Goal: Information Seeking & Learning: Learn about a topic

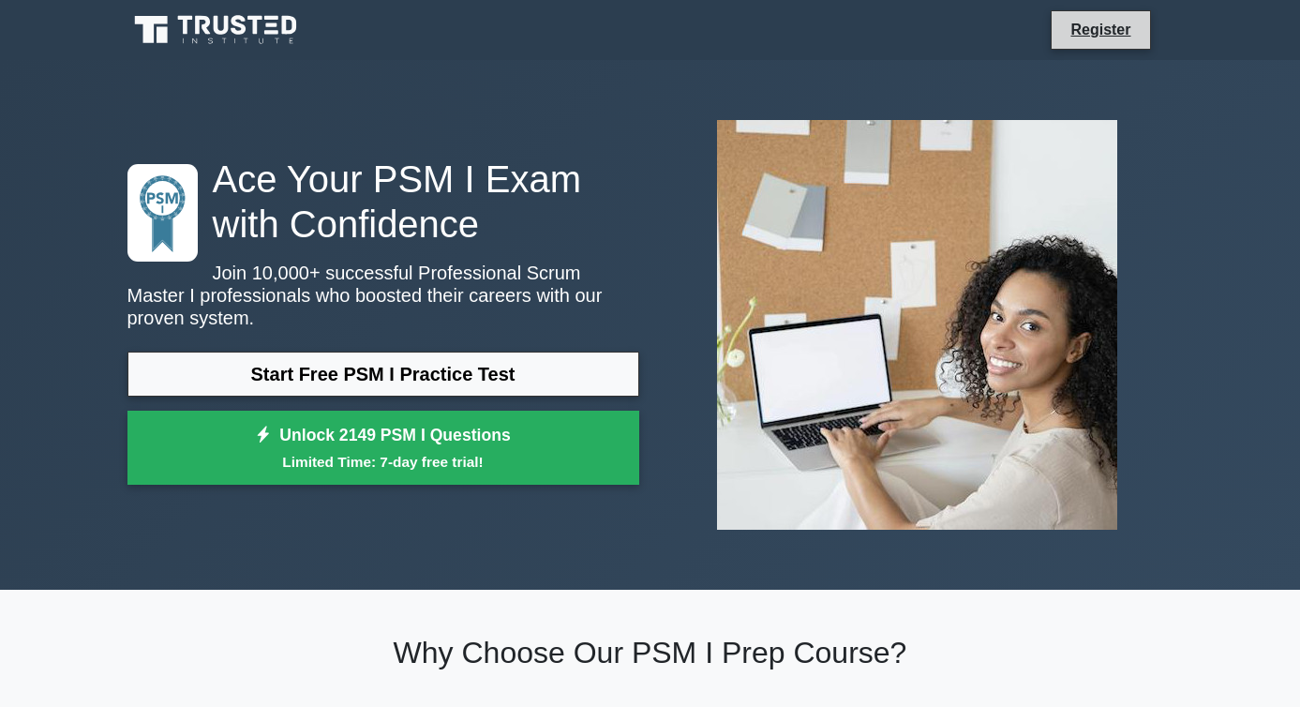
click at [1107, 16] on li "Register" at bounding box center [1100, 29] width 99 height 39
click at [1090, 48] on li "Register" at bounding box center [1100, 29] width 99 height 39
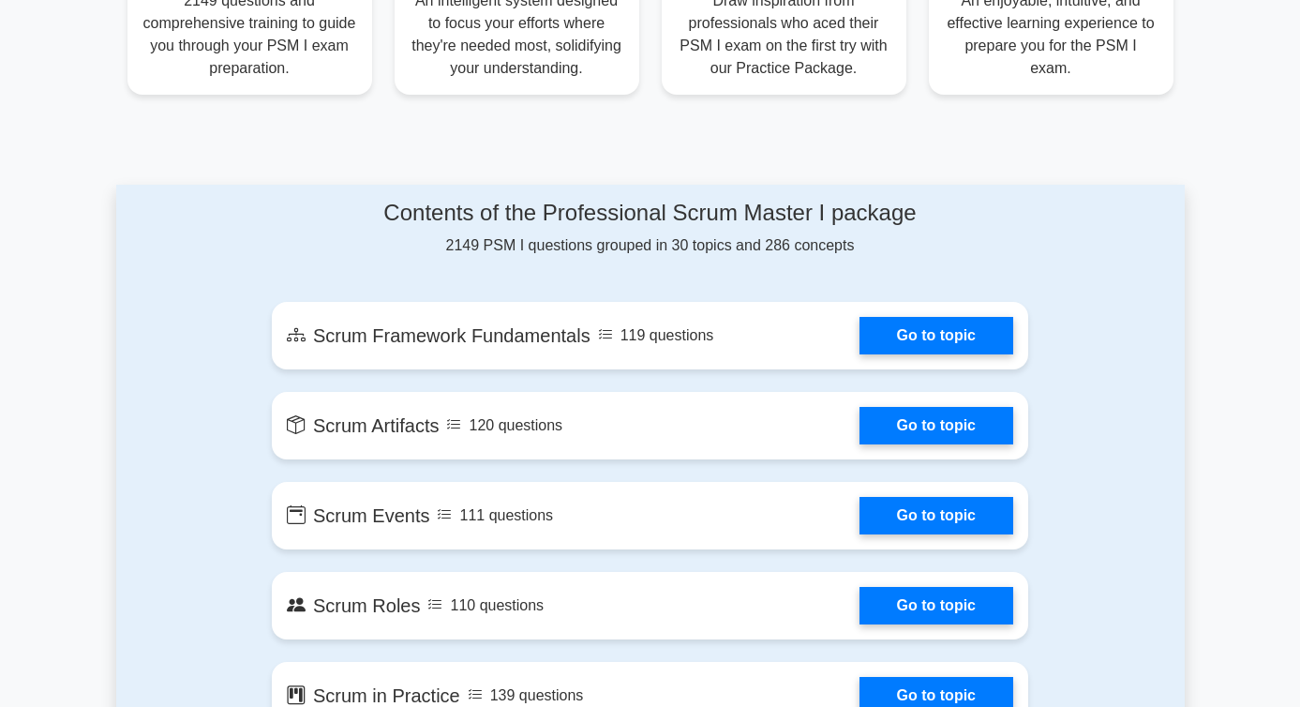
scroll to position [818, 0]
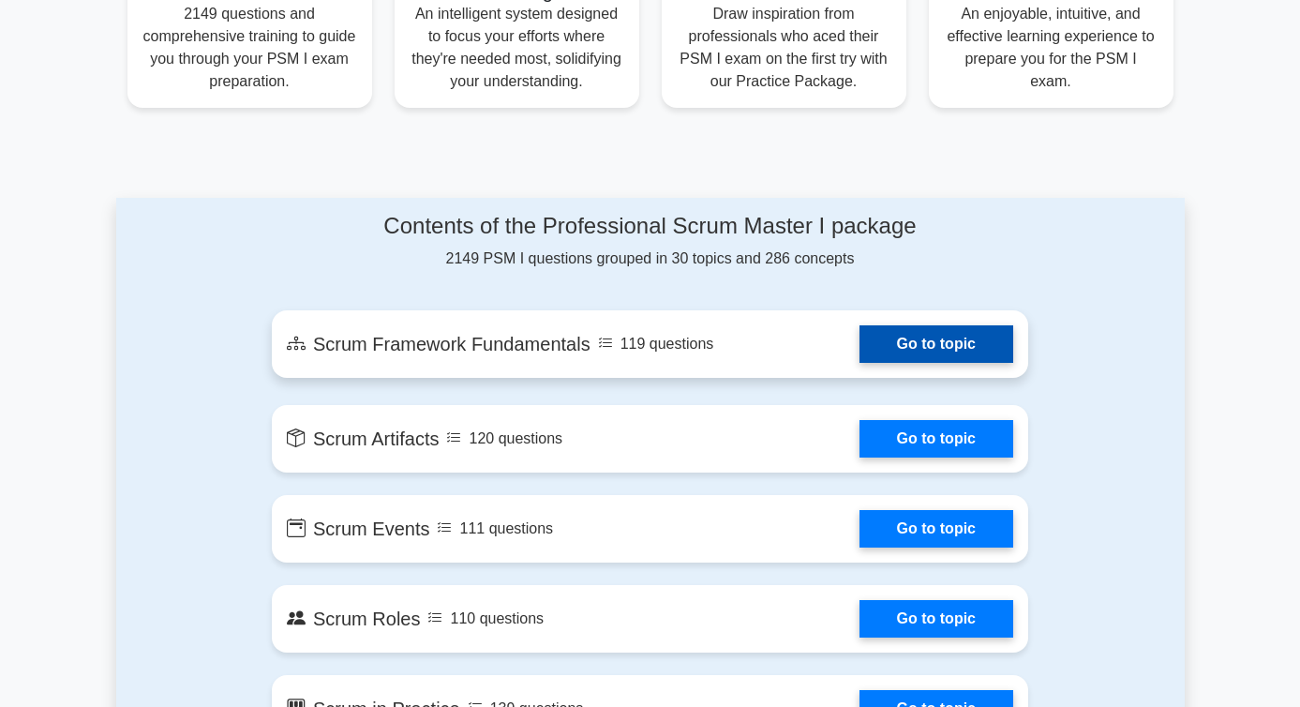
click at [935, 351] on link "Go to topic" at bounding box center [937, 343] width 154 height 37
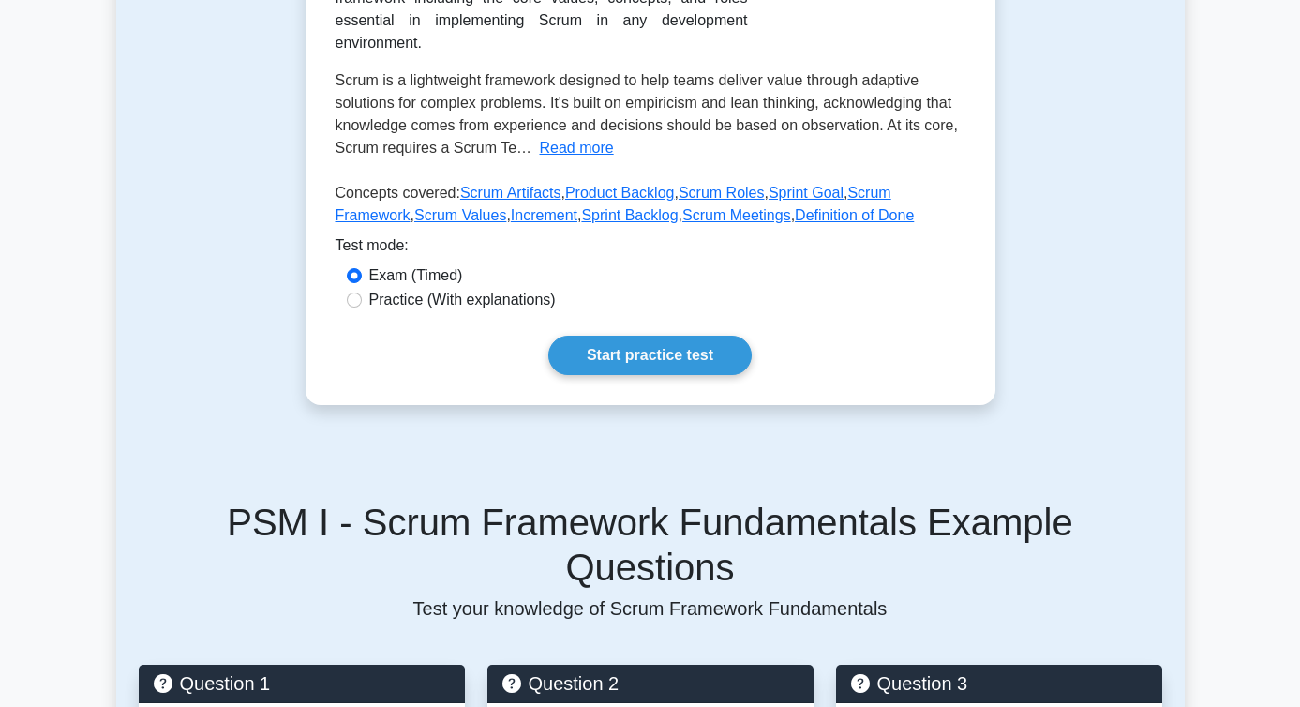
scroll to position [453, 0]
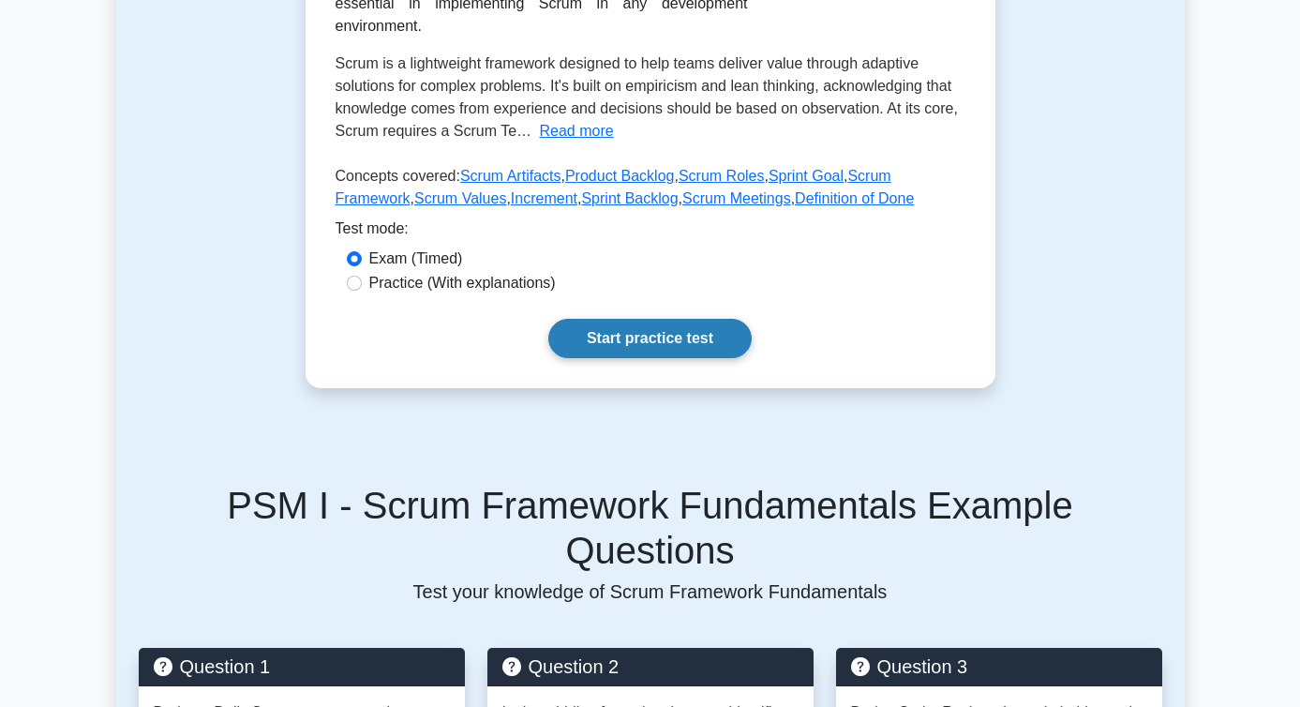
click at [683, 340] on link "Start practice test" at bounding box center [649, 338] width 203 height 39
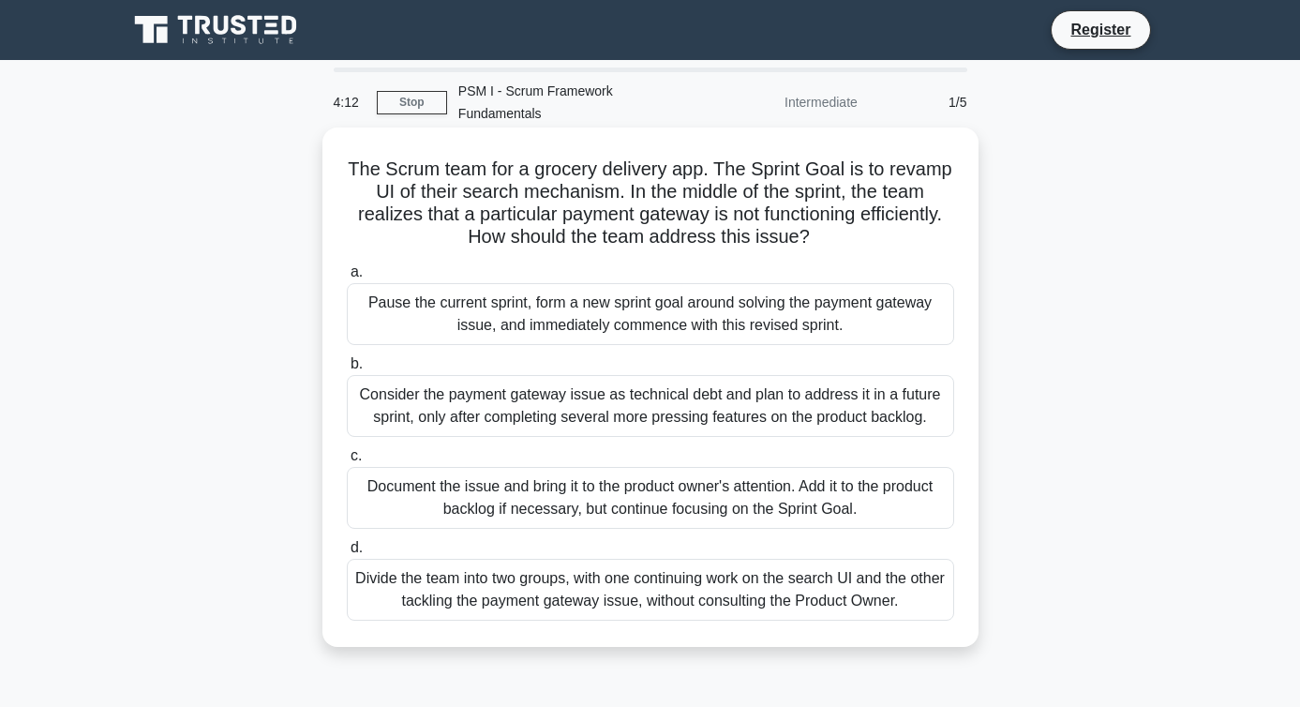
click at [562, 485] on div "Document the issue and bring it to the product owner's attention. Add it to the…" at bounding box center [650, 498] width 607 height 62
click at [347, 462] on input "c. Document the issue and bring it to the product owner's attention. Add it to …" at bounding box center [347, 456] width 0 height 12
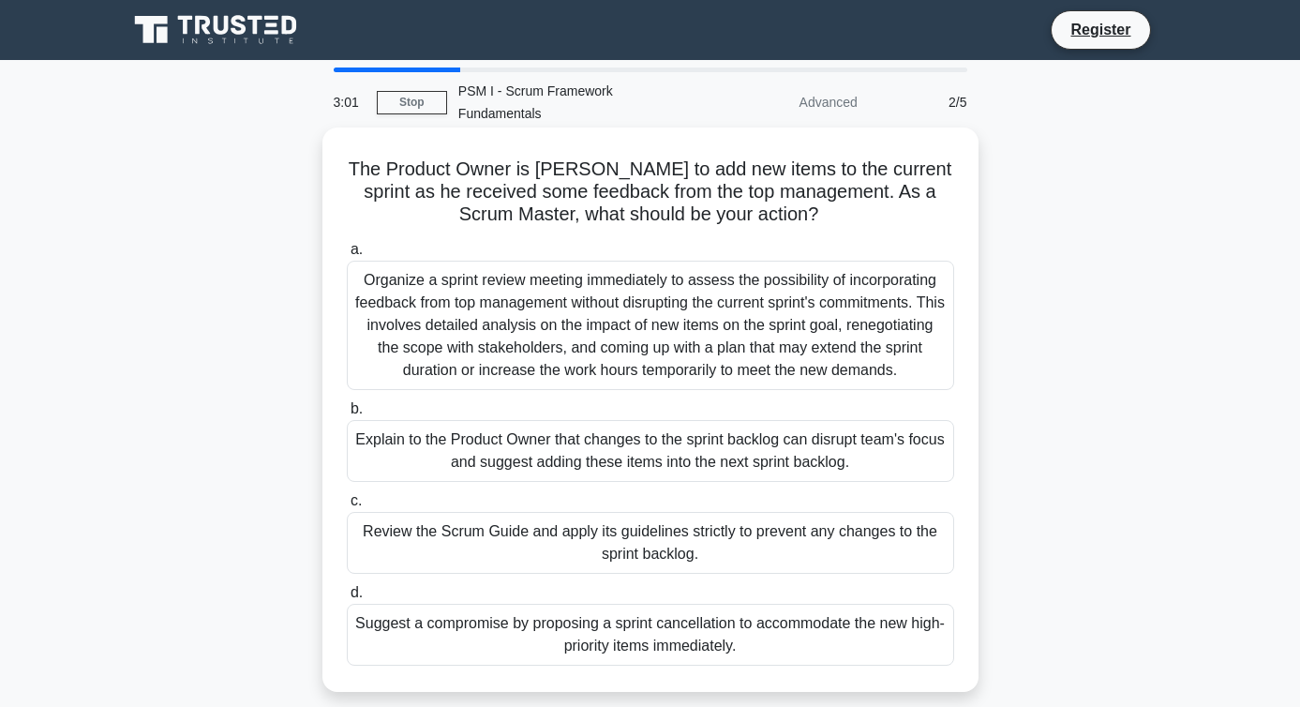
click at [447, 352] on div "Organize a sprint review meeting immediately to assess the possibility of incor…" at bounding box center [650, 325] width 607 height 129
click at [347, 256] on input "a. Organize a sprint review meeting immediately to assess the possibility of in…" at bounding box center [347, 250] width 0 height 12
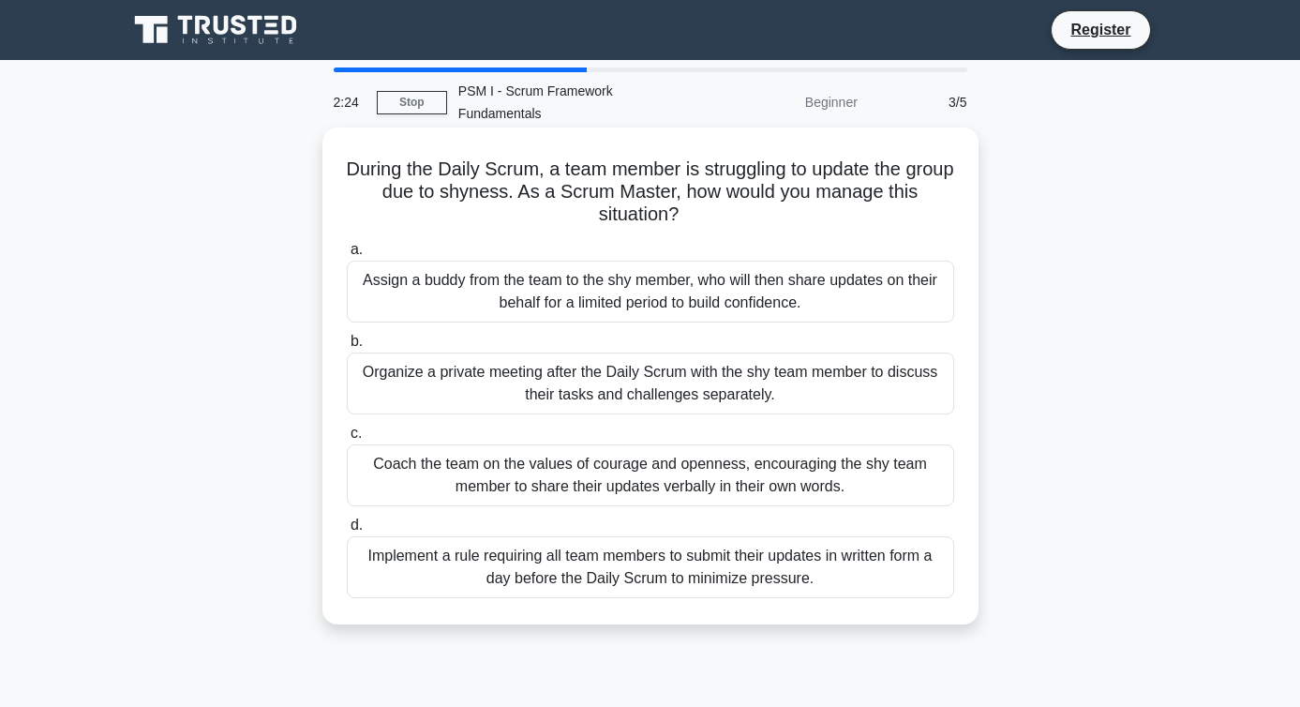
click at [421, 489] on div "Coach the team on the values of courage and openness, encouraging the shy team …" at bounding box center [650, 475] width 607 height 62
click at [347, 440] on input "c. Coach the team on the values of courage and openness, encouraging the shy te…" at bounding box center [347, 433] width 0 height 12
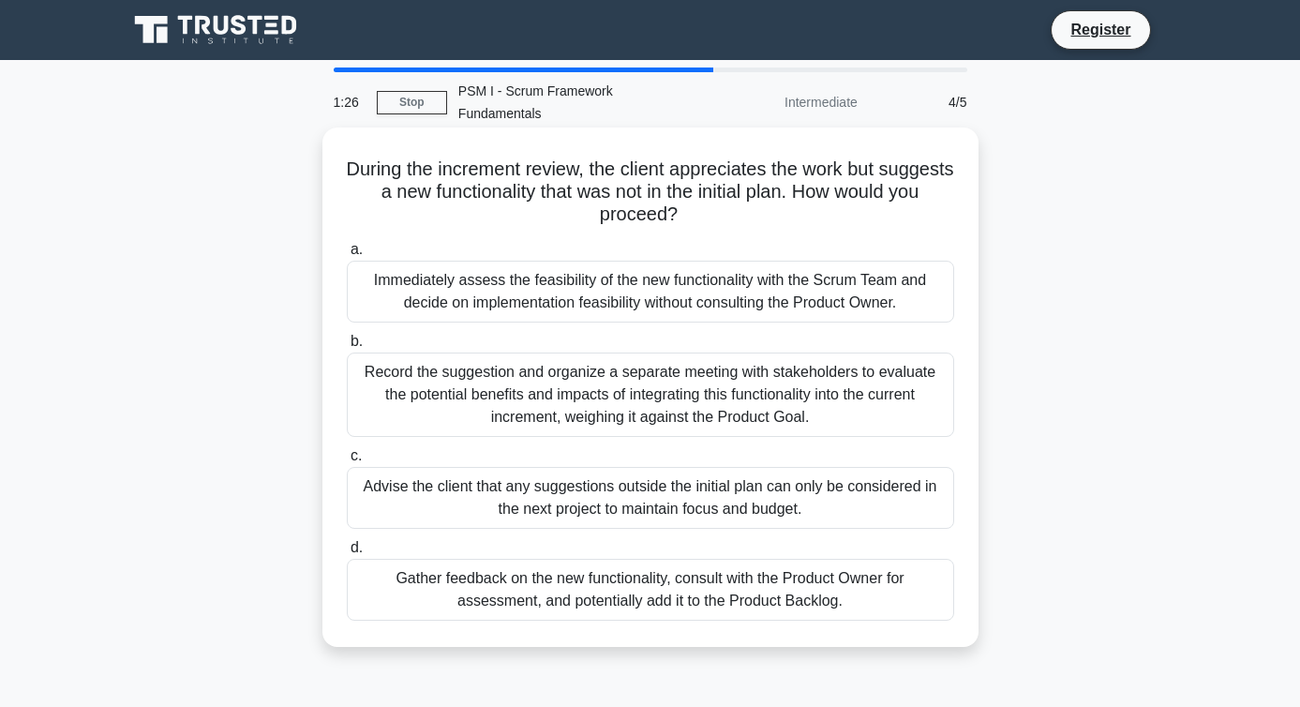
click at [412, 398] on div "Record the suggestion and organize a separate meeting with stakeholders to eval…" at bounding box center [650, 394] width 607 height 84
click at [347, 348] on input "b. Record the suggestion and organize a separate meeting with stakeholders to e…" at bounding box center [347, 342] width 0 height 12
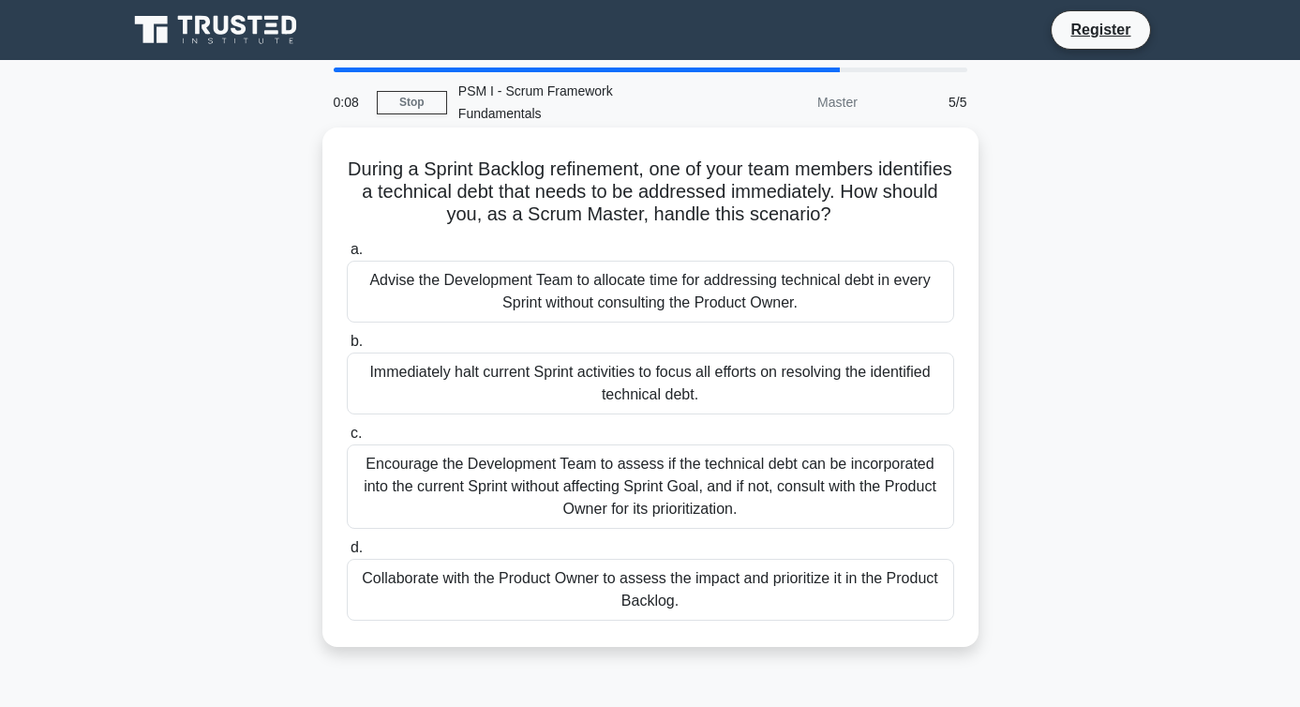
click at [482, 464] on div "Encourage the Development Team to assess if the technical debt can be incorpora…" at bounding box center [650, 486] width 607 height 84
click at [347, 440] on input "c. Encourage the Development Team to assess if the technical debt can be incorp…" at bounding box center [347, 433] width 0 height 12
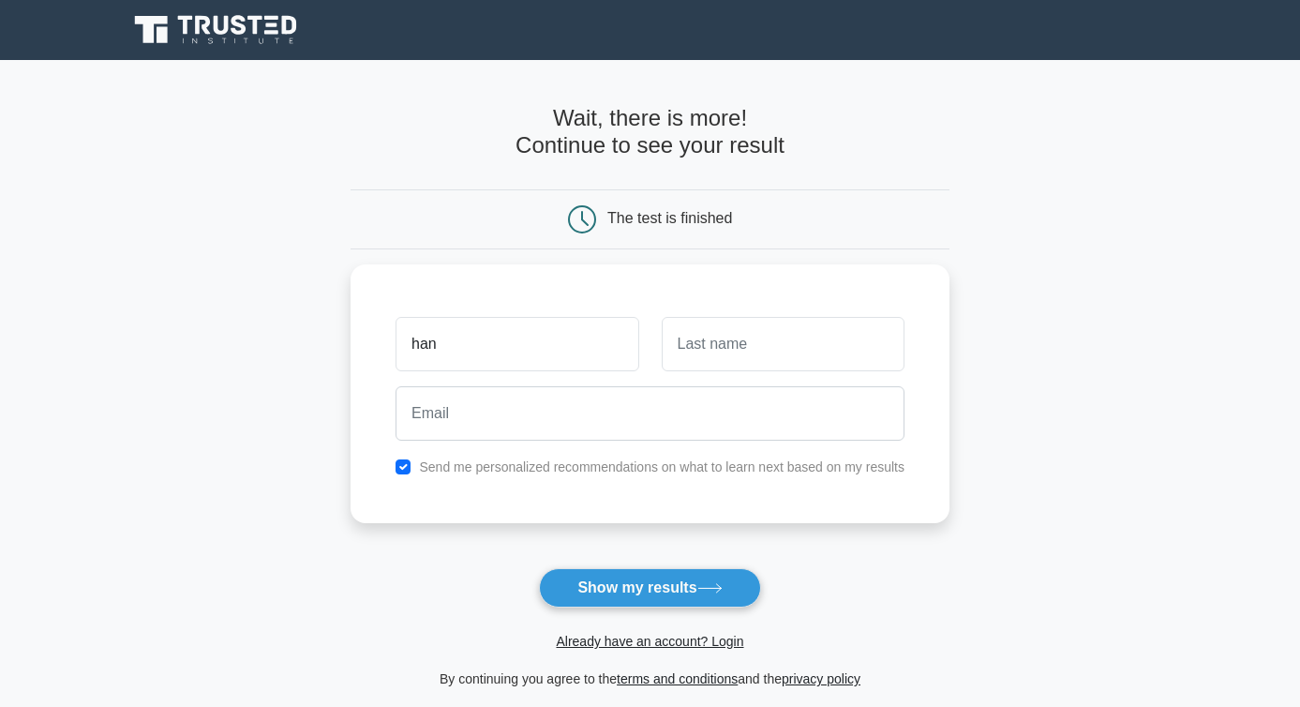
type input "han"
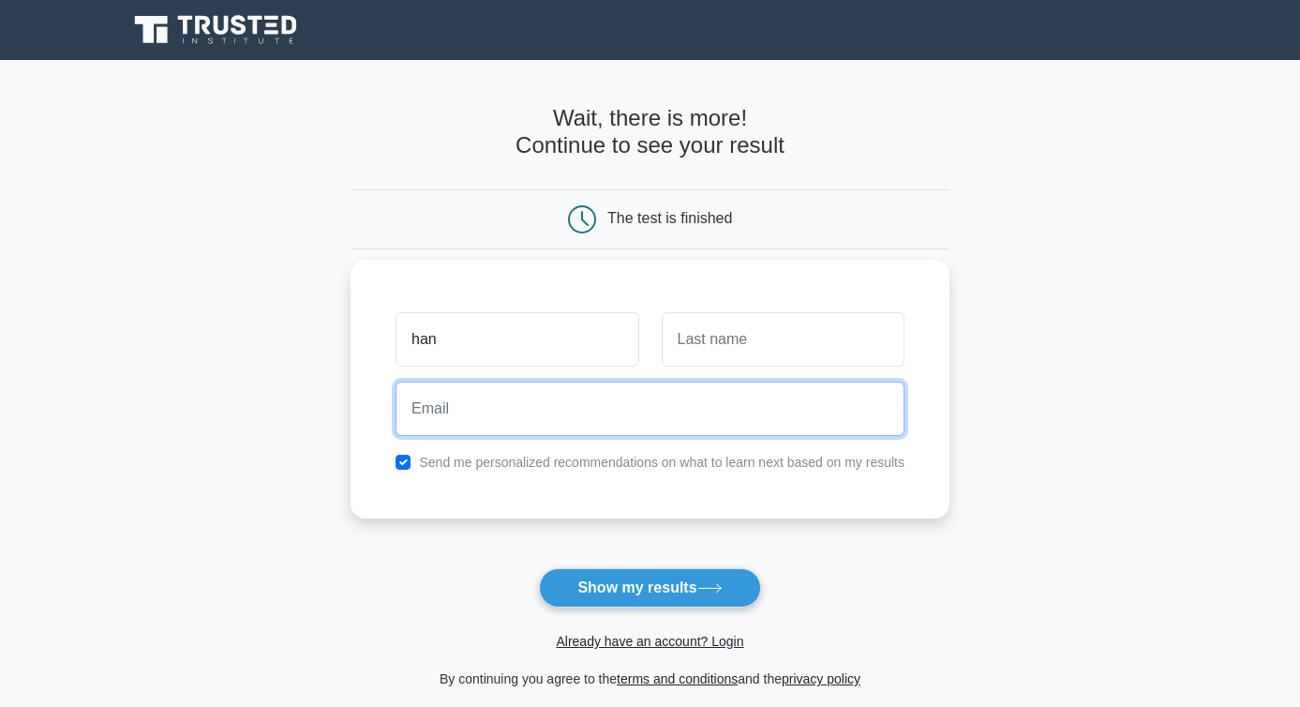
click at [415, 391] on input "email" at bounding box center [650, 409] width 509 height 54
type input "hantran12321@gmail.com"
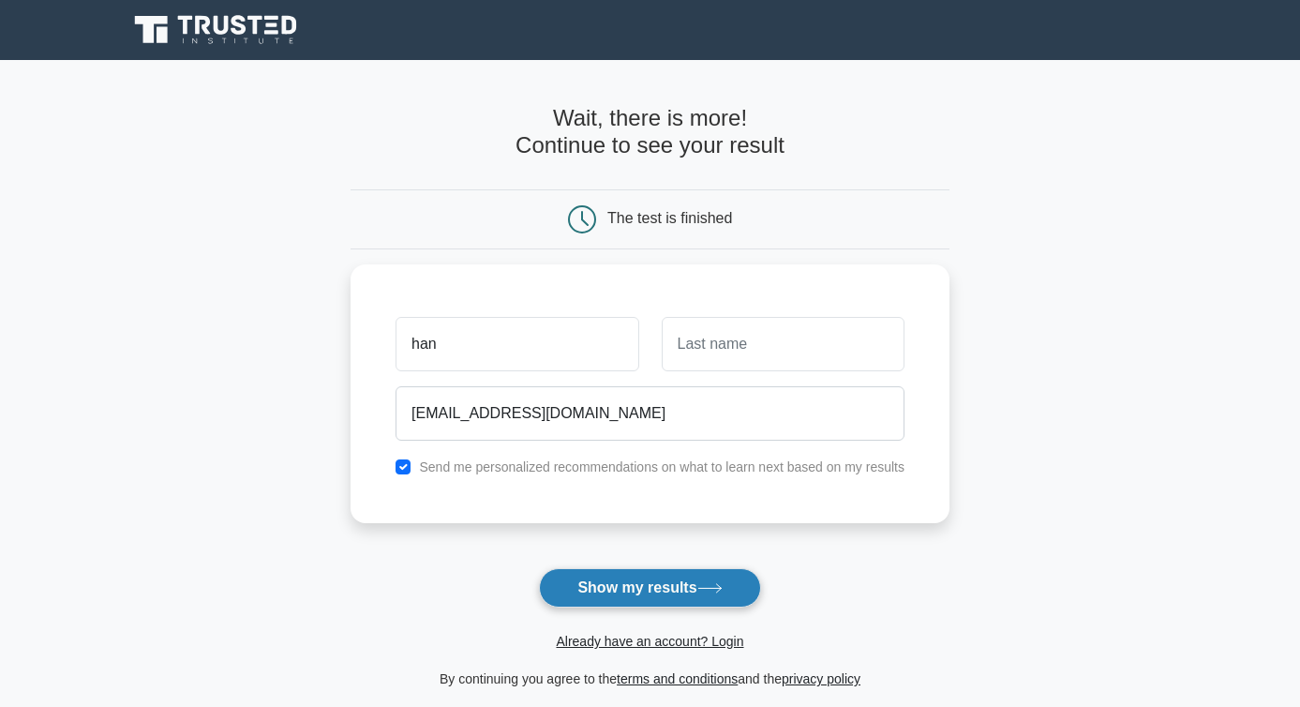
click at [645, 595] on button "Show my results" at bounding box center [649, 587] width 221 height 39
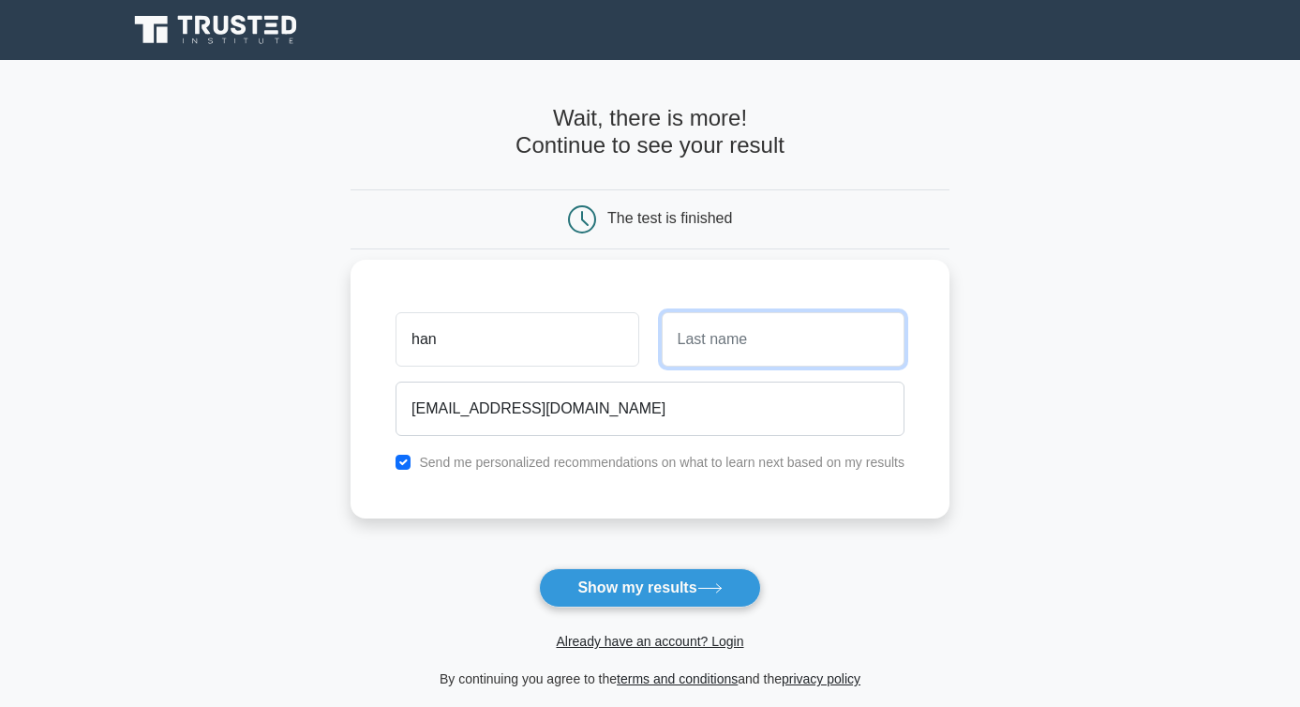
click at [765, 337] on input "text" at bounding box center [783, 339] width 243 height 54
type input "tran"
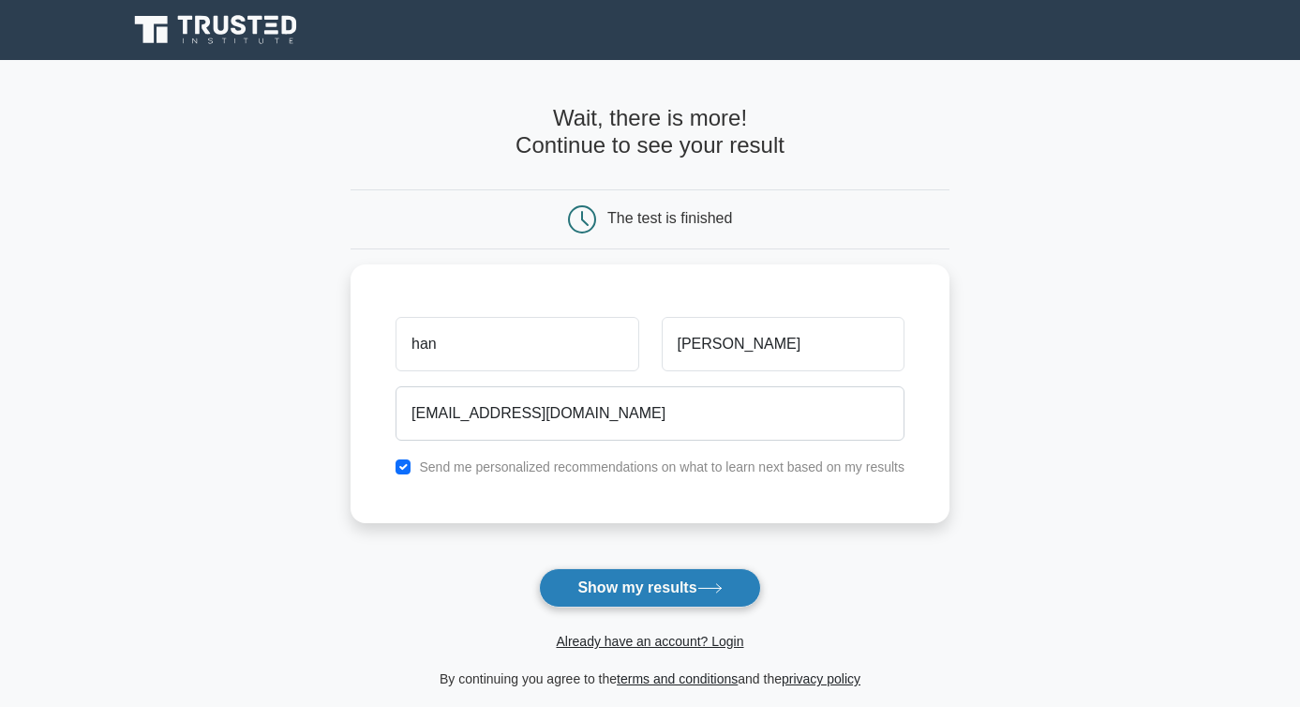
click at [657, 570] on button "Show my results" at bounding box center [649, 587] width 221 height 39
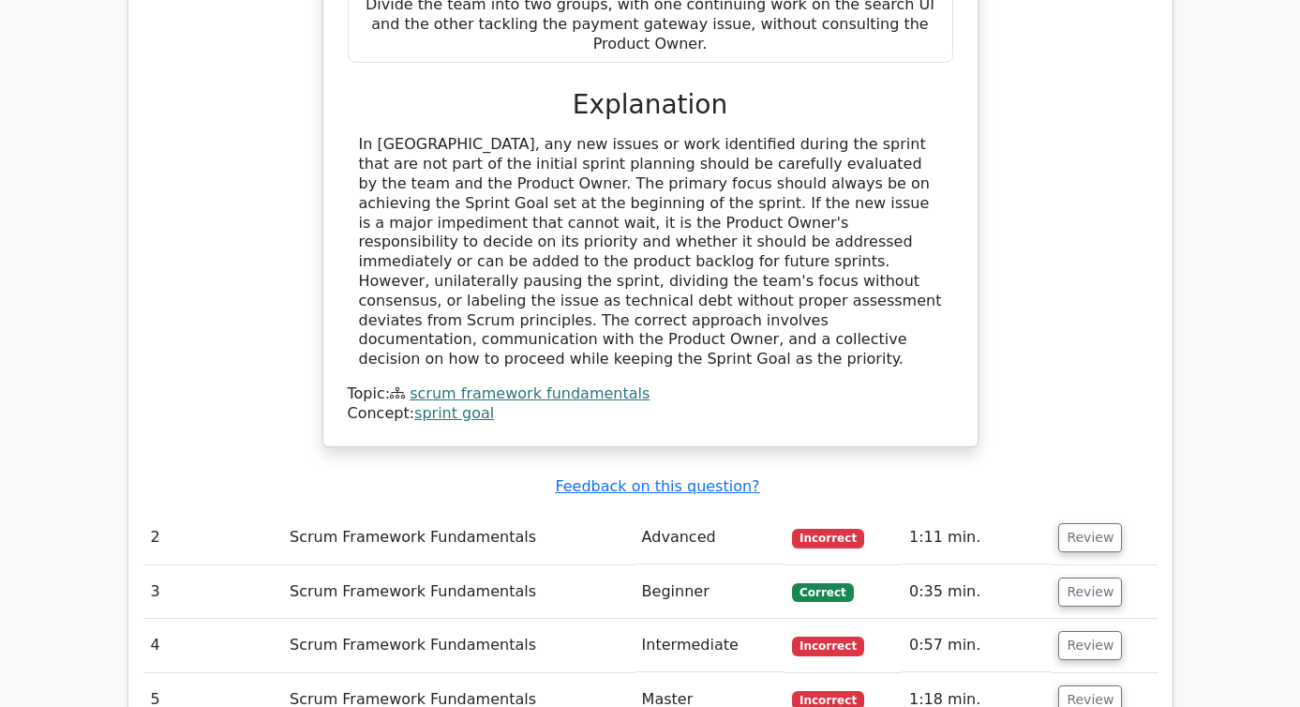
scroll to position [2121, 0]
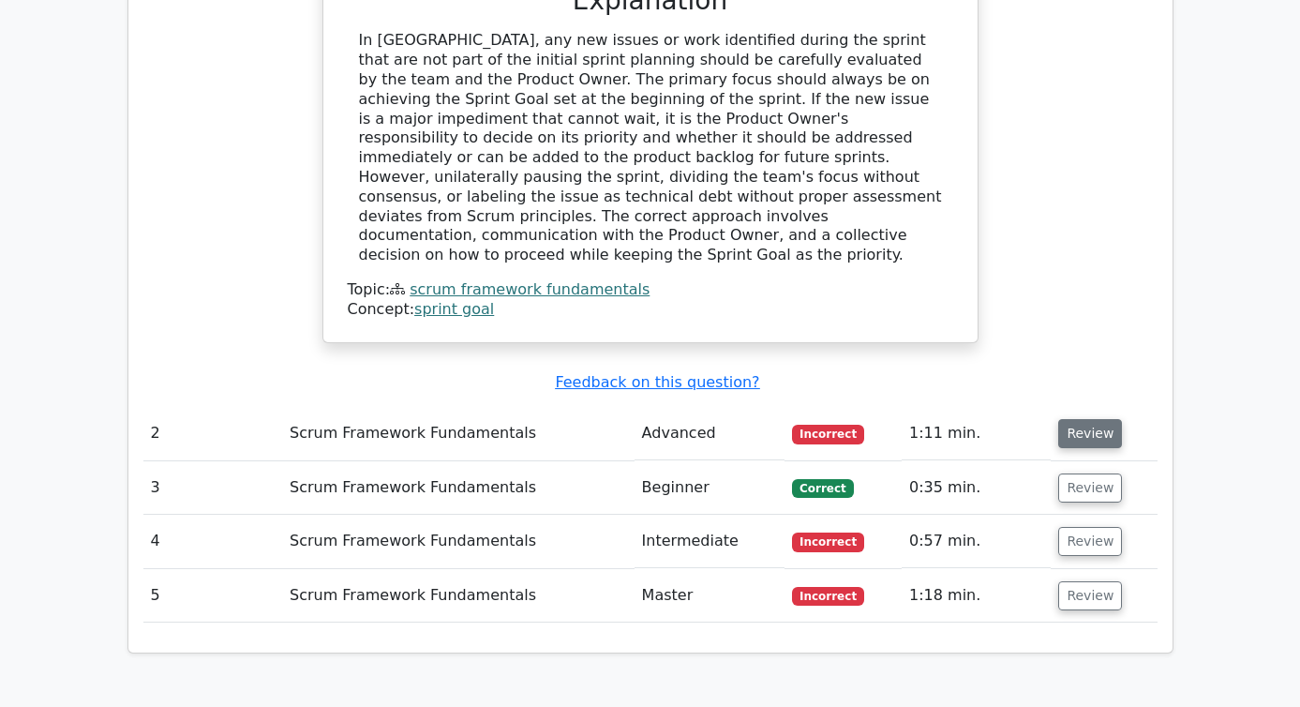
click at [1071, 419] on button "Review" at bounding box center [1090, 433] width 64 height 29
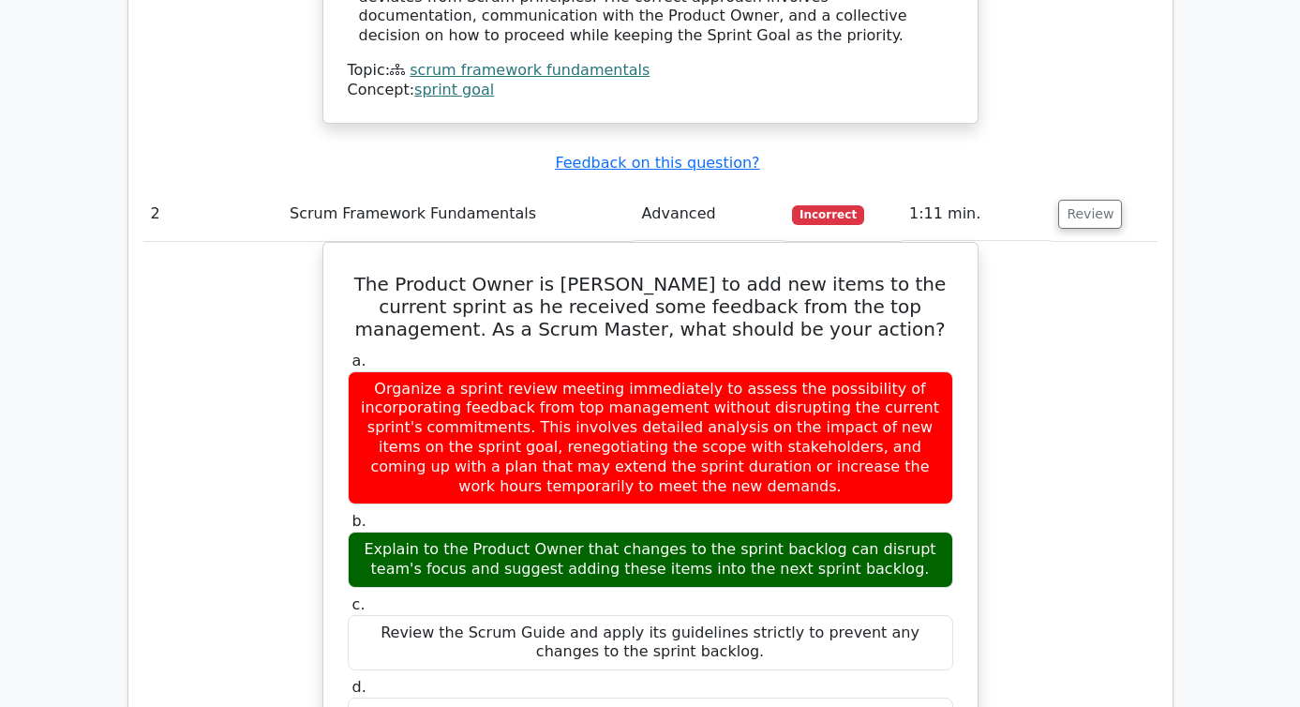
scroll to position [2329, 0]
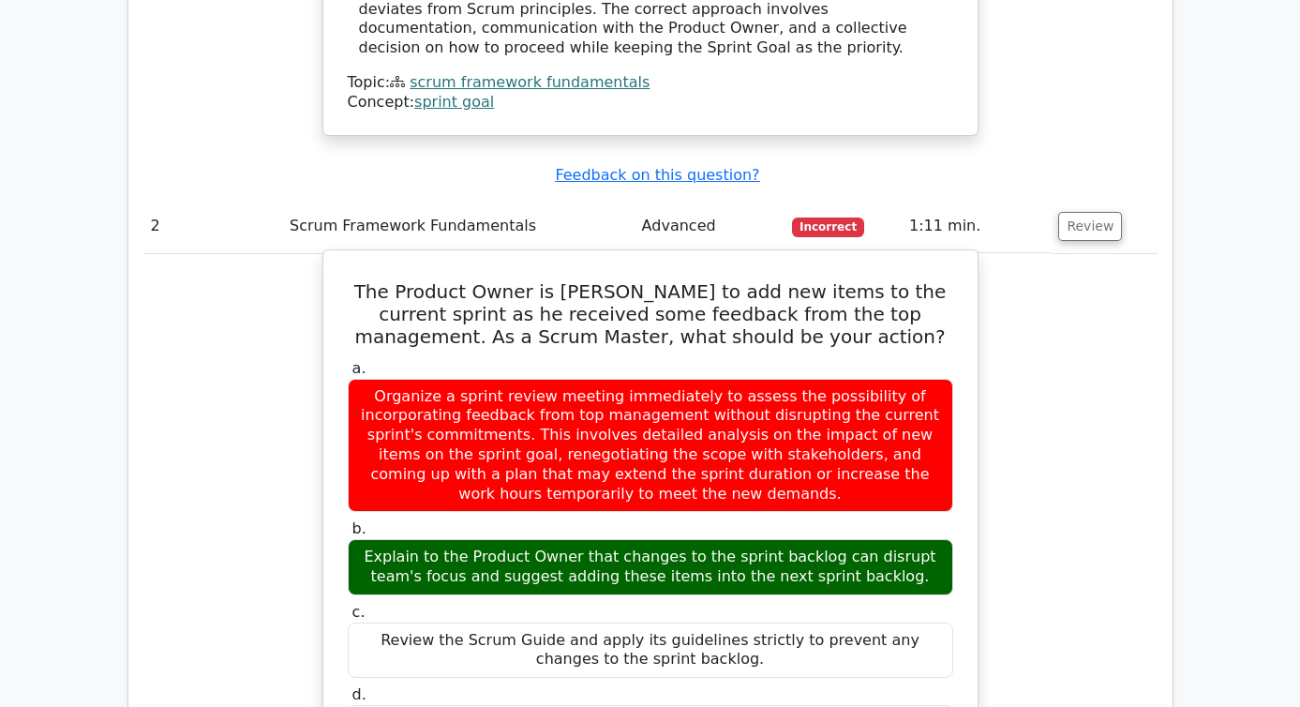
drag, startPoint x: 709, startPoint y: 387, endPoint x: 441, endPoint y: 320, distance: 276.5
click at [441, 379] on div "Organize a sprint review meeting immediately to assess the possibility of incor…" at bounding box center [651, 446] width 606 height 134
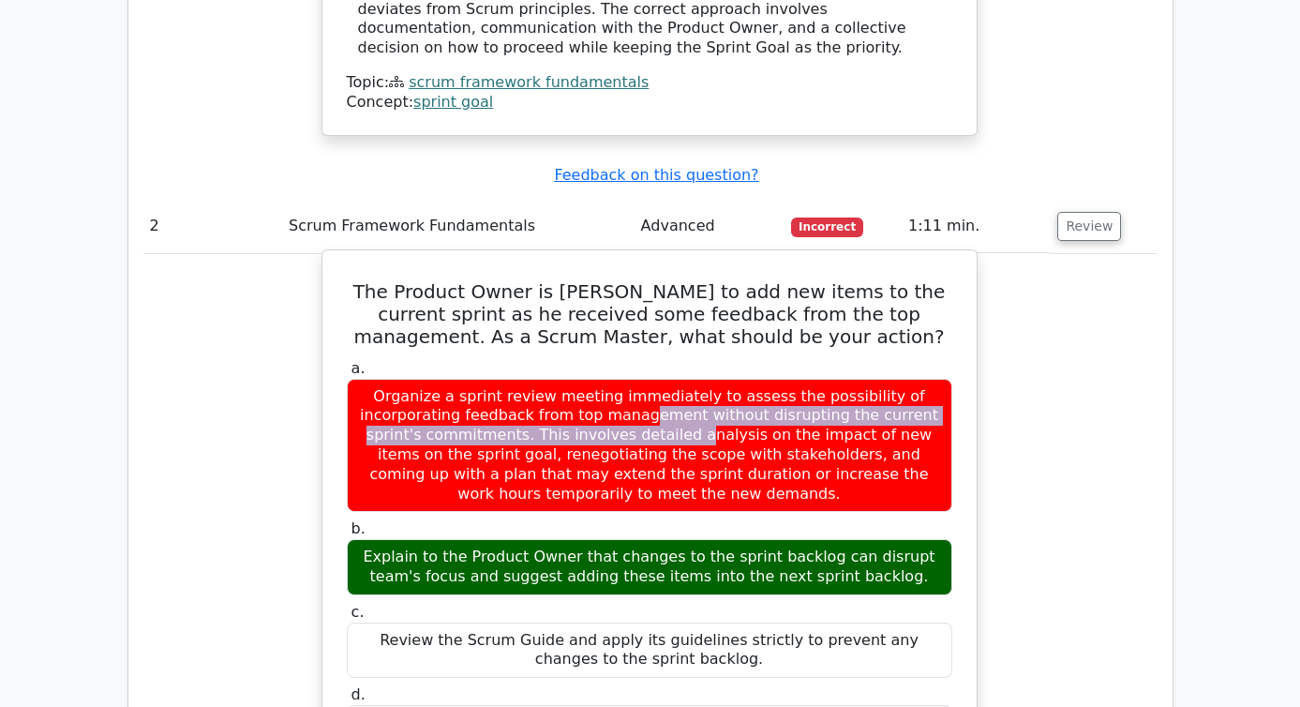
drag, startPoint x: 434, startPoint y: 315, endPoint x: 415, endPoint y: 299, distance: 24.6
click at [415, 379] on div "Organize a sprint review meeting immediately to assess the possibility of incor…" at bounding box center [650, 446] width 606 height 134
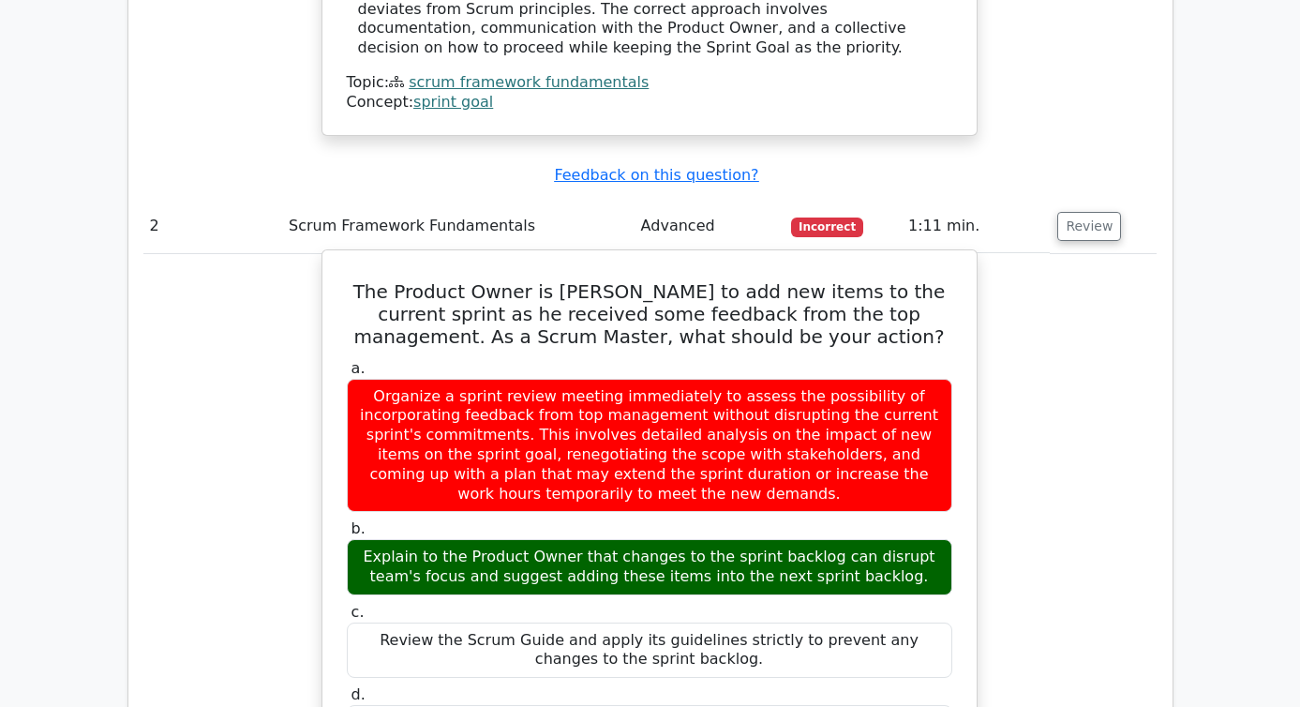
click at [381, 379] on div "Organize a sprint review meeting immediately to assess the possibility of incor…" at bounding box center [650, 446] width 606 height 134
drag, startPoint x: 399, startPoint y: 290, endPoint x: 772, endPoint y: 397, distance: 387.5
click at [772, 397] on div "Organize a sprint review meeting immediately to assess the possibility of incor…" at bounding box center [650, 446] width 606 height 134
copy div "Organize a sprint review meeting immediately to assess the possibility of incor…"
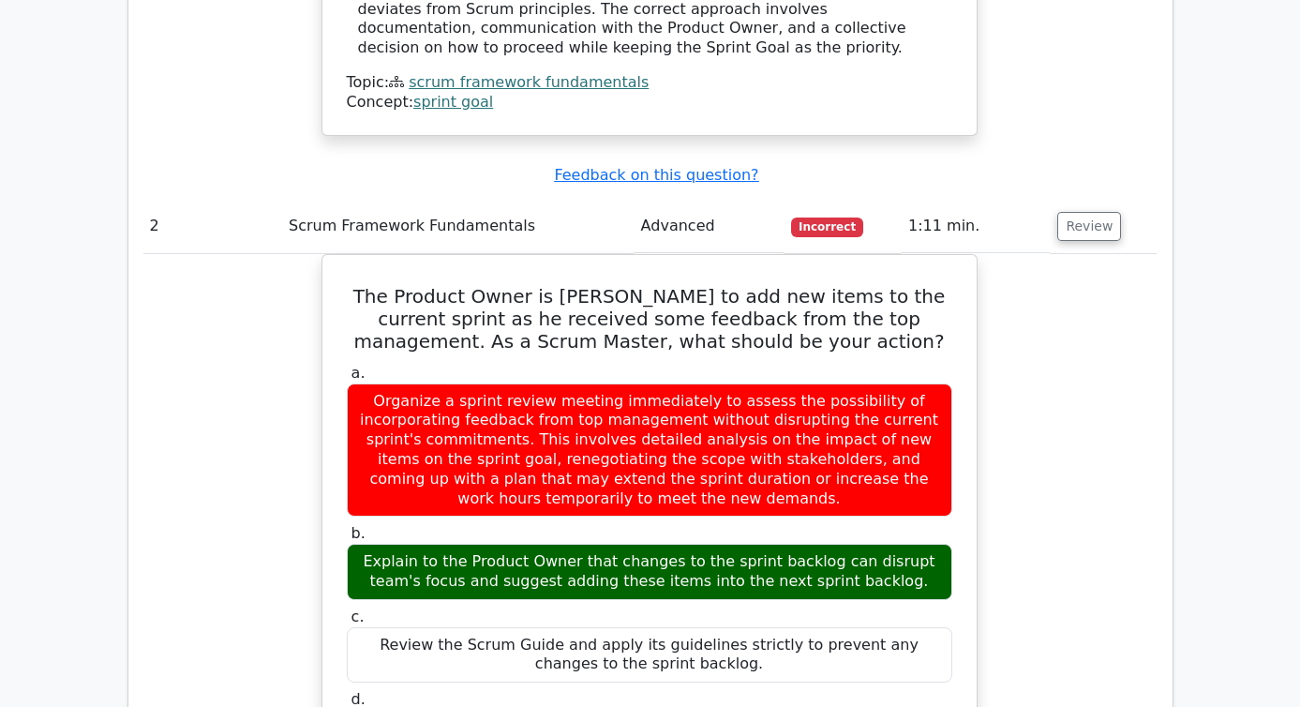
click at [253, 458] on div "The Product Owner is rushing to add new items to the current sprint as he recei…" at bounding box center [649, 693] width 1014 height 879
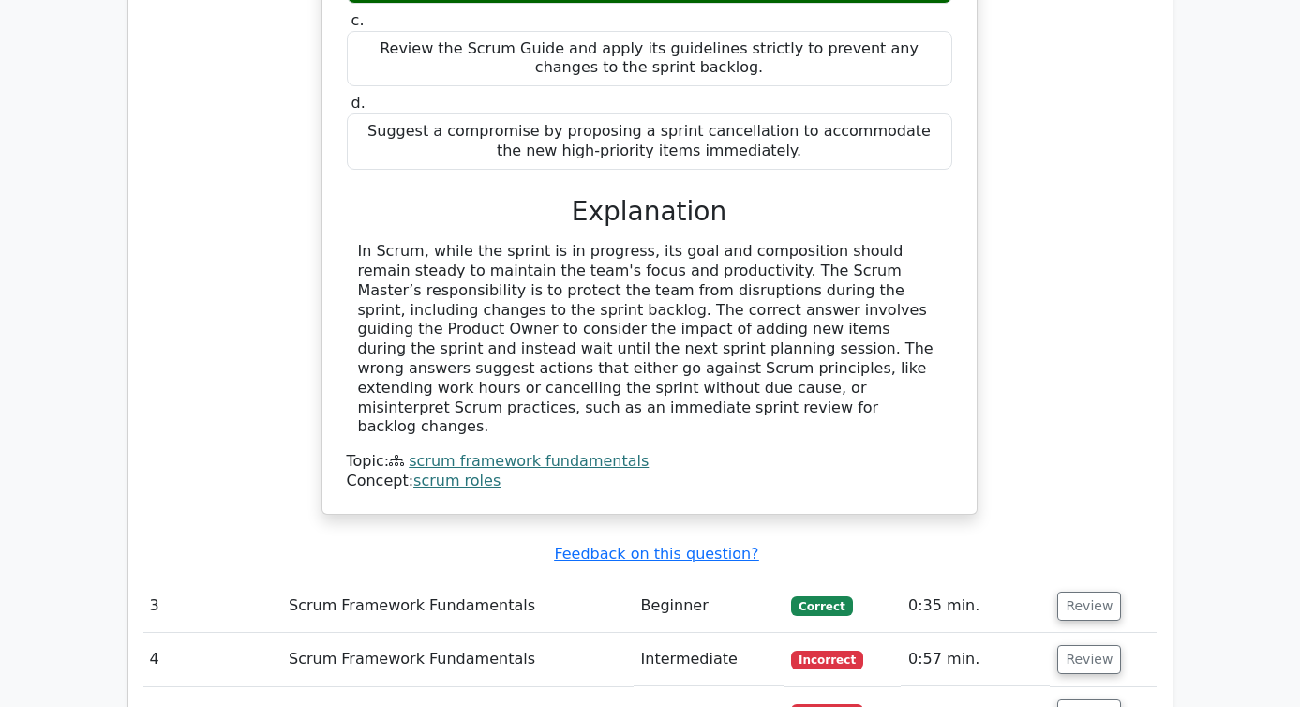
scroll to position [3132, 0]
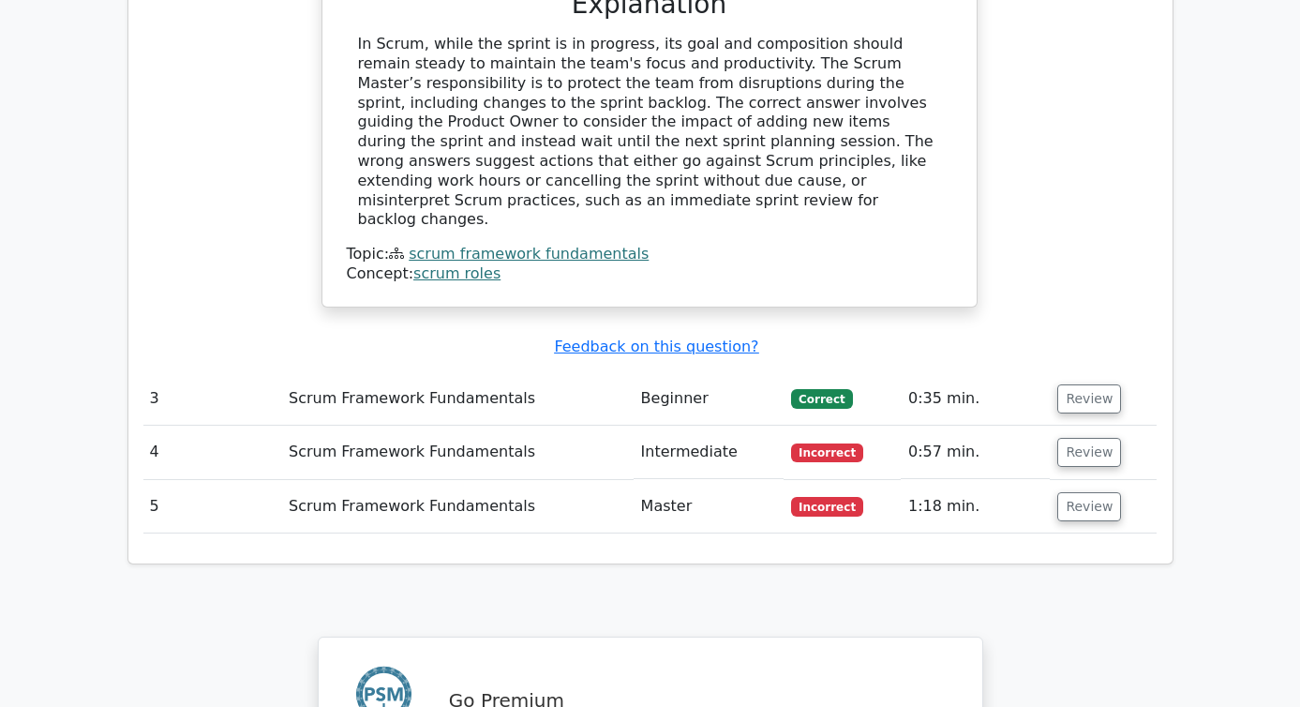
click at [1083, 426] on td "Review" at bounding box center [1103, 452] width 106 height 53
click at [1079, 438] on button "Review" at bounding box center [1089, 452] width 64 height 29
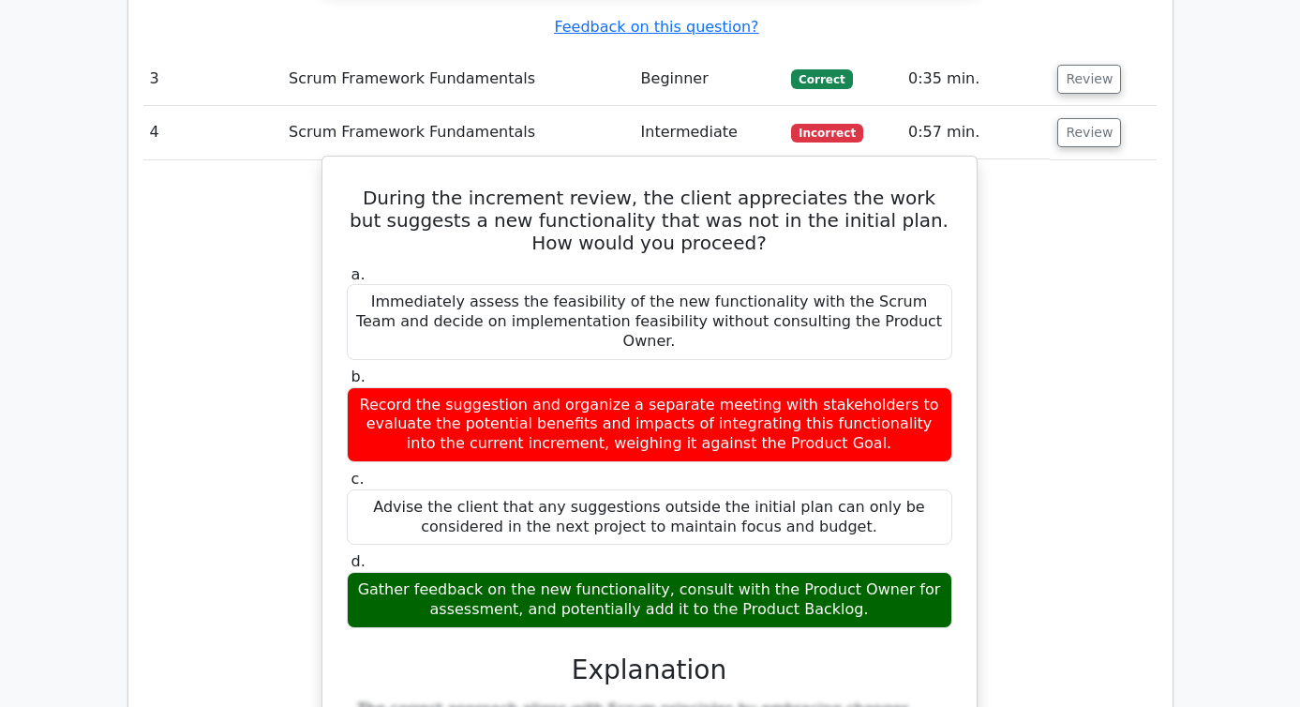
scroll to position [3460, 0]
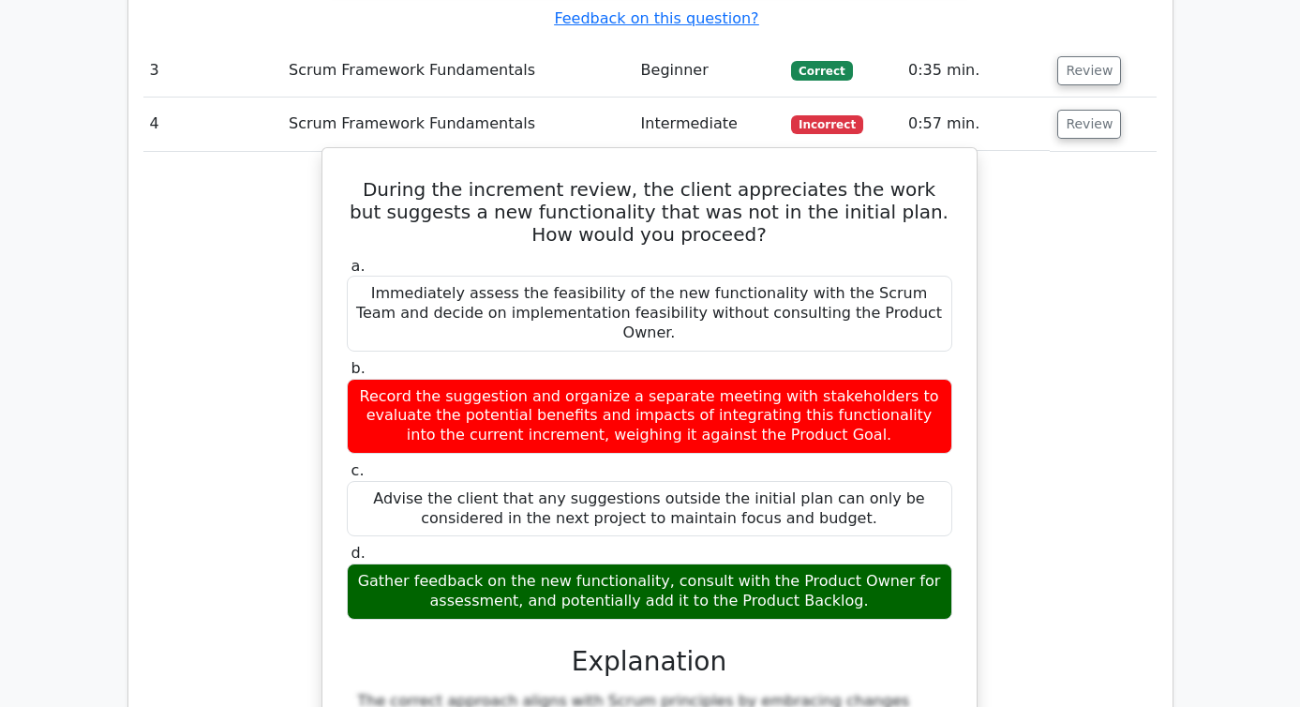
drag, startPoint x: 858, startPoint y: 288, endPoint x: 375, endPoint y: 250, distance: 484.2
click at [375, 379] on div "Record the suggestion and organize a separate meeting with stakeholders to eval…" at bounding box center [650, 416] width 606 height 75
copy div "Record the suggestion and organize a separate meeting with stakeholders to eval…"
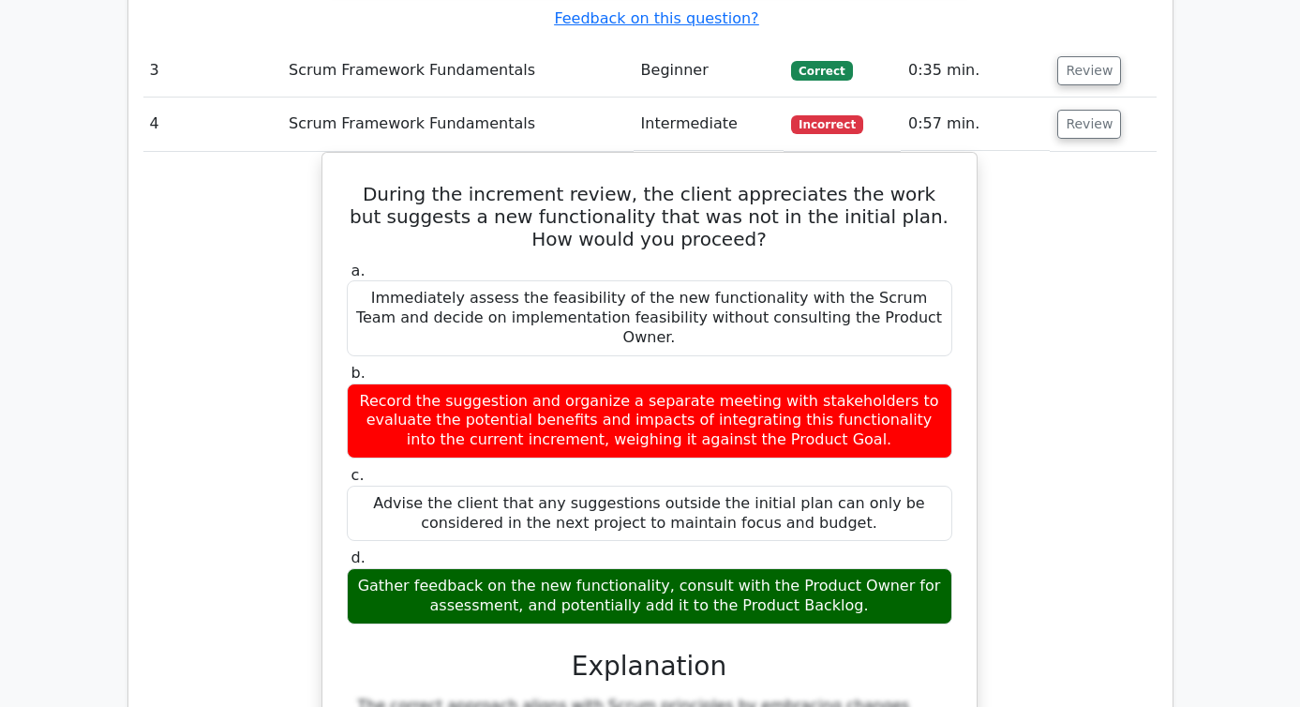
click at [238, 401] on div "During the increment review, the client appreciates the work but suggests a new…" at bounding box center [649, 579] width 1014 height 854
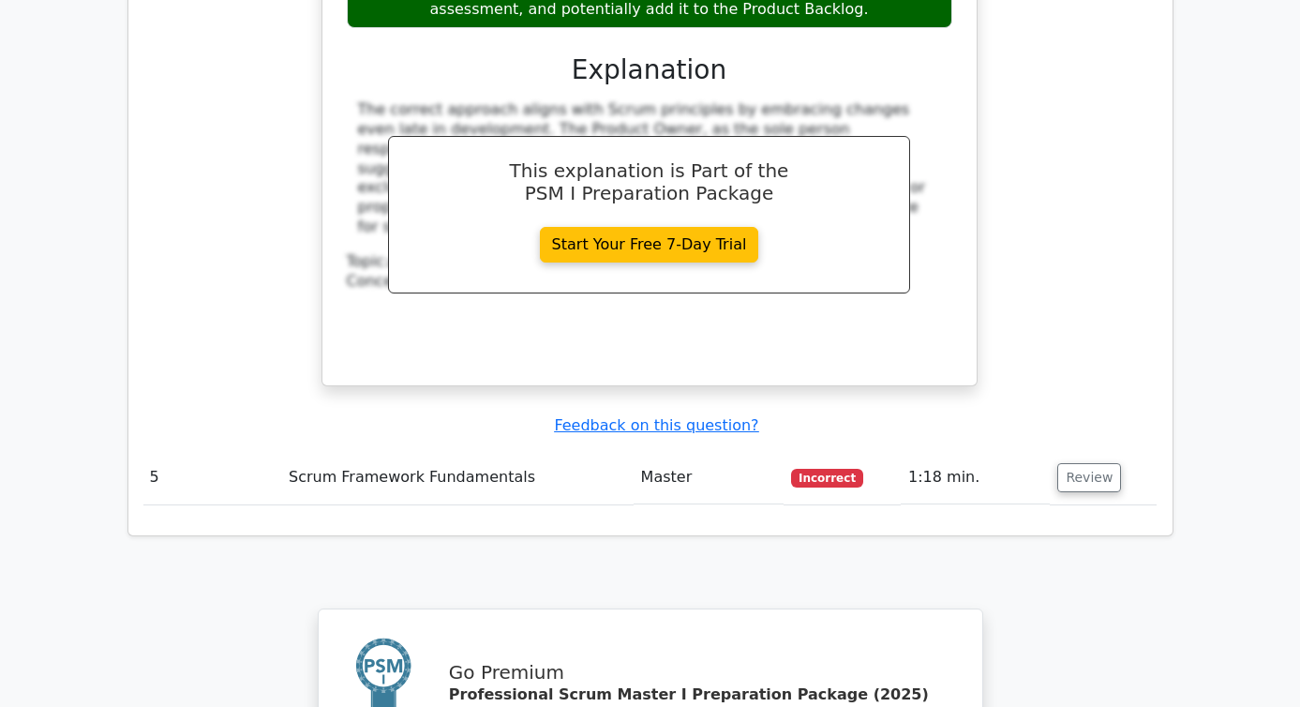
scroll to position [4067, 0]
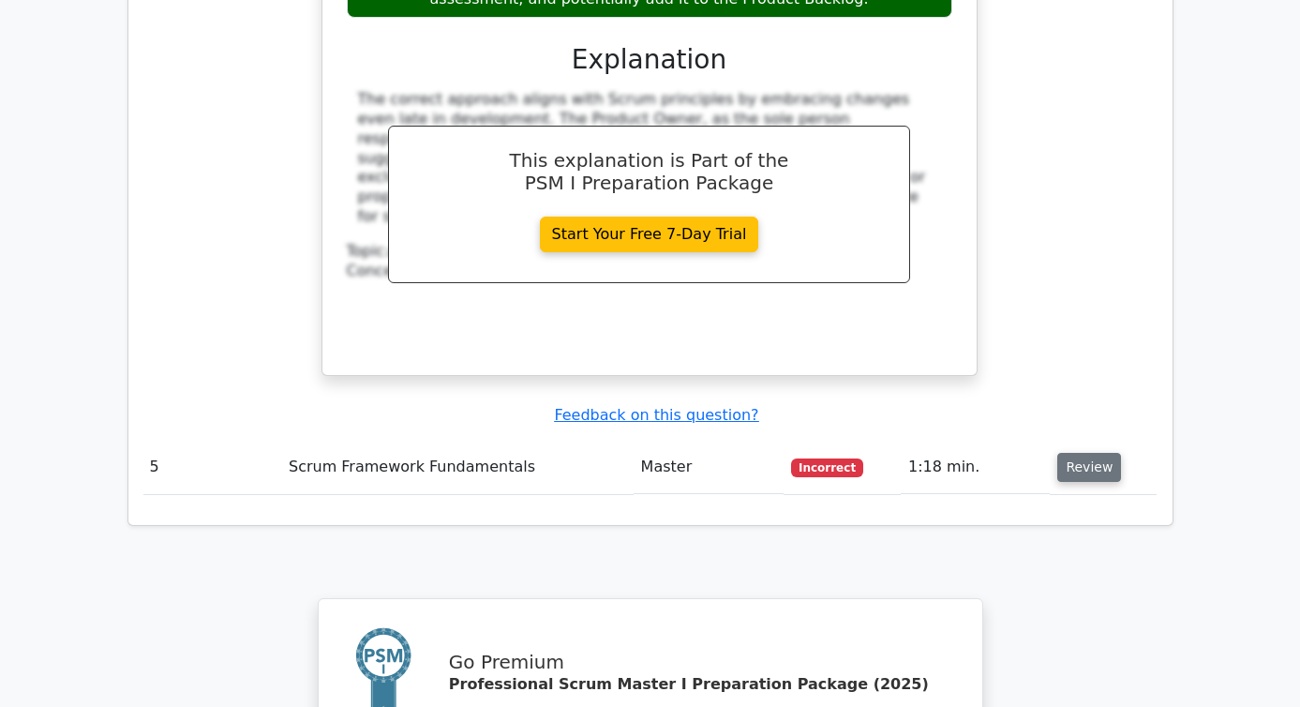
click at [1089, 453] on button "Review" at bounding box center [1089, 467] width 64 height 29
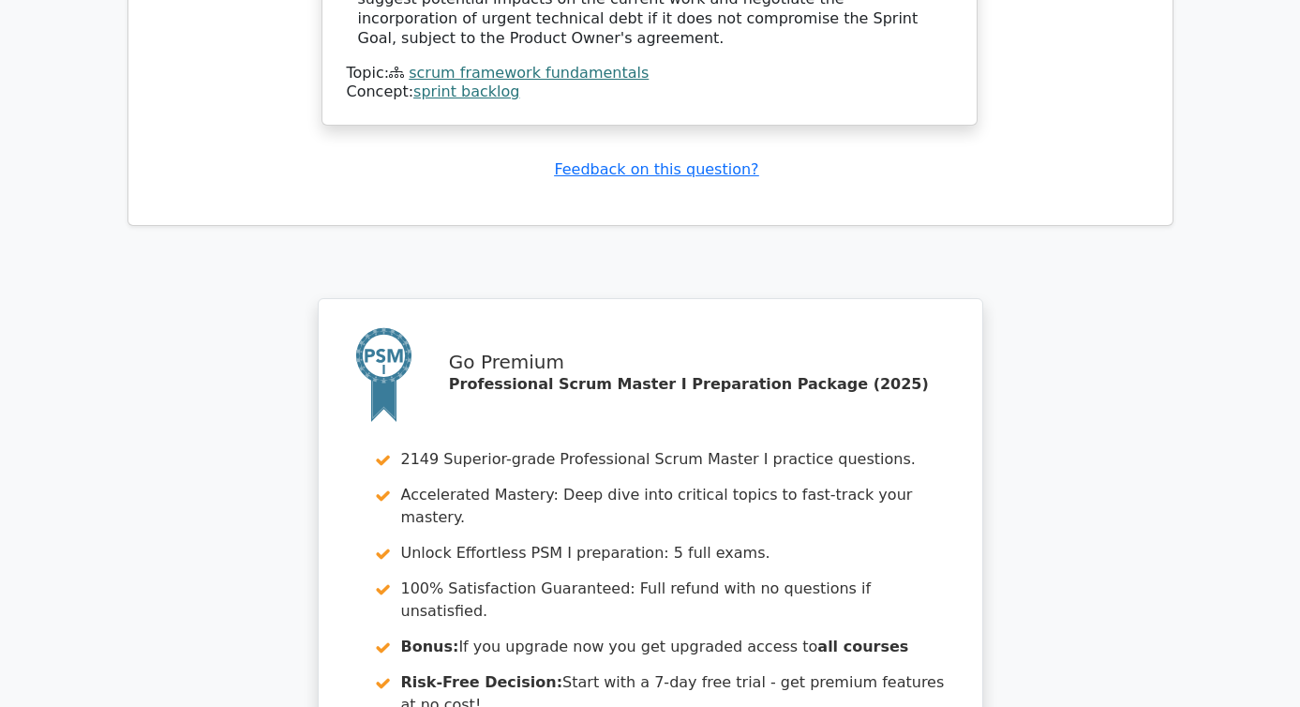
scroll to position [5472, 0]
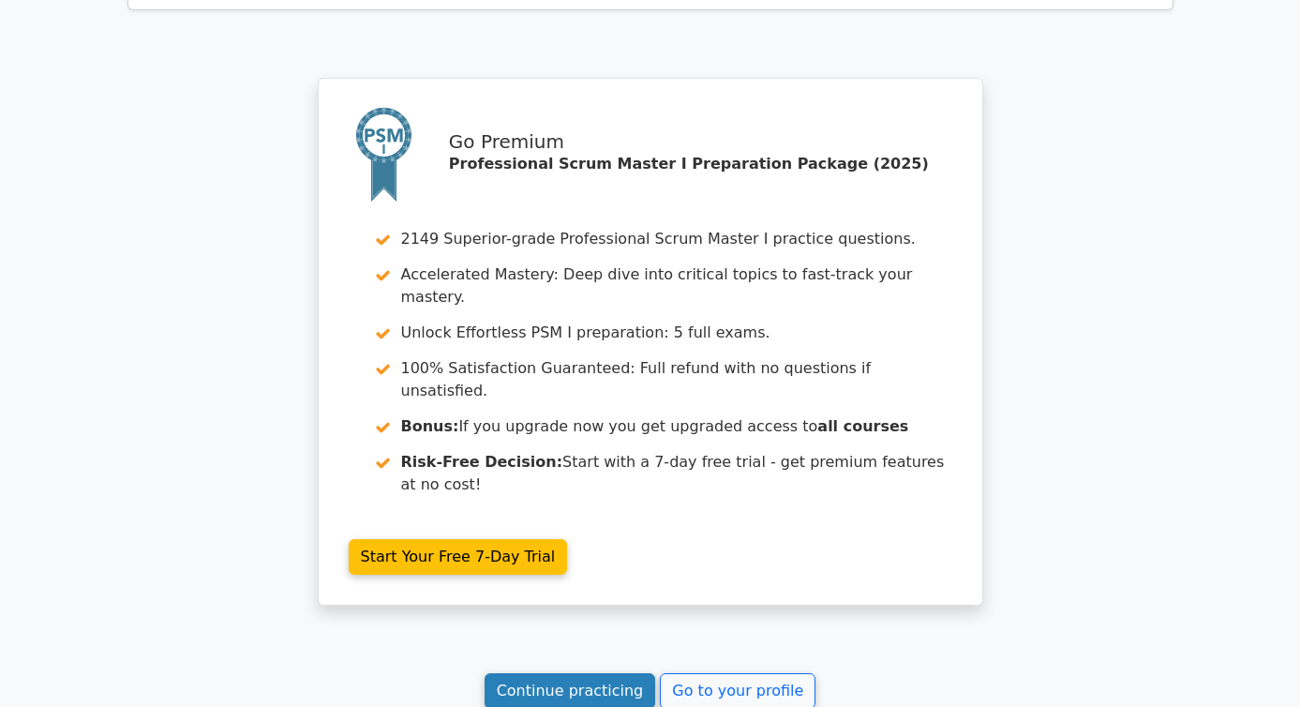
click at [628, 673] on link "Continue practicing" at bounding box center [571, 691] width 172 height 36
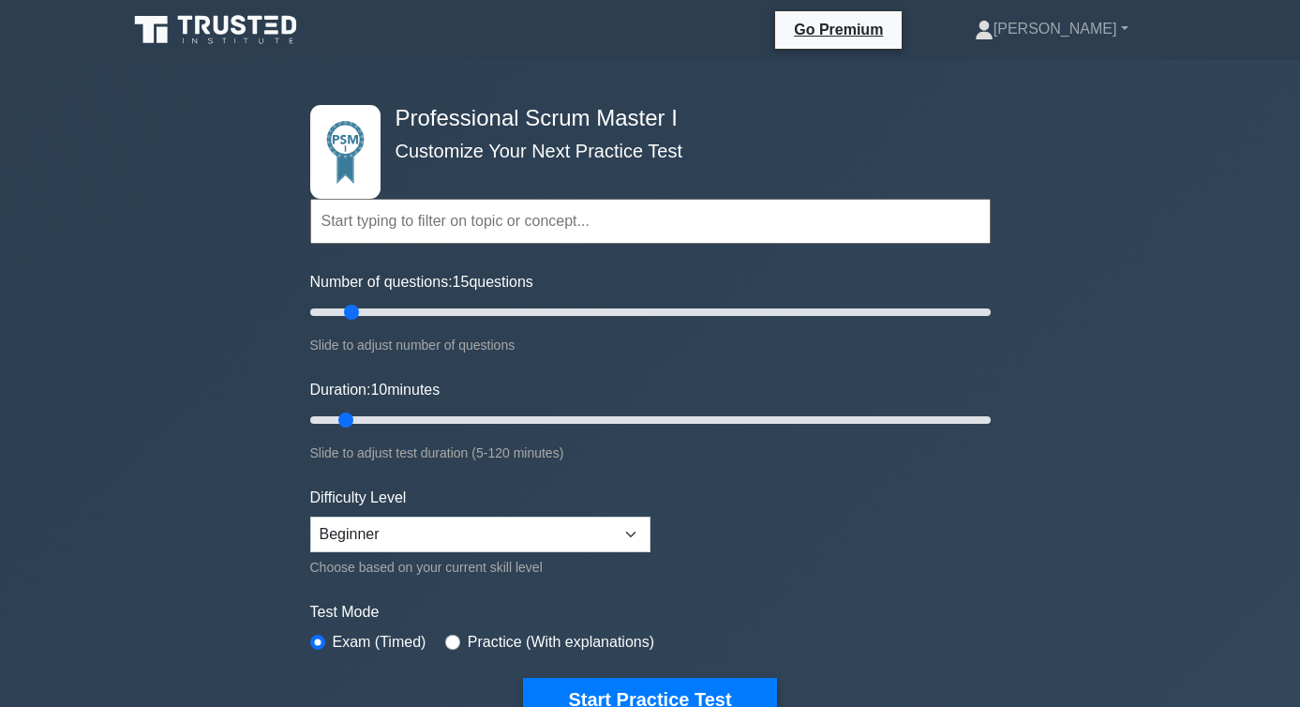
drag, startPoint x: 337, startPoint y: 312, endPoint x: 353, endPoint y: 312, distance: 15.9
type input "15"
click at [353, 312] on input "Number of questions: 15 questions" at bounding box center [650, 312] width 681 height 22
type input "15"
drag, startPoint x: 349, startPoint y: 416, endPoint x: 365, endPoint y: 416, distance: 15.9
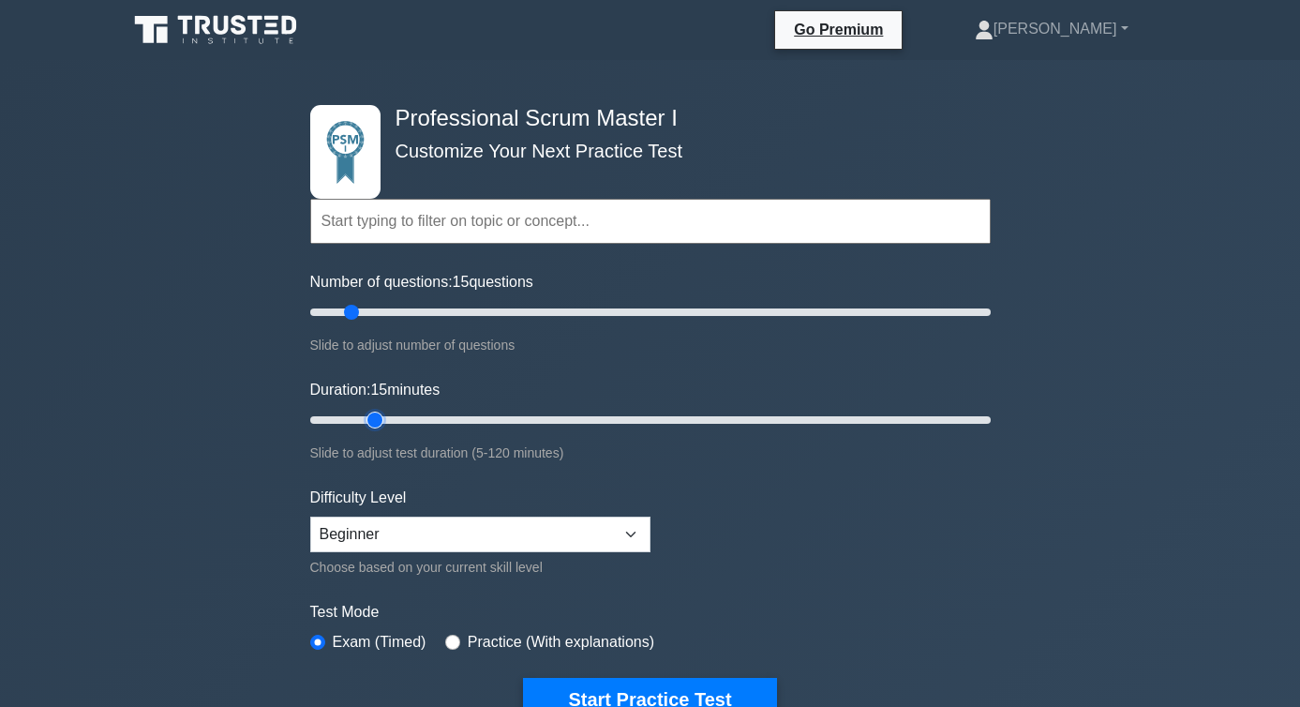
click at [365, 416] on input "Duration: 15 minutes" at bounding box center [650, 420] width 681 height 22
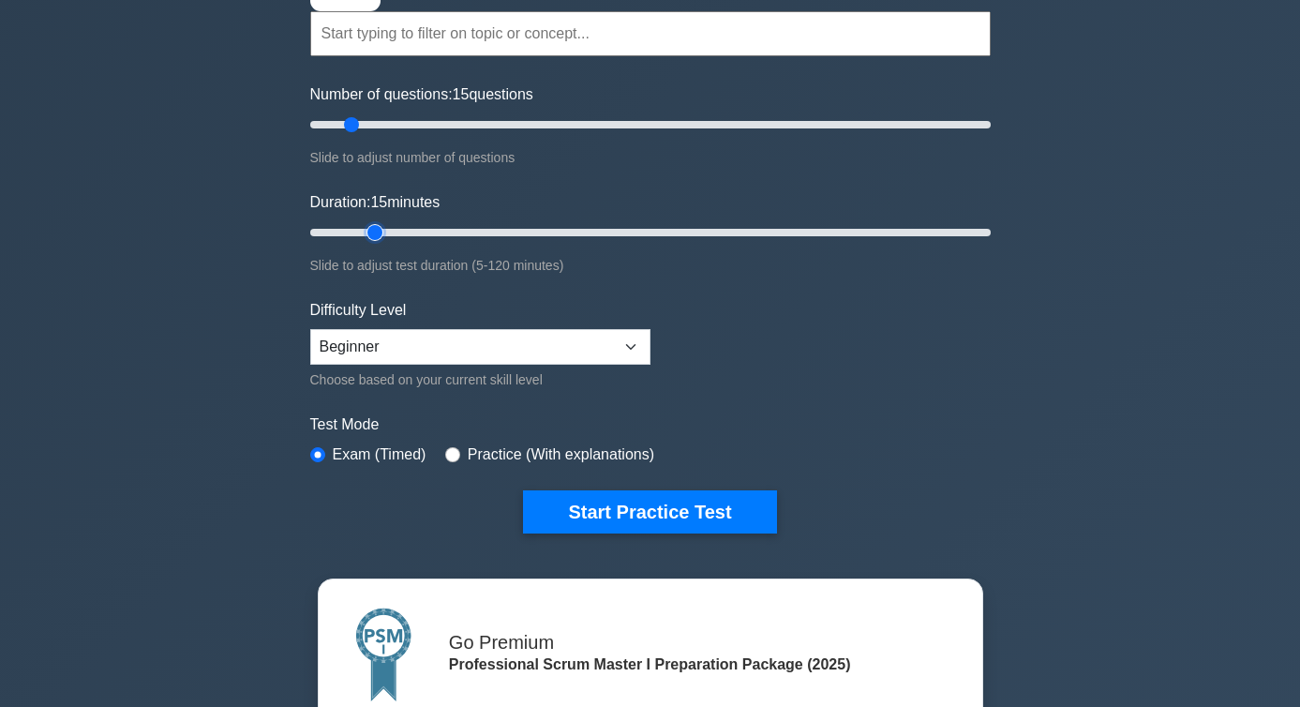
scroll to position [191, 0]
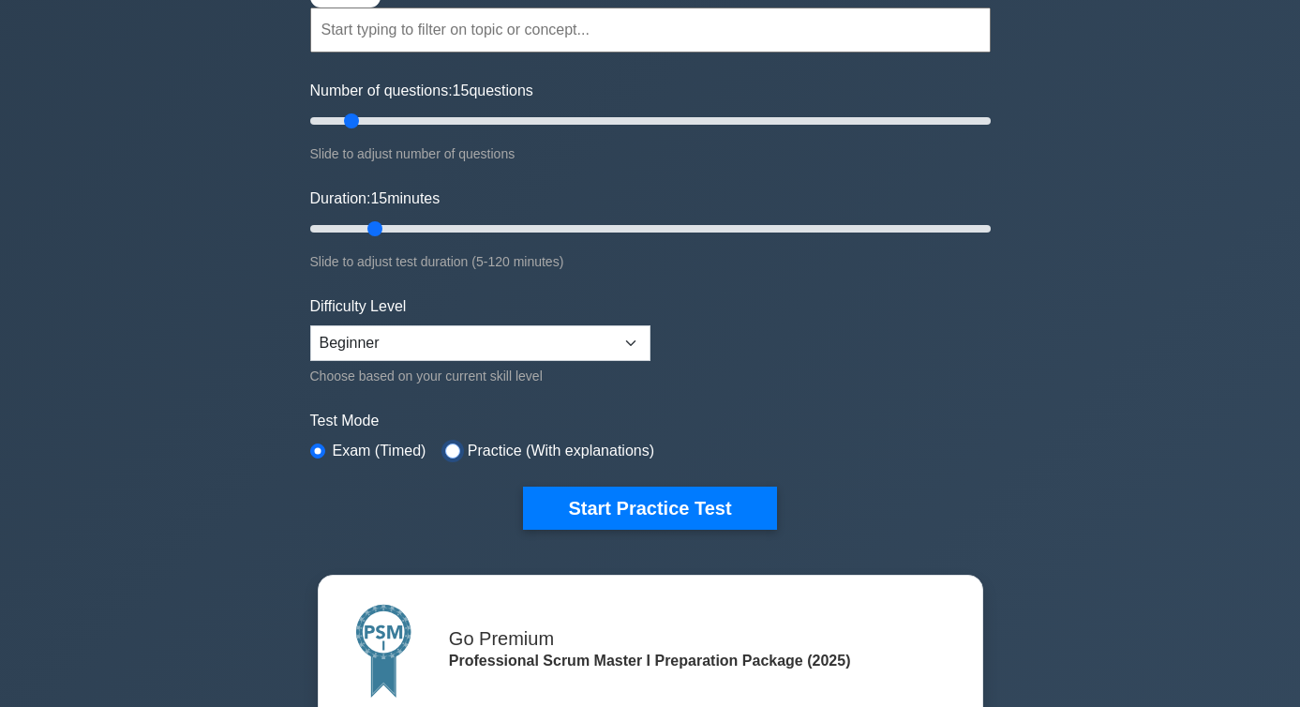
click at [455, 443] on input "radio" at bounding box center [452, 450] width 15 height 15
radio input "true"
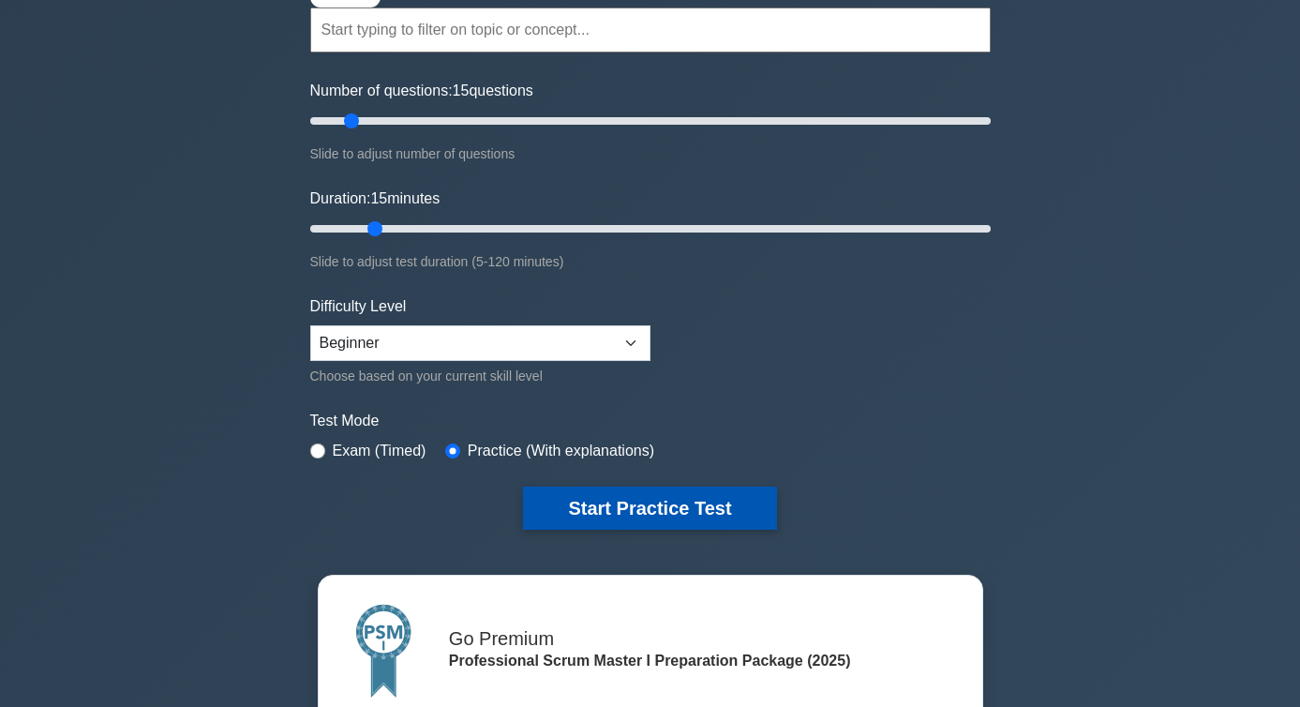
click at [557, 489] on button "Start Practice Test" at bounding box center [649, 508] width 253 height 43
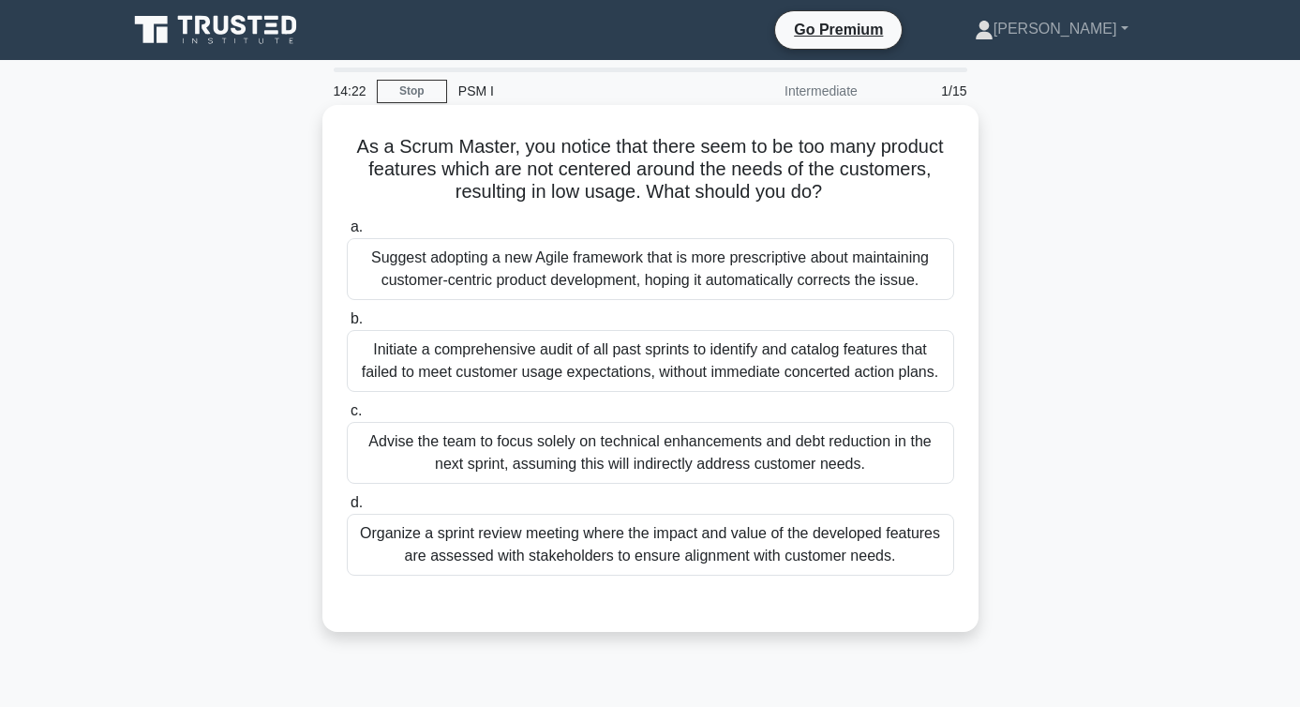
click at [424, 547] on div "Organize a sprint review meeting where the impact and value of the developed fe…" at bounding box center [650, 545] width 607 height 62
click at [347, 509] on input "d. Organize a sprint review meeting where the impact and value of the developed…" at bounding box center [347, 503] width 0 height 12
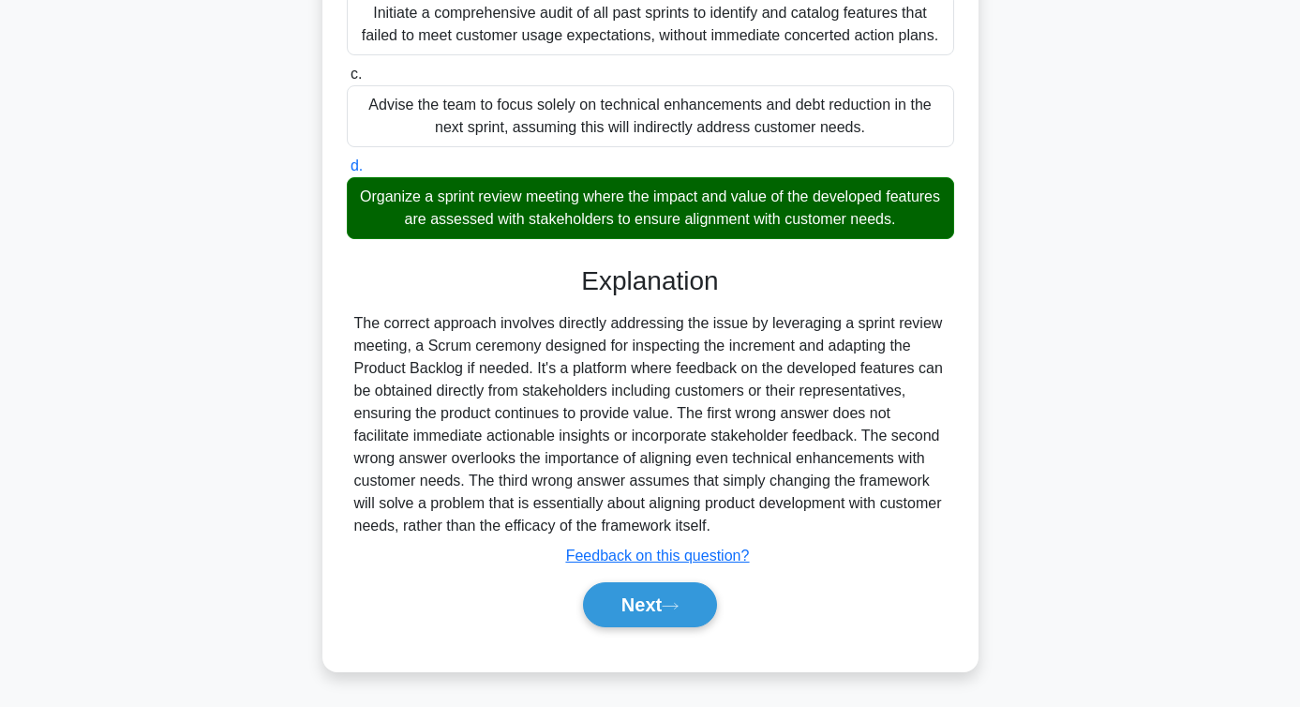
scroll to position [336, 0]
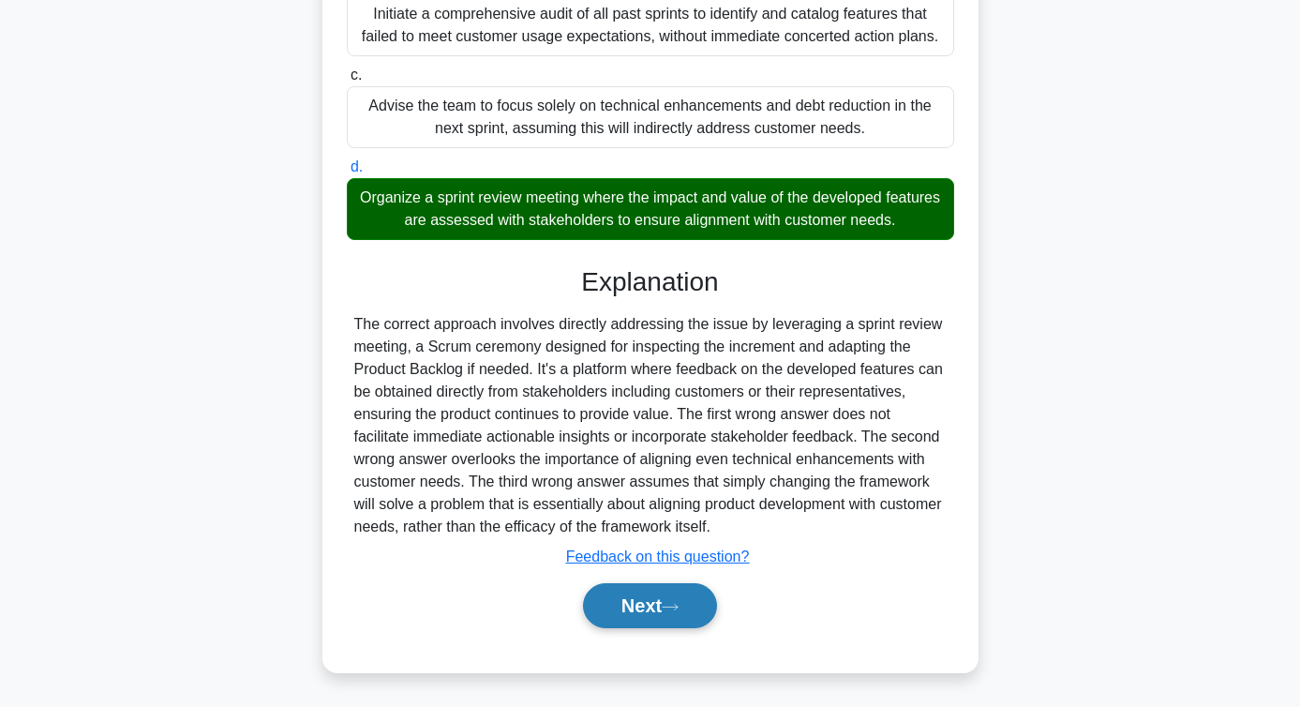
click at [624, 618] on button "Next" at bounding box center [650, 605] width 134 height 45
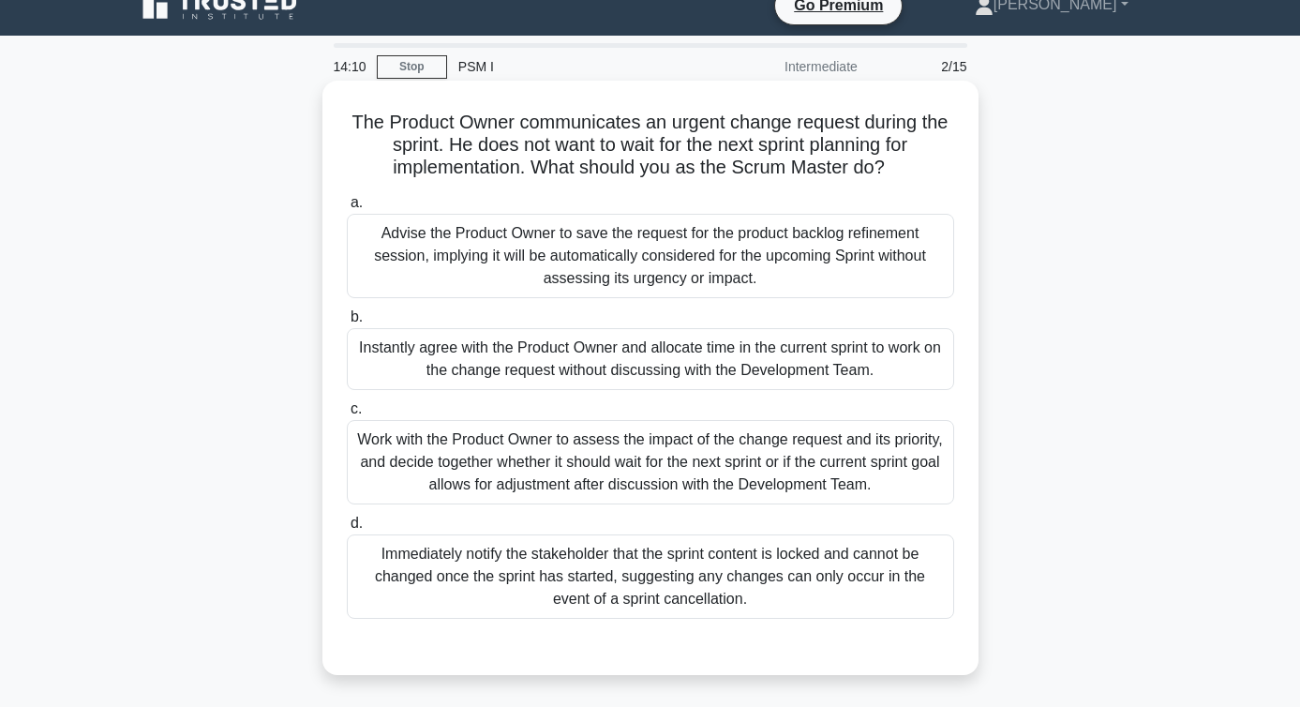
scroll to position [10, 0]
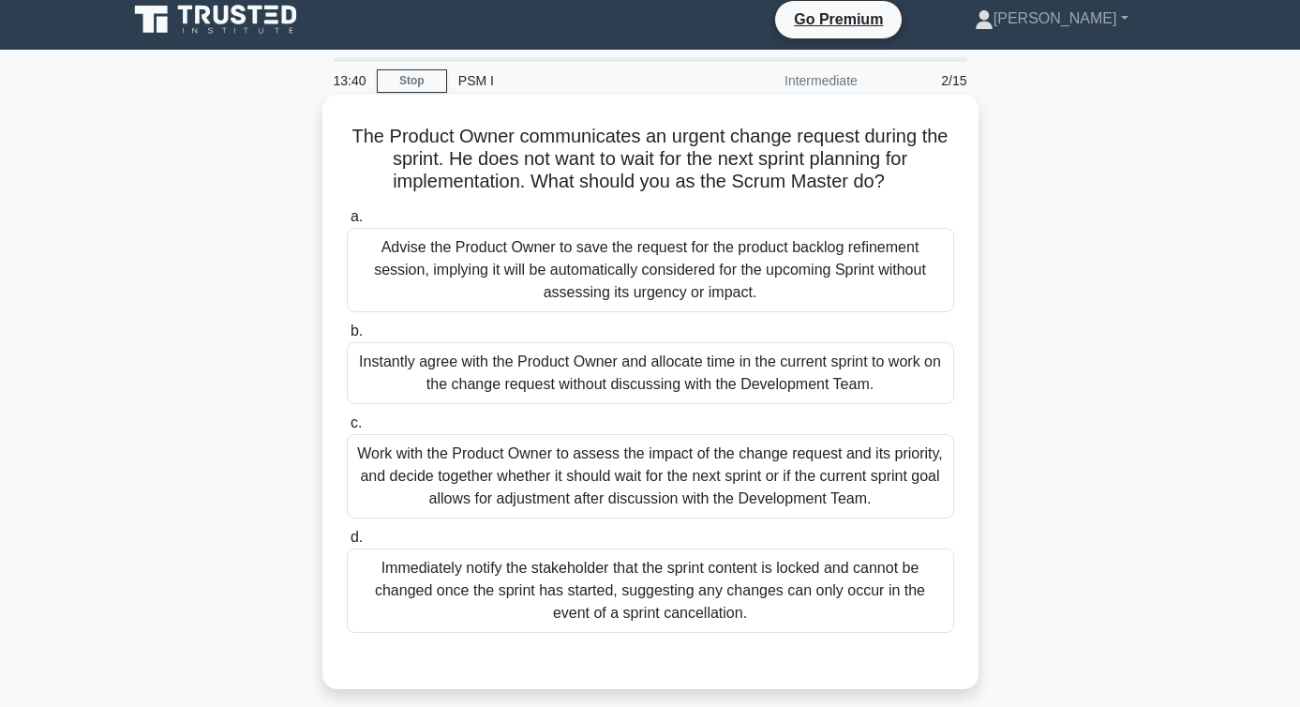
click at [478, 442] on div "Work with the Product Owner to assess the impact of the change request and its …" at bounding box center [650, 476] width 607 height 84
click at [347, 429] on input "c. Work with the Product Owner to assess the impact of the change request and i…" at bounding box center [347, 423] width 0 height 12
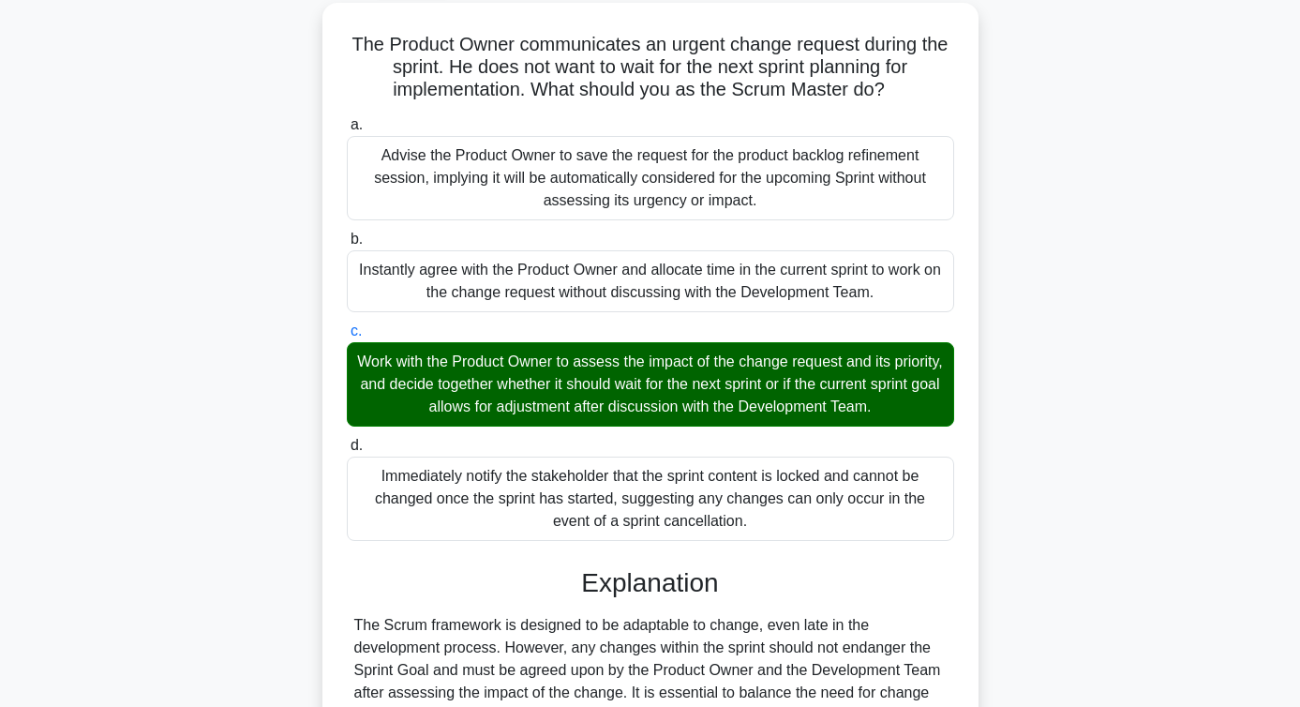
scroll to position [337, 0]
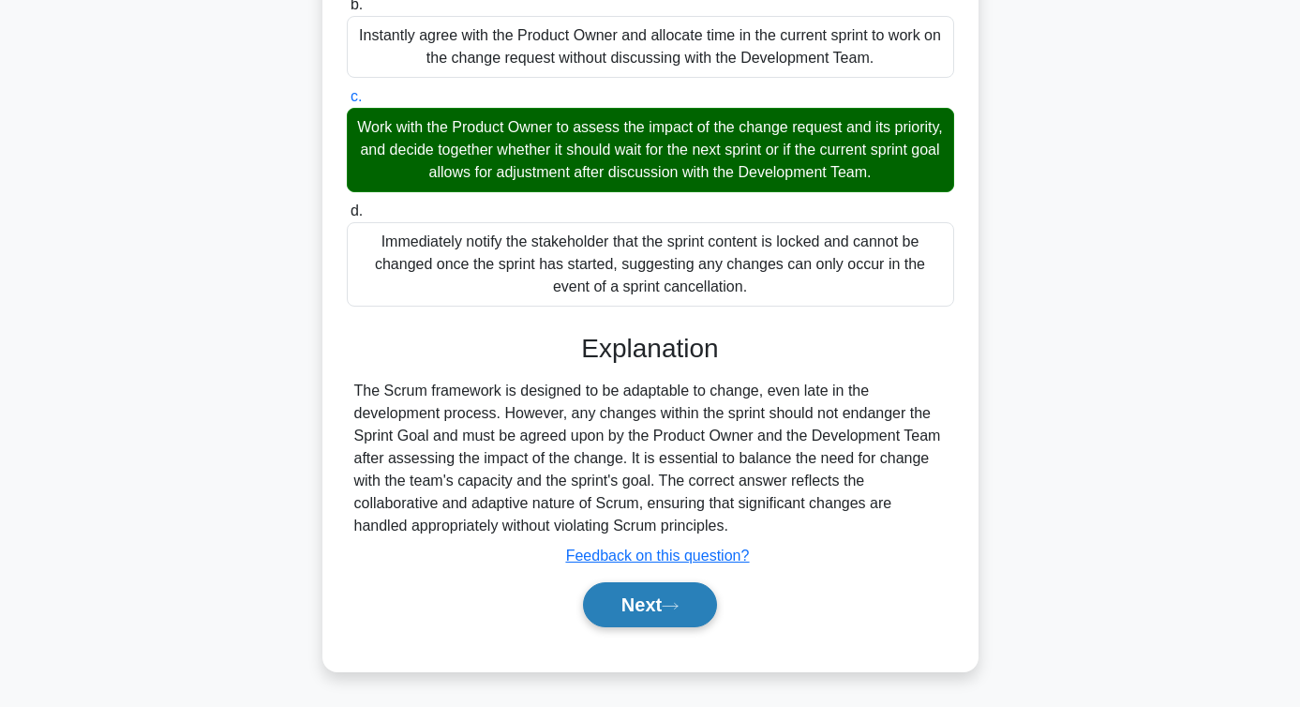
click at [610, 605] on button "Next" at bounding box center [650, 604] width 134 height 45
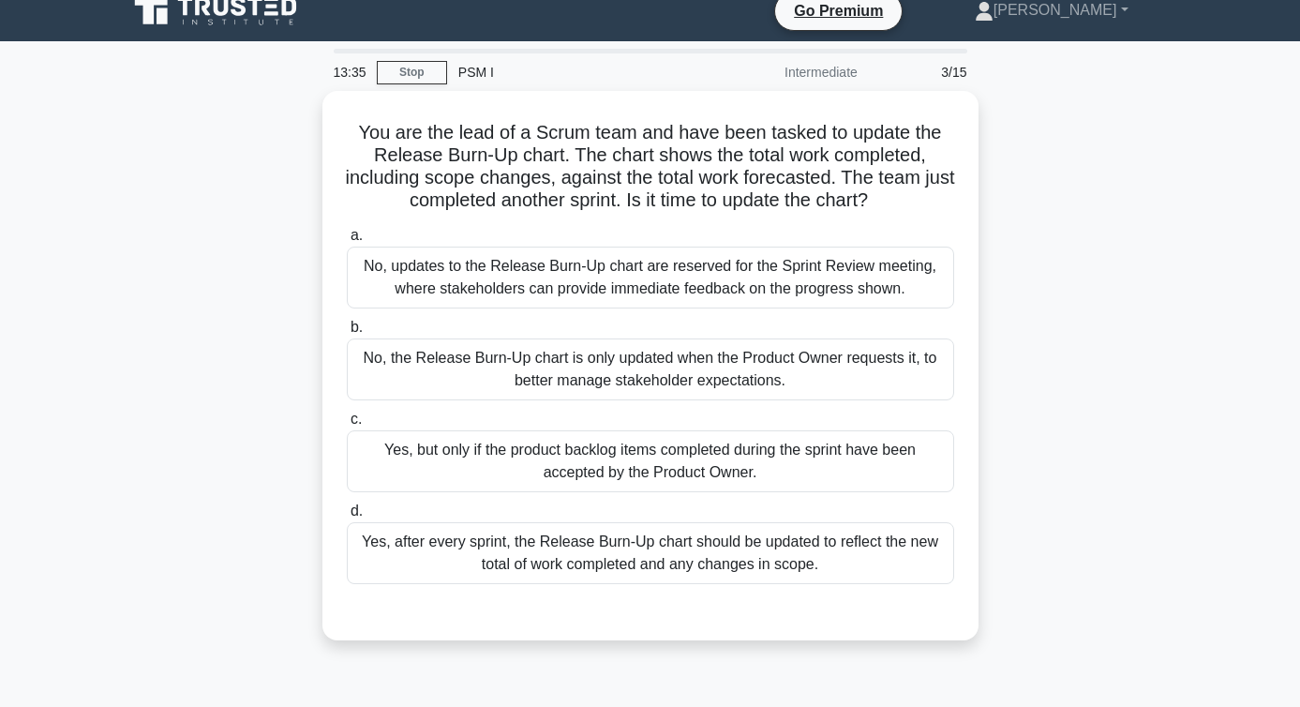
scroll to position [0, 0]
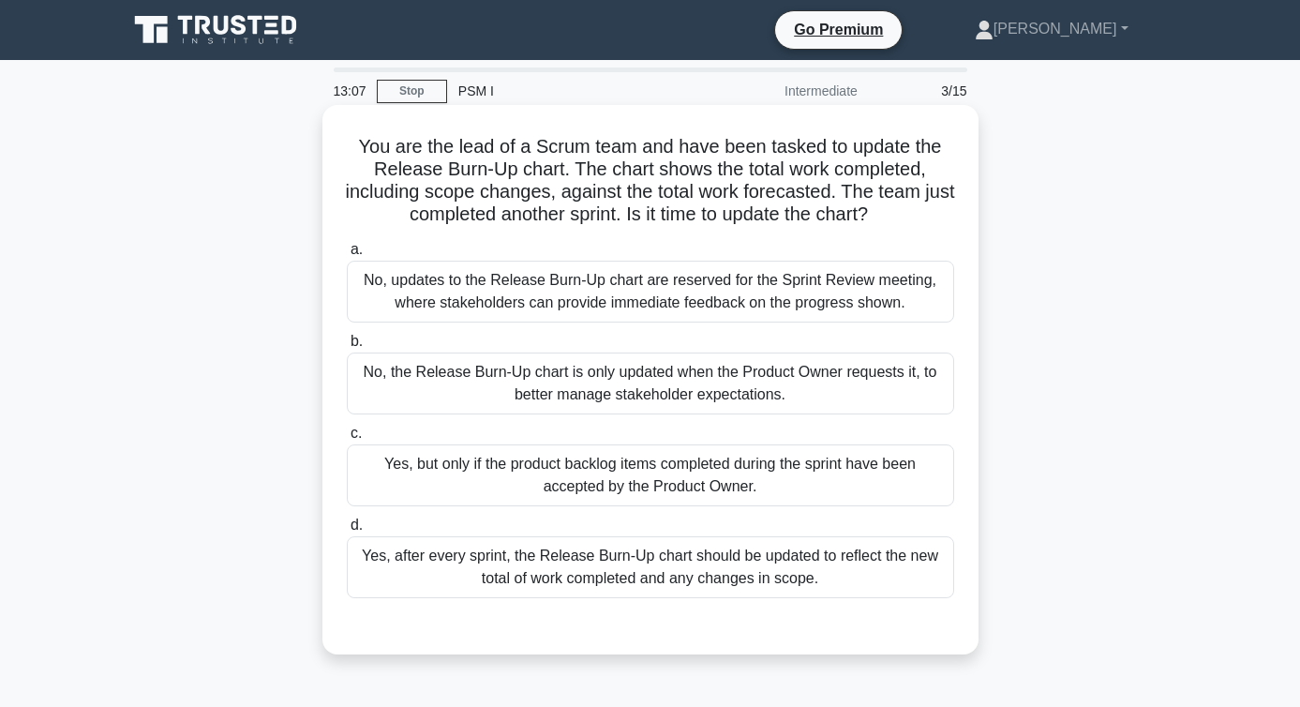
click at [417, 581] on div "Yes, after every sprint, the Release Burn-Up chart should be updated to reflect…" at bounding box center [650, 567] width 607 height 62
click at [347, 532] on input "d. Yes, after every sprint, the Release Burn-Up chart should be updated to refl…" at bounding box center [347, 525] width 0 height 12
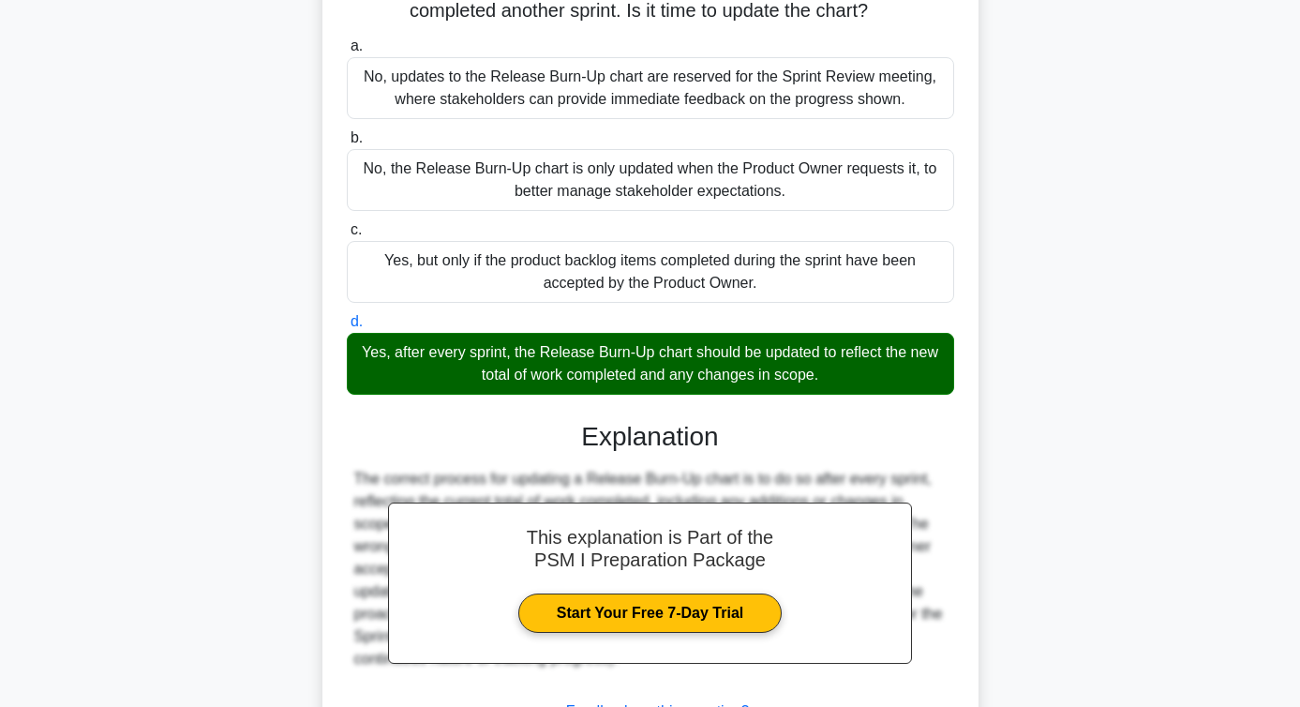
scroll to position [359, 0]
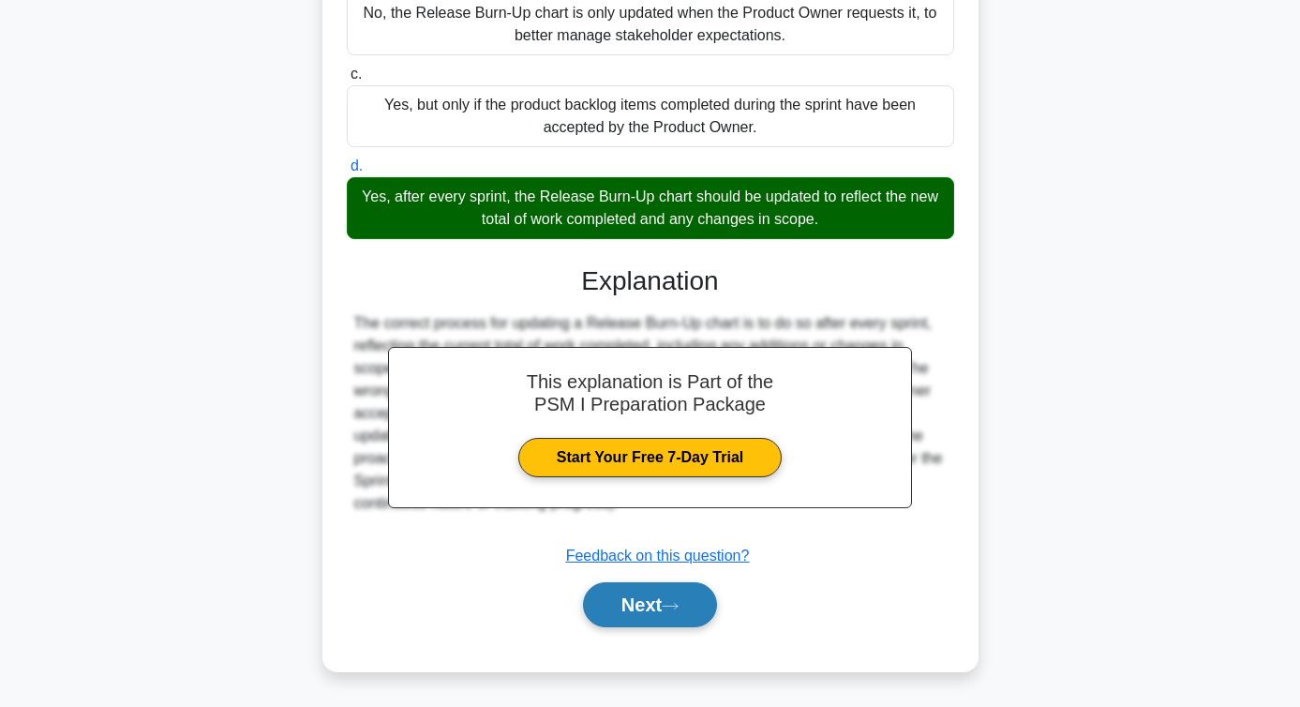
click at [608, 595] on button "Next" at bounding box center [650, 604] width 134 height 45
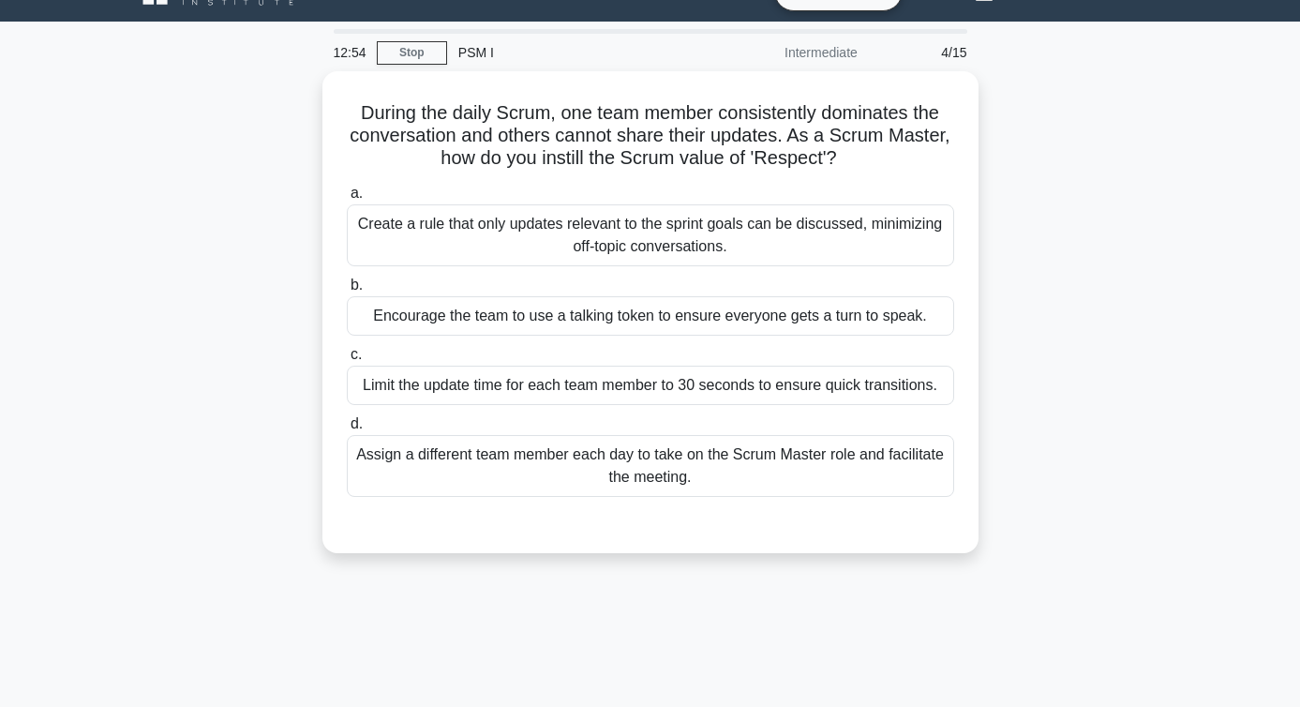
scroll to position [0, 0]
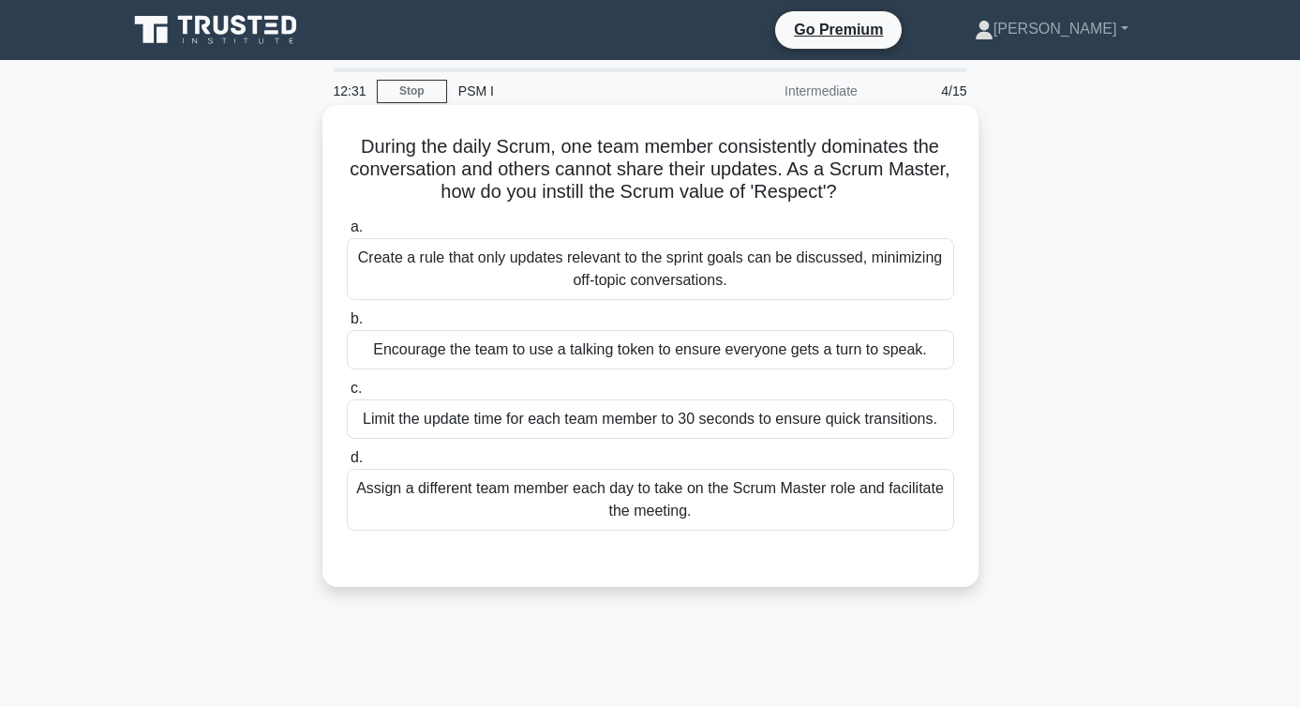
click at [583, 363] on div "Encourage the team to use a talking token to ensure everyone gets a turn to spe…" at bounding box center [650, 349] width 607 height 39
click at [347, 325] on input "b. Encourage the team to use a talking token to ensure everyone gets a turn to …" at bounding box center [347, 319] width 0 height 12
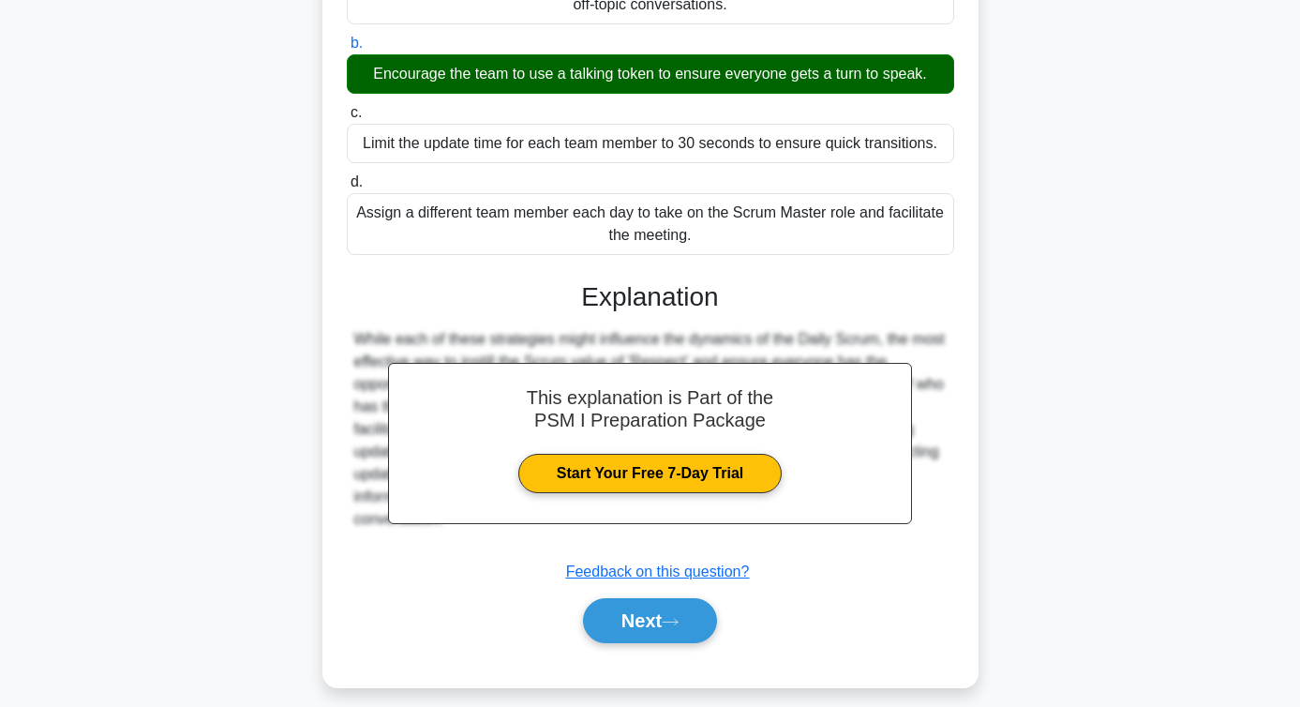
scroll to position [306, 0]
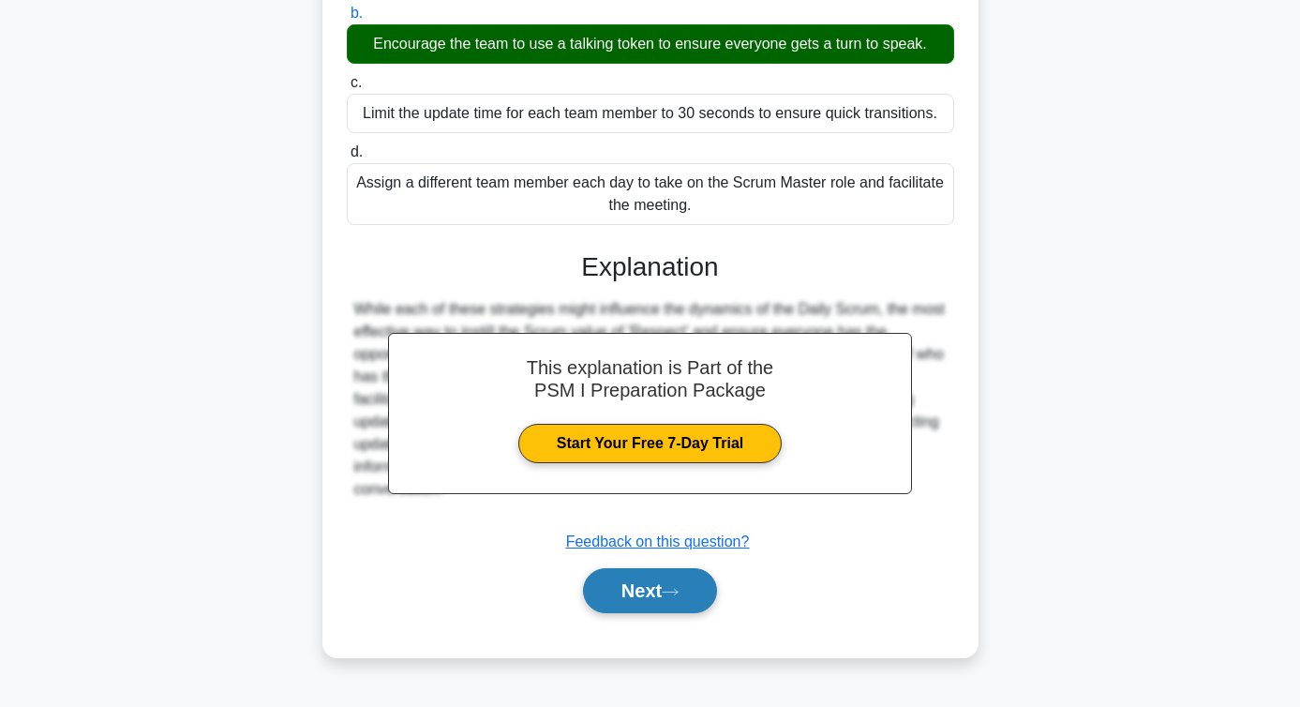
click at [643, 594] on button "Next" at bounding box center [650, 590] width 134 height 45
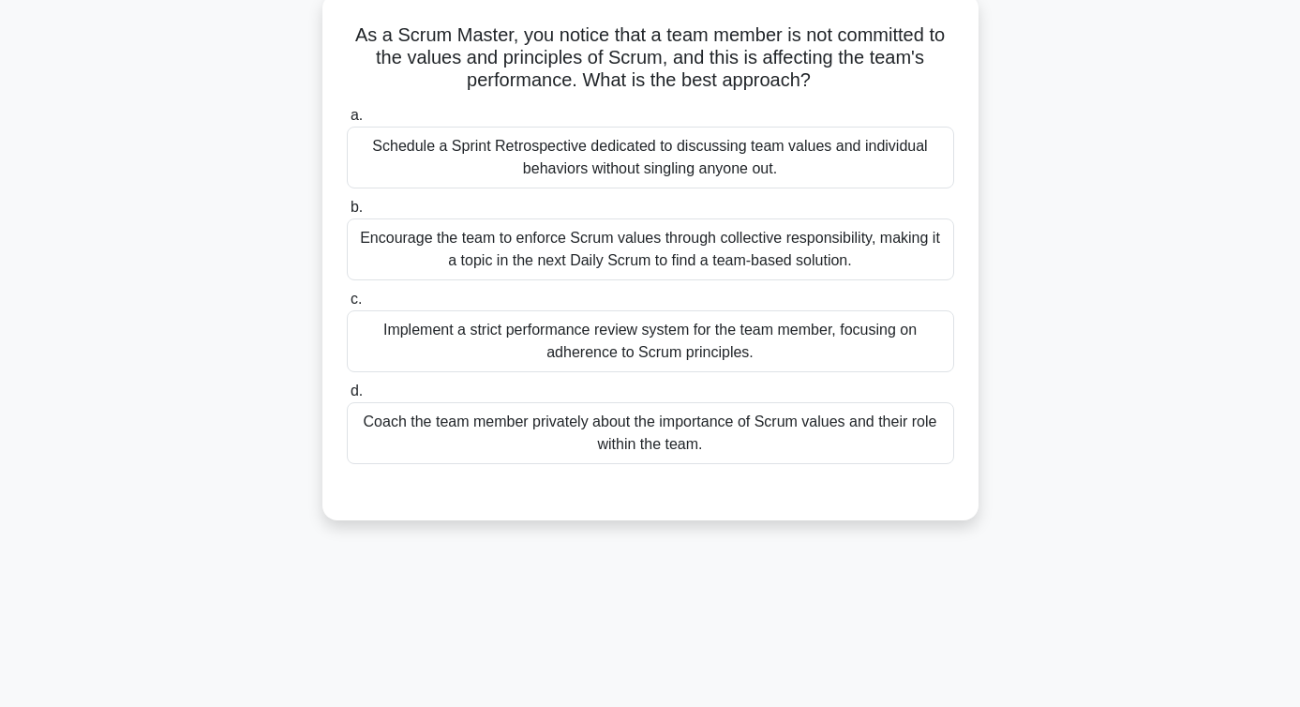
scroll to position [108, 0]
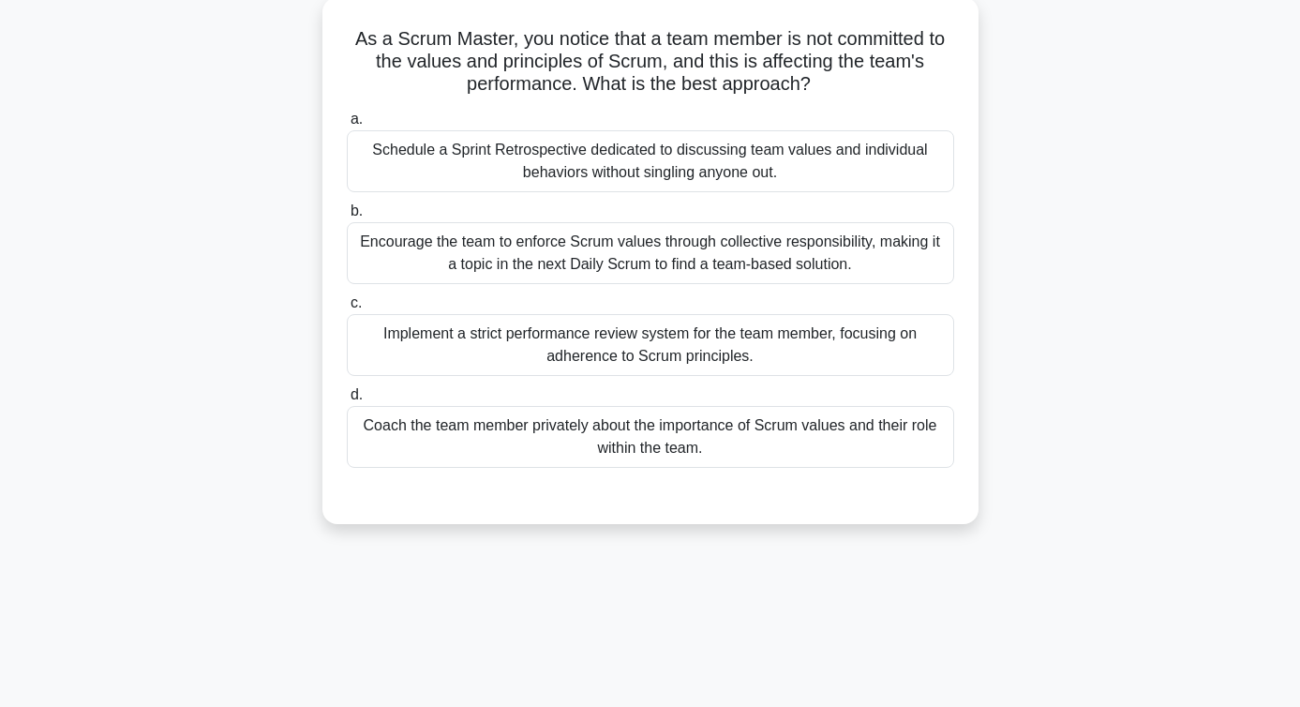
click at [670, 251] on div "Encourage the team to enforce Scrum values through collective responsibility, m…" at bounding box center [650, 253] width 607 height 62
click at [347, 217] on input "b. Encourage the team to enforce Scrum values through collective responsibility…" at bounding box center [347, 211] width 0 height 12
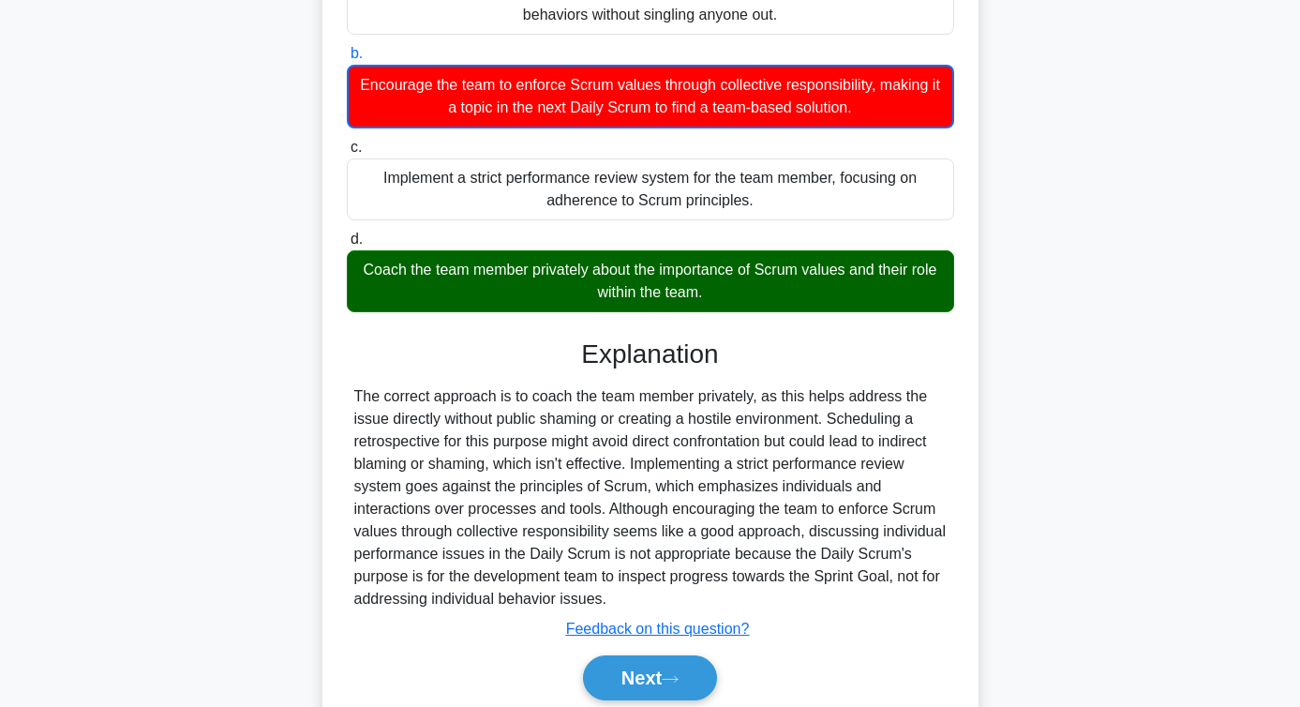
scroll to position [338, 0]
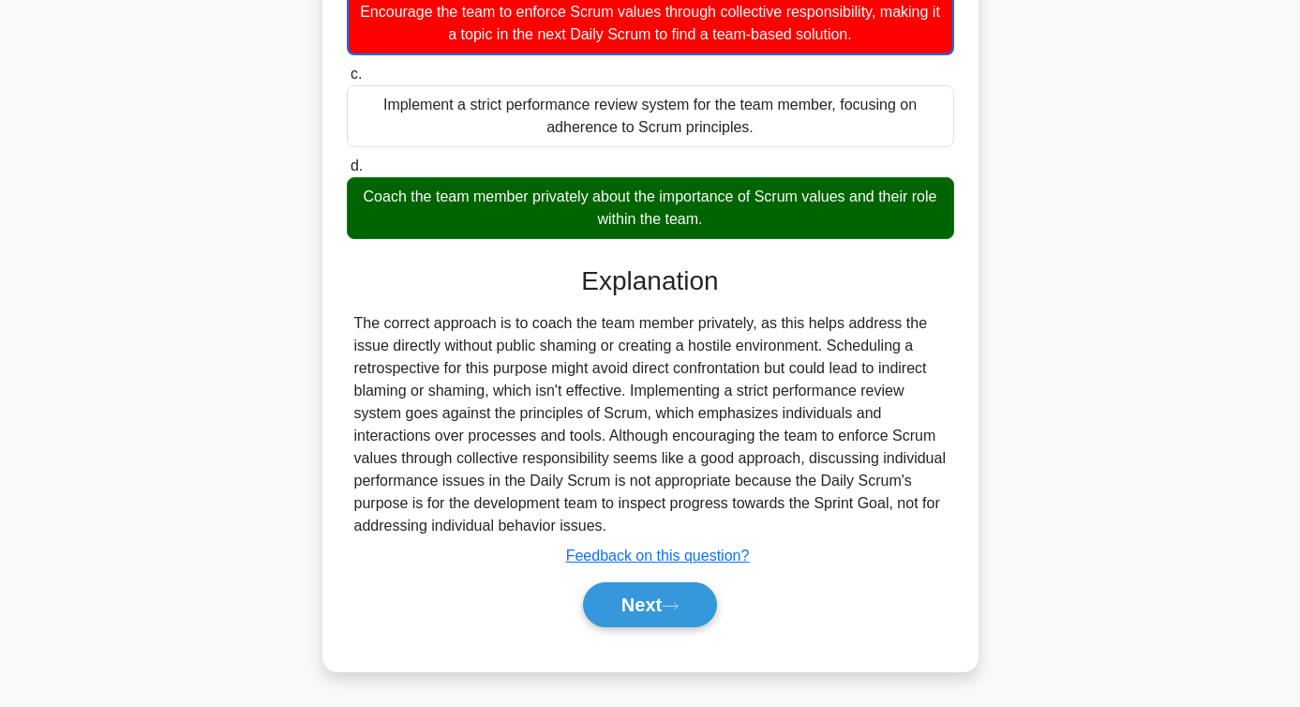
click at [642, 636] on div "a. Schedule a Sprint Retrospective dedicated to discussing team values and indi…" at bounding box center [650, 261] width 611 height 776
click at [633, 606] on button "Next" at bounding box center [650, 604] width 134 height 45
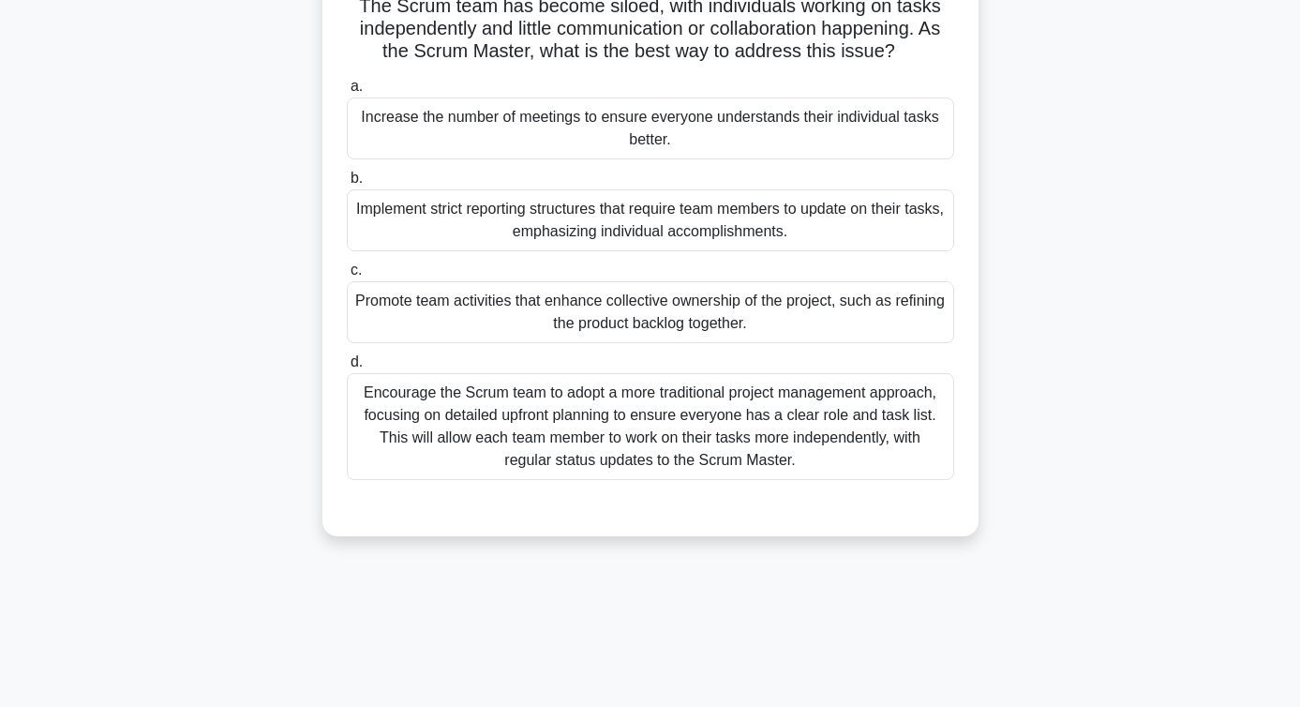
scroll to position [135, 0]
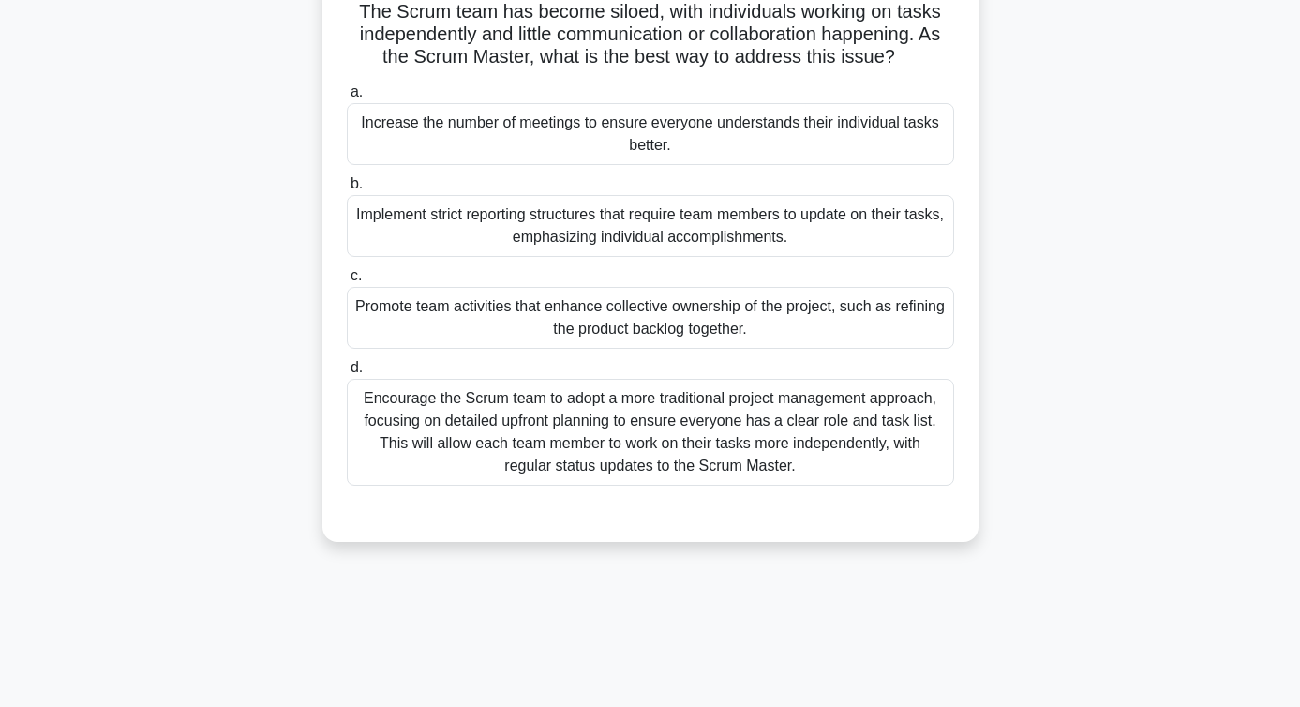
click at [570, 333] on div "Promote team activities that enhance collective ownership of the project, such …" at bounding box center [650, 318] width 607 height 62
click at [347, 282] on input "c. Promote team activities that enhance collective ownership of the project, su…" at bounding box center [347, 276] width 0 height 12
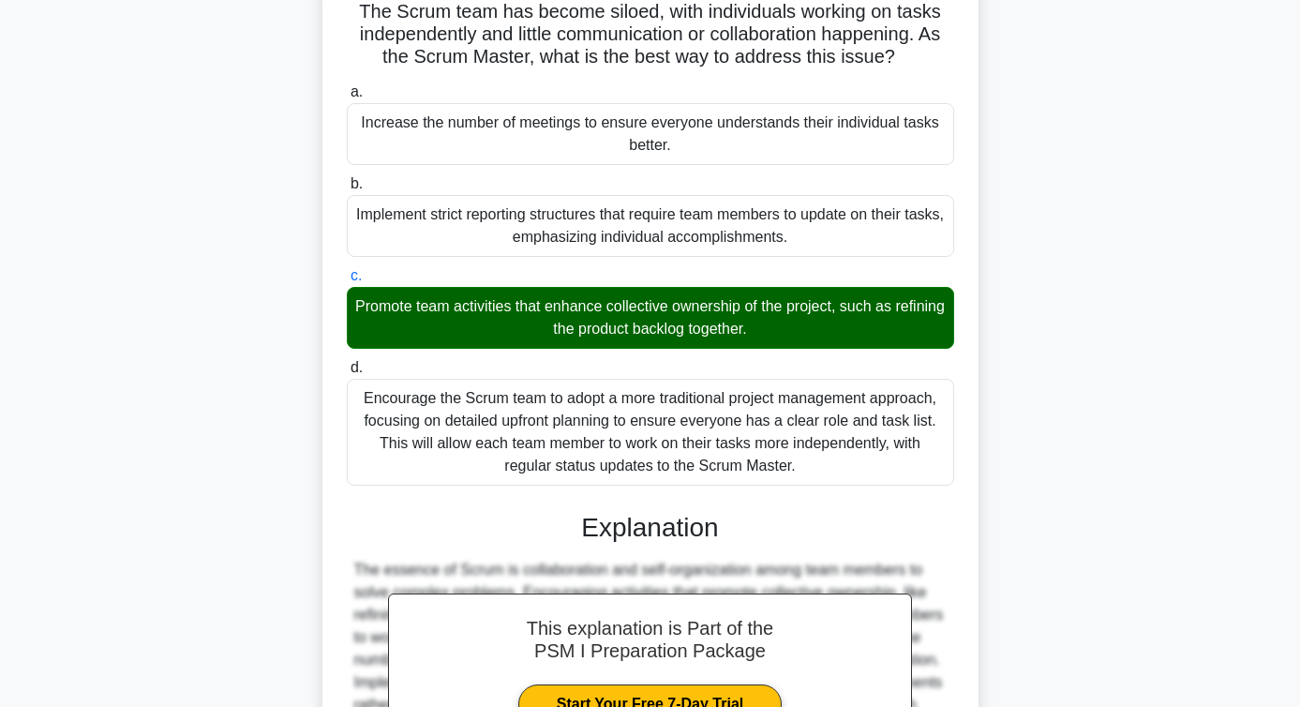
scroll to position [382, 0]
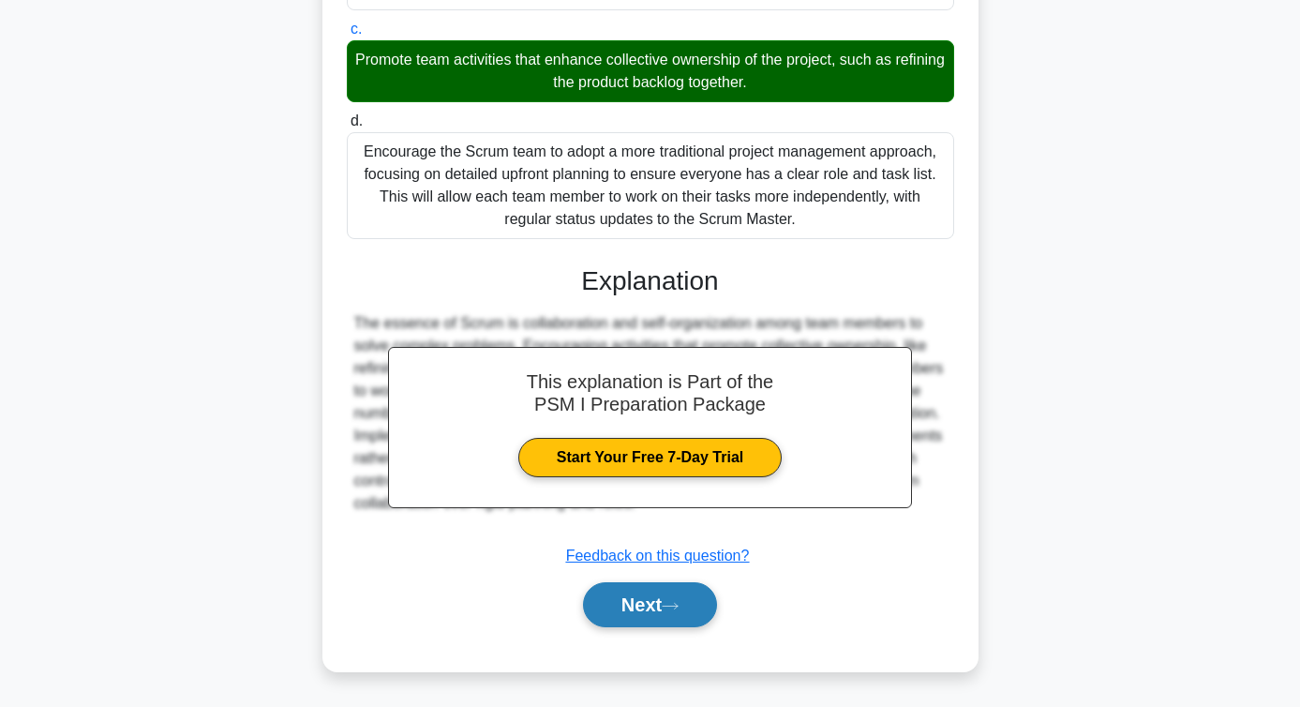
click at [644, 611] on button "Next" at bounding box center [650, 604] width 134 height 45
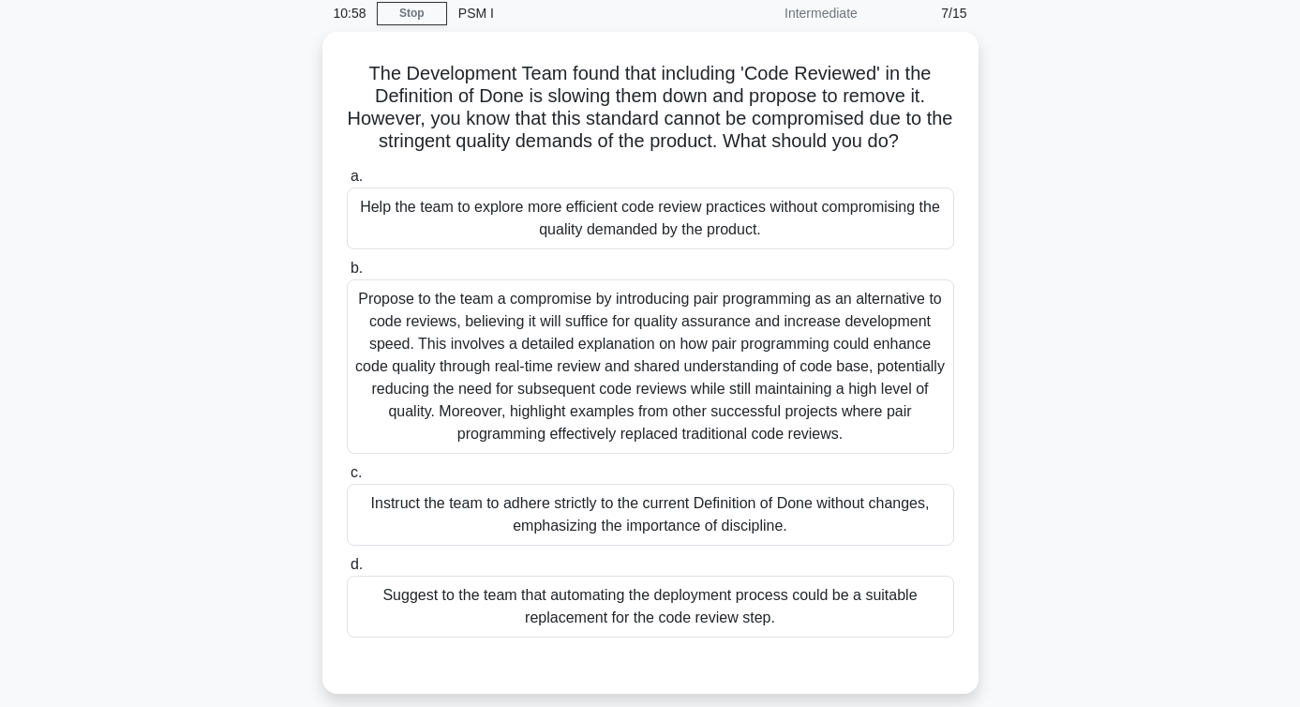
scroll to position [73, 0]
click at [581, 372] on div "Propose to the team a compromise by introducing pair programming as an alternat…" at bounding box center [650, 366] width 607 height 174
click at [347, 275] on input "b. Propose to the team a compromise by introducing pair programming as an alter…" at bounding box center [347, 268] width 0 height 12
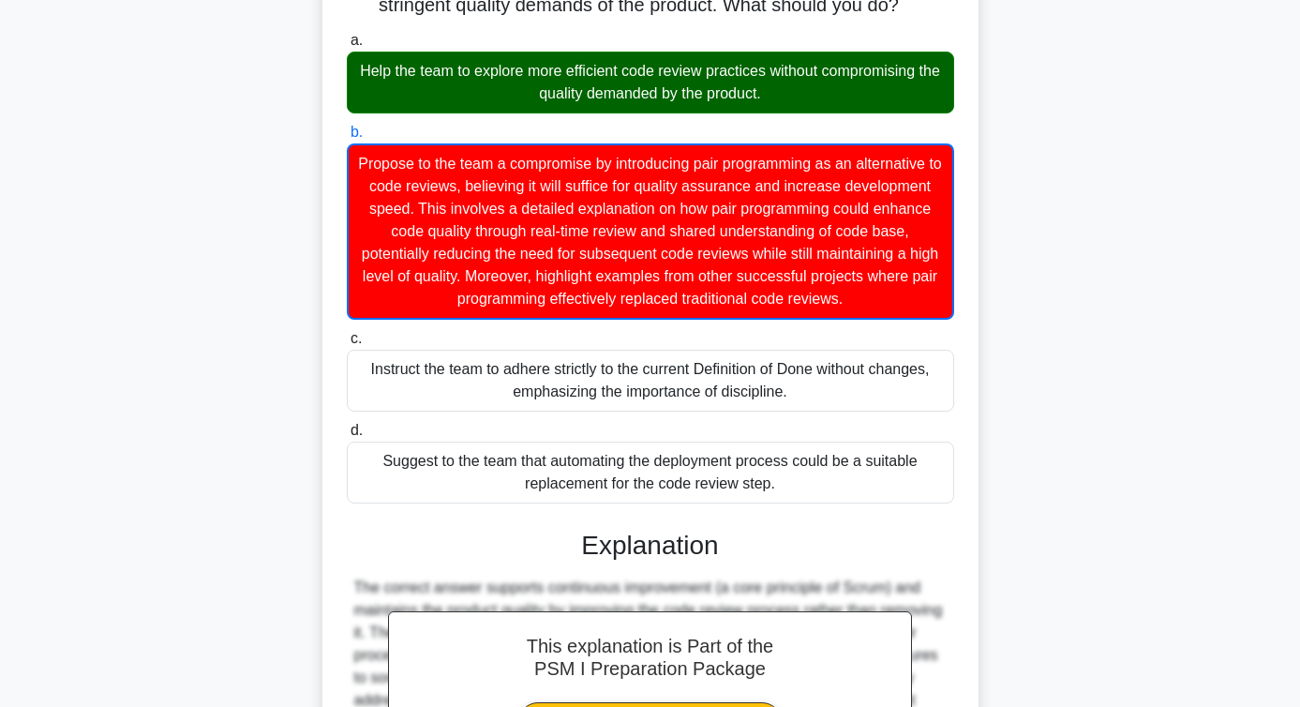
scroll to position [473, 0]
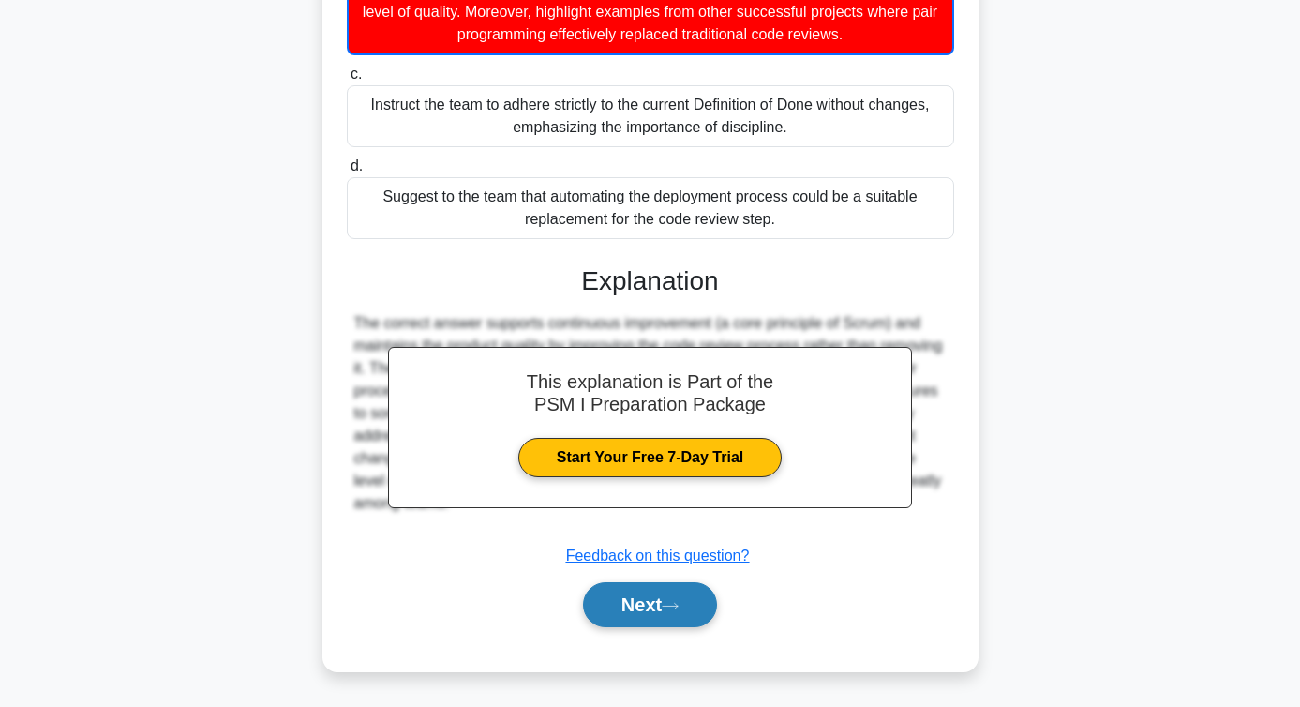
click at [651, 600] on button "Next" at bounding box center [650, 604] width 134 height 45
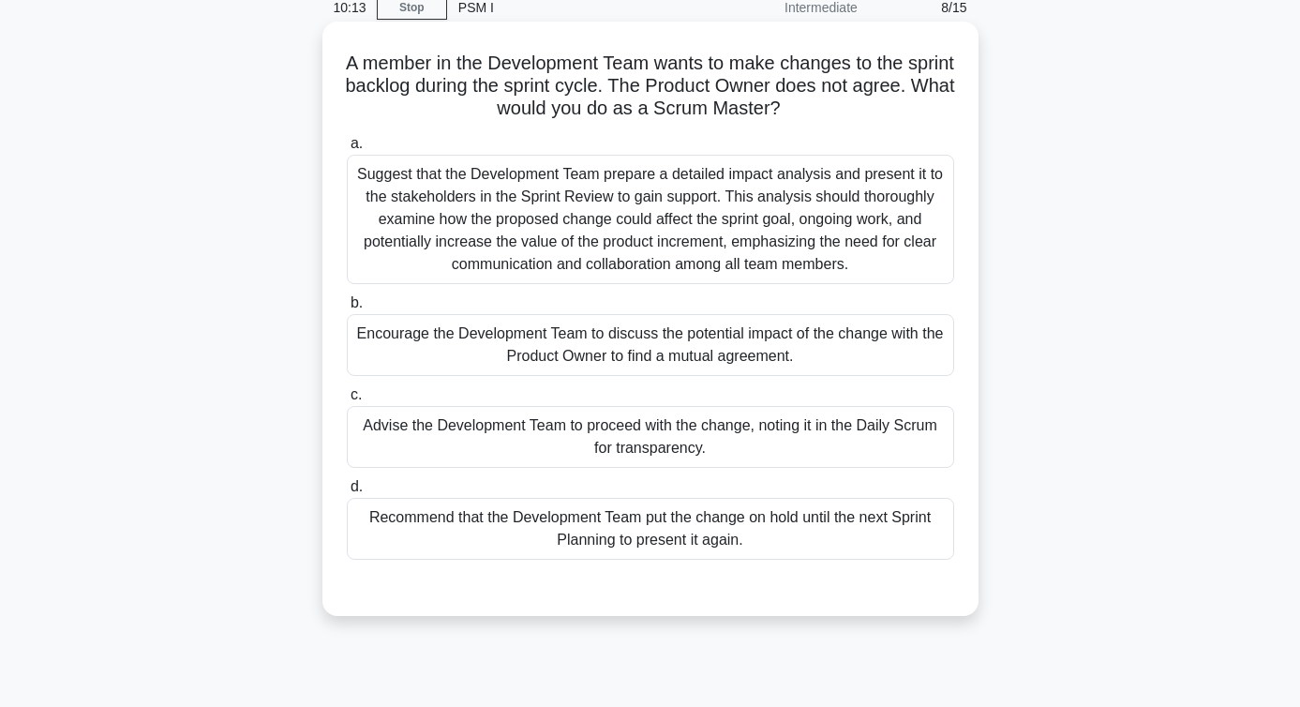
scroll to position [0, 0]
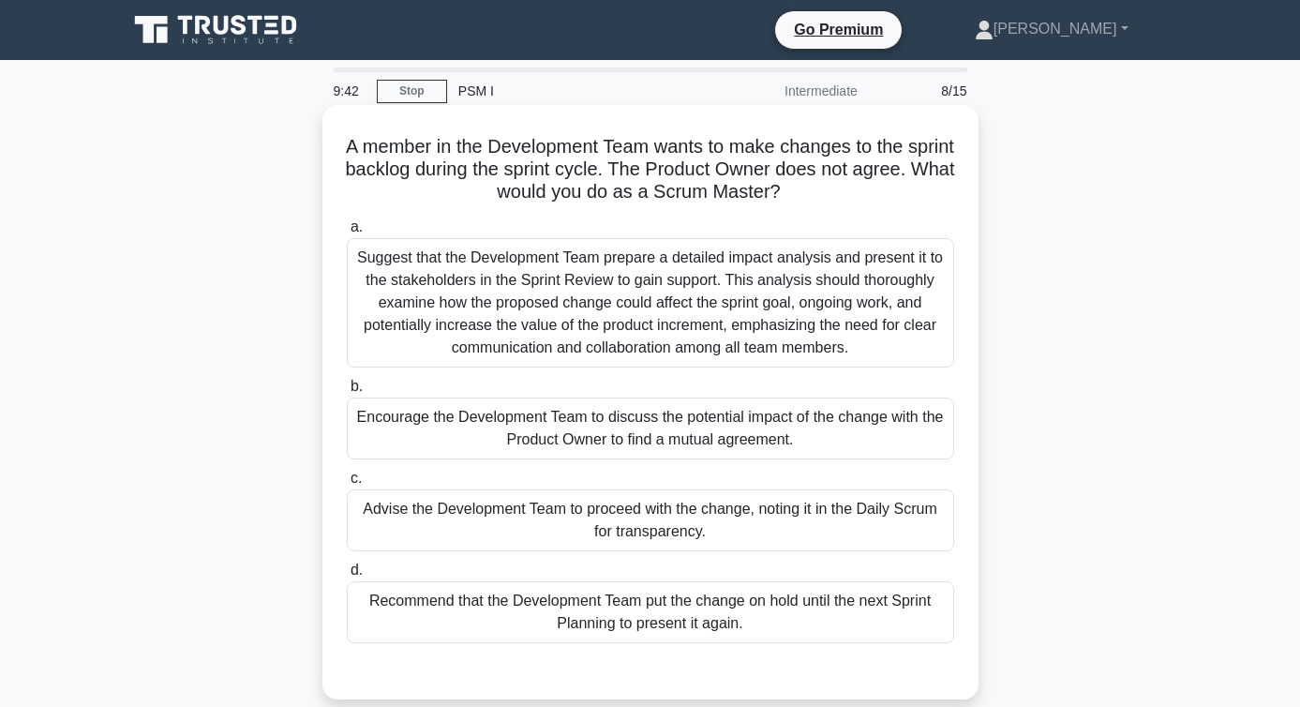
click at [551, 415] on div "Encourage the Development Team to discuss the potential impact of the change wi…" at bounding box center [650, 428] width 607 height 62
click at [347, 393] on input "b. Encourage the Development Team to discuss the potential impact of the change…" at bounding box center [347, 387] width 0 height 12
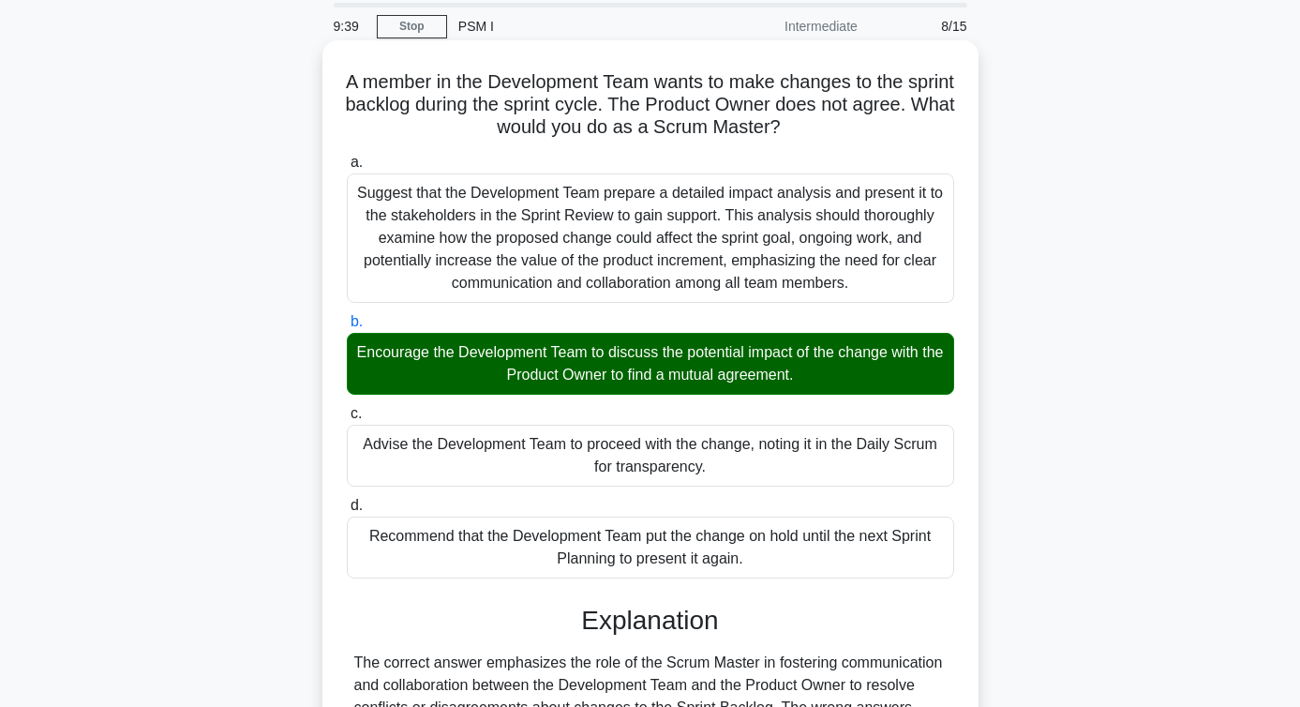
scroll to position [337, 0]
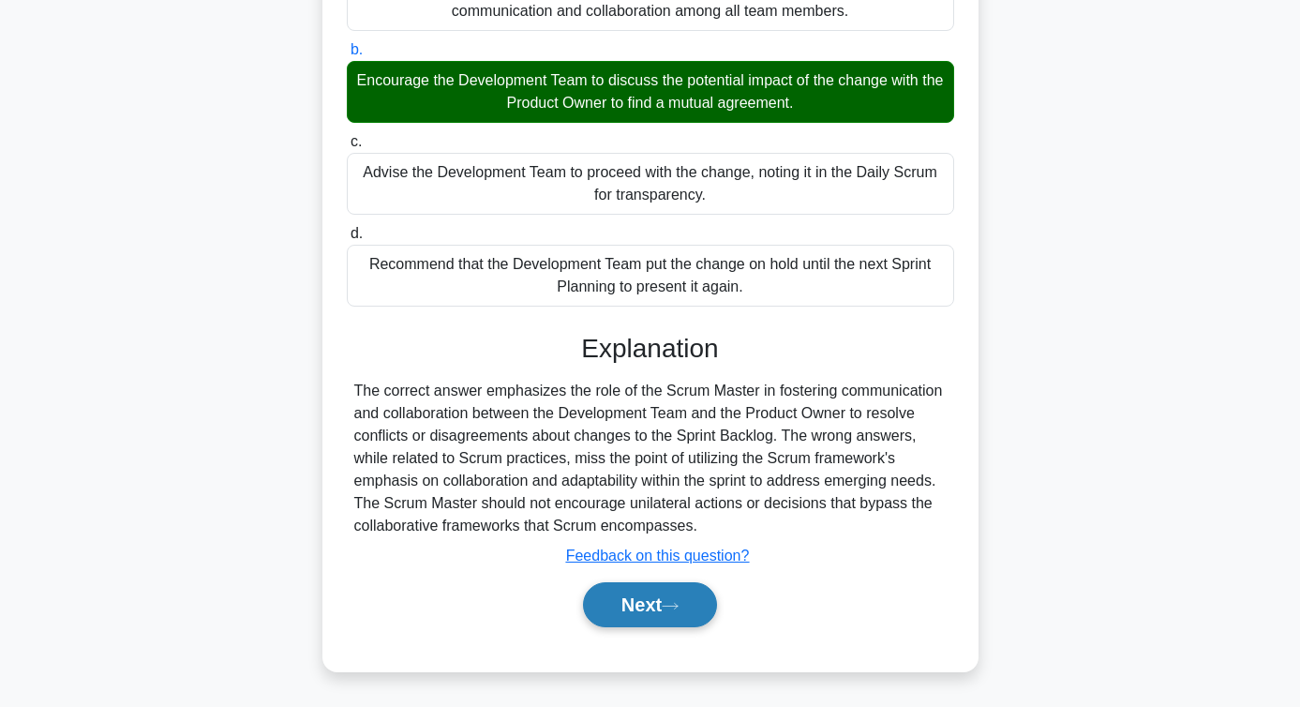
click at [620, 624] on button "Next" at bounding box center [650, 604] width 134 height 45
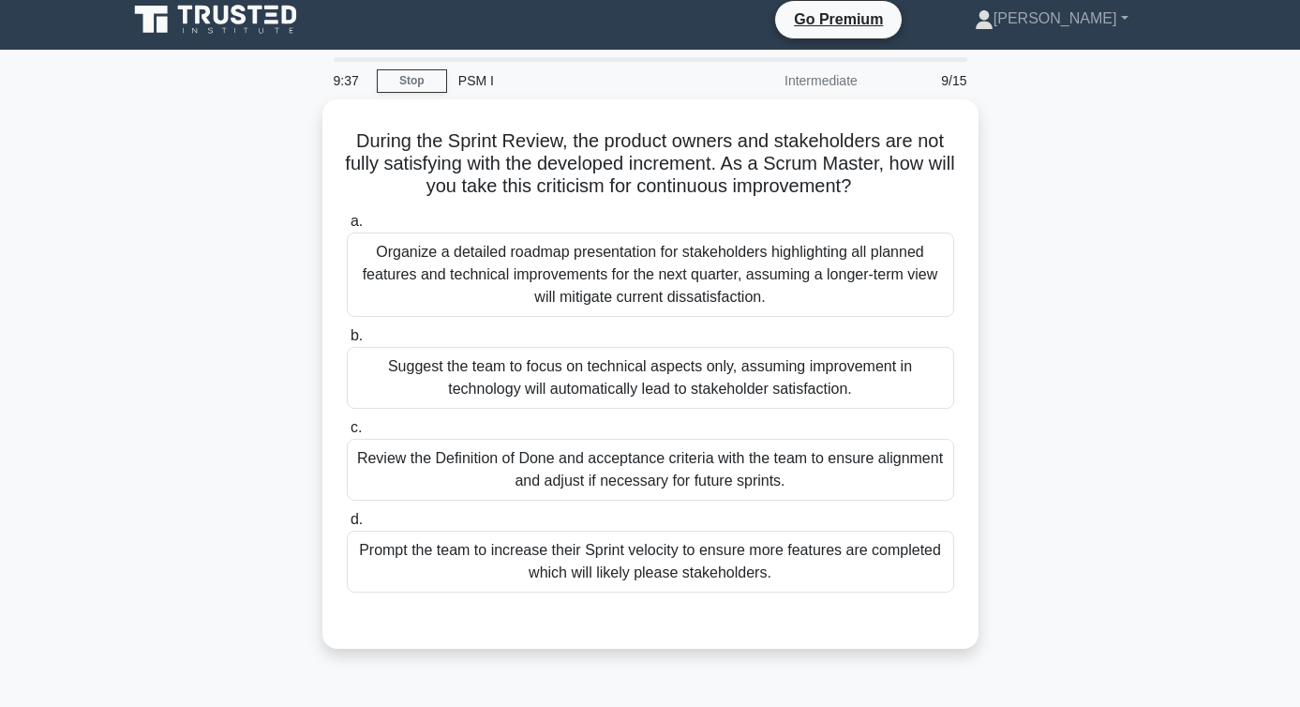
scroll to position [0, 0]
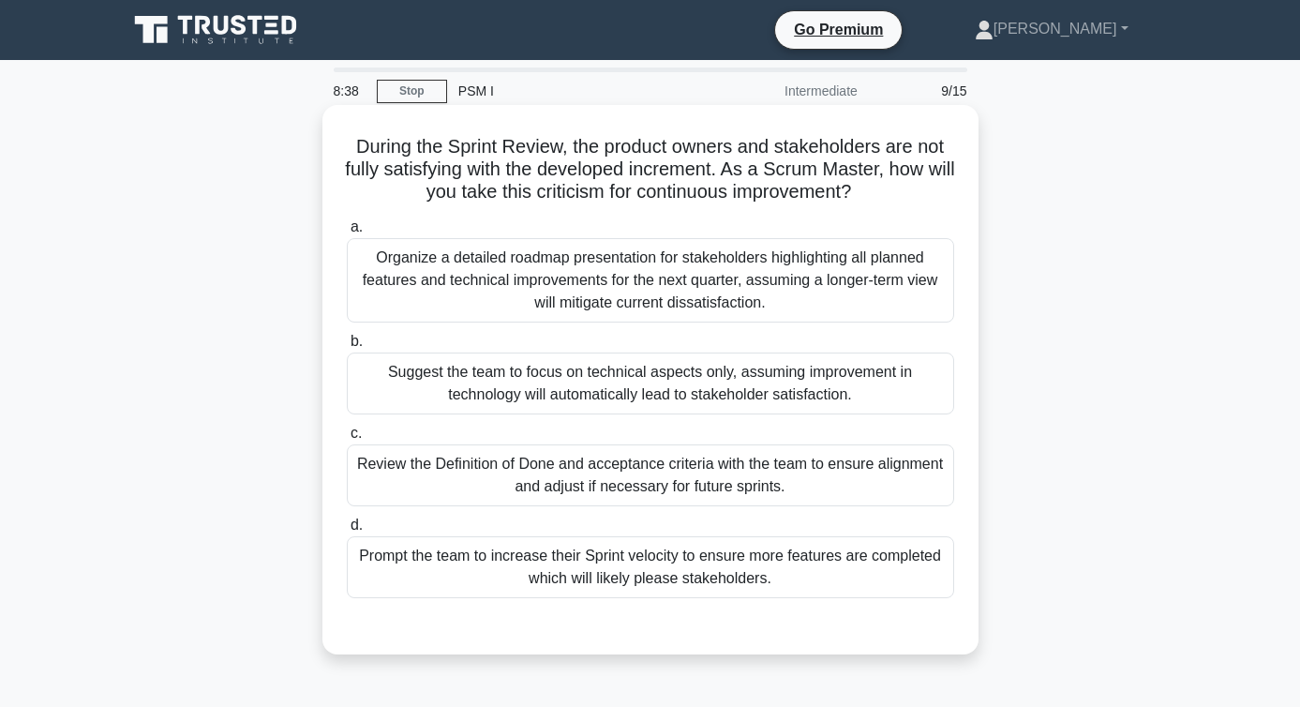
click at [460, 482] on div "Review the Definition of Done and acceptance criteria with the team to ensure a…" at bounding box center [650, 475] width 607 height 62
click at [347, 440] on input "c. Review the Definition of Done and acceptance criteria with the team to ensur…" at bounding box center [347, 433] width 0 height 12
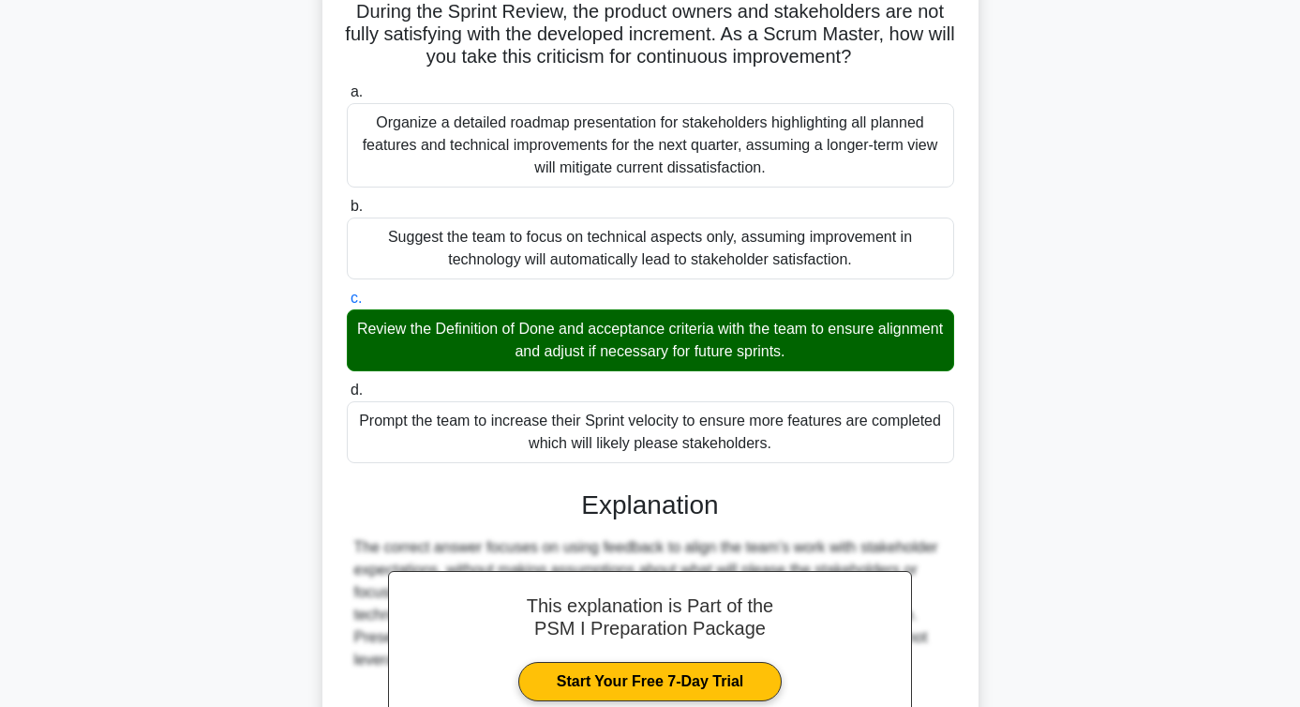
scroll to position [359, 0]
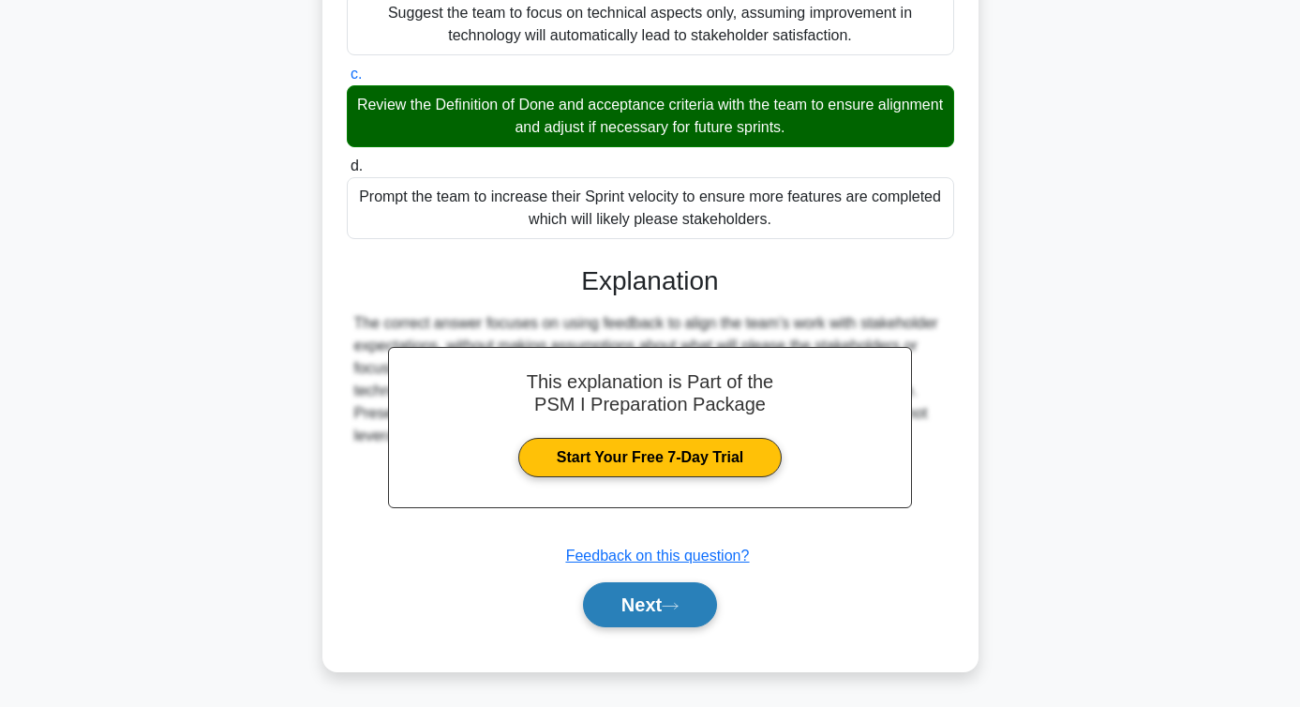
click at [627, 623] on button "Next" at bounding box center [650, 604] width 134 height 45
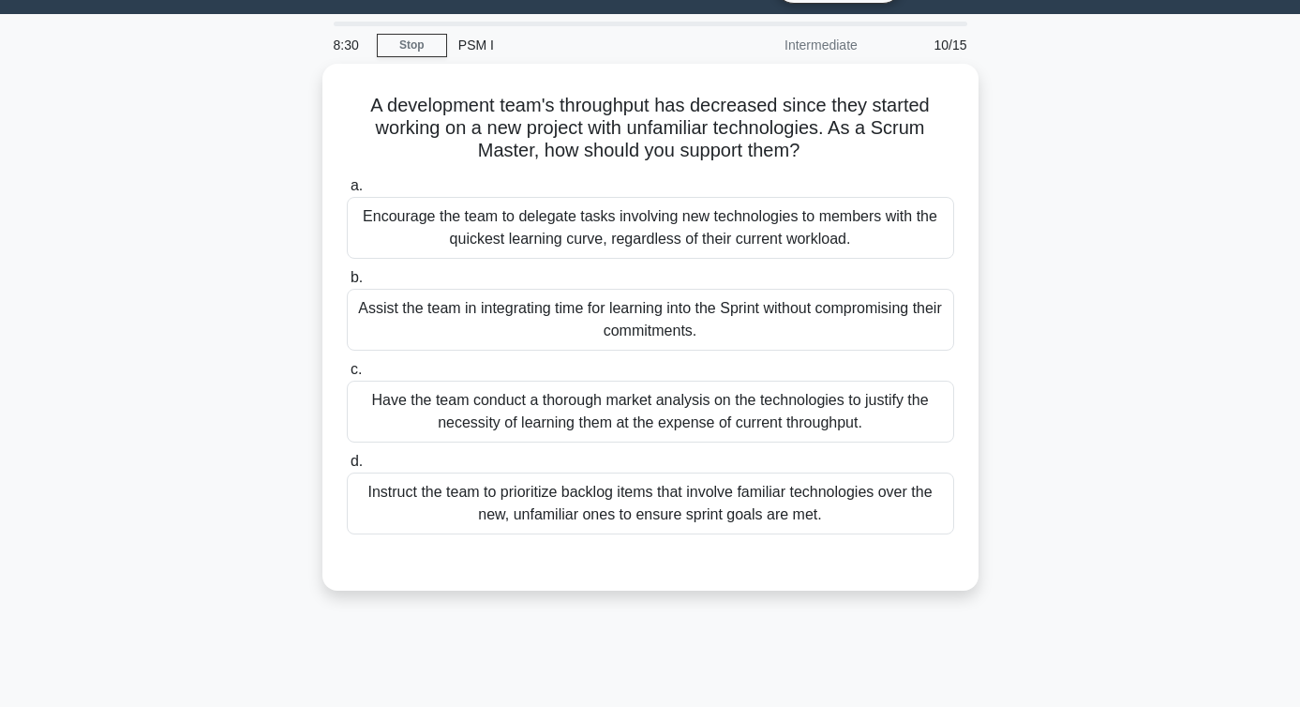
scroll to position [11, 0]
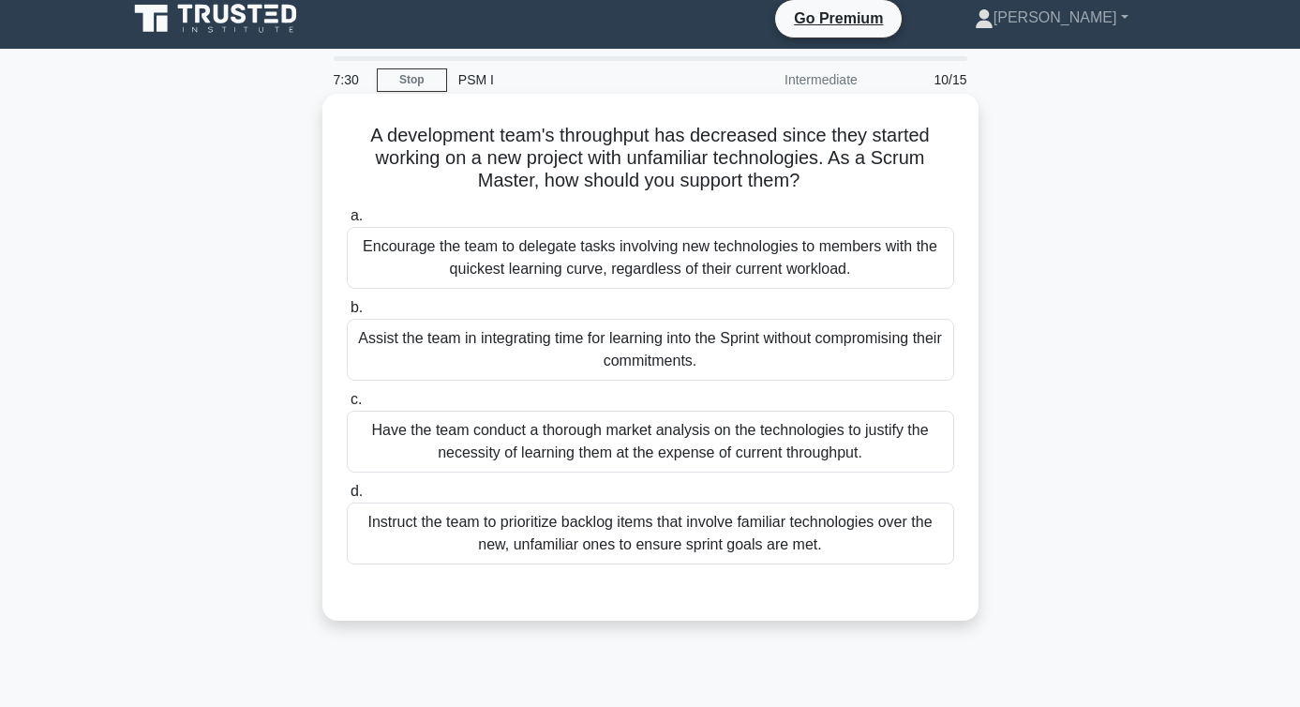
click at [532, 472] on div "Have the team conduct a thorough market analysis on the technologies to justify…" at bounding box center [650, 442] width 607 height 62
click at [347, 406] on input "c. Have the team conduct a thorough market analysis on the technologies to just…" at bounding box center [347, 400] width 0 height 12
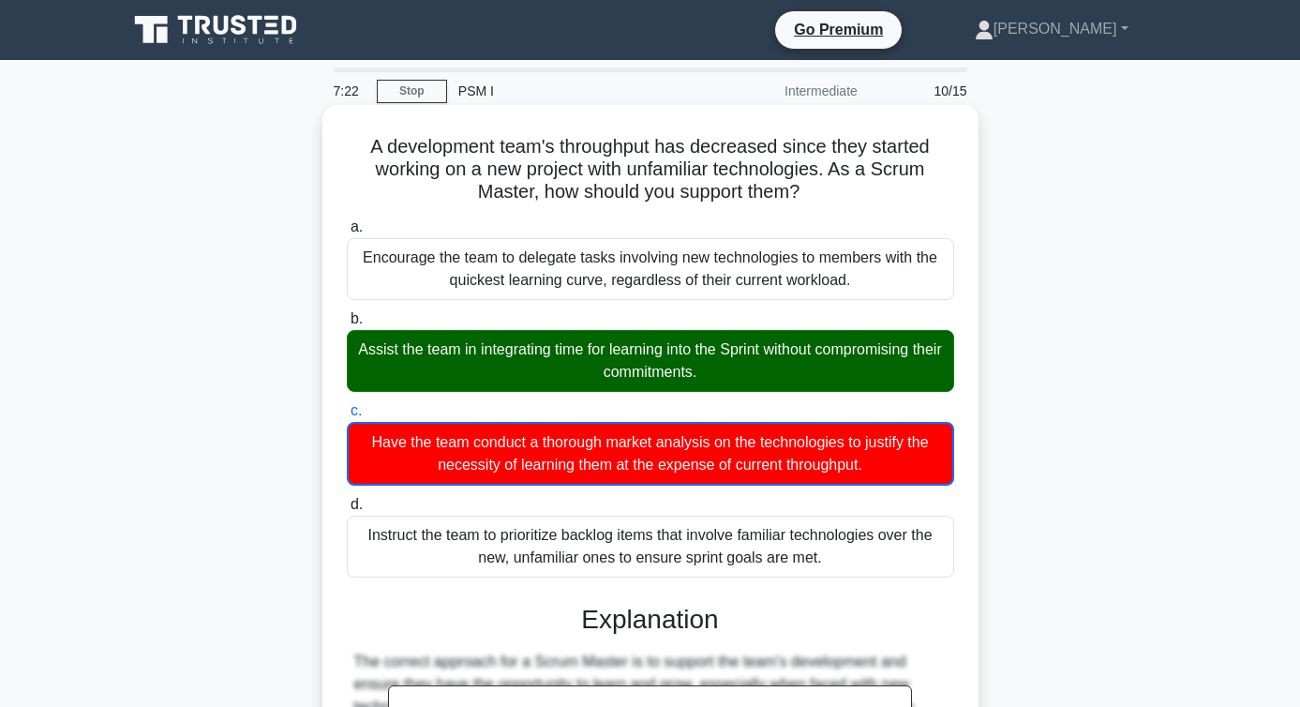
scroll to position [338, 0]
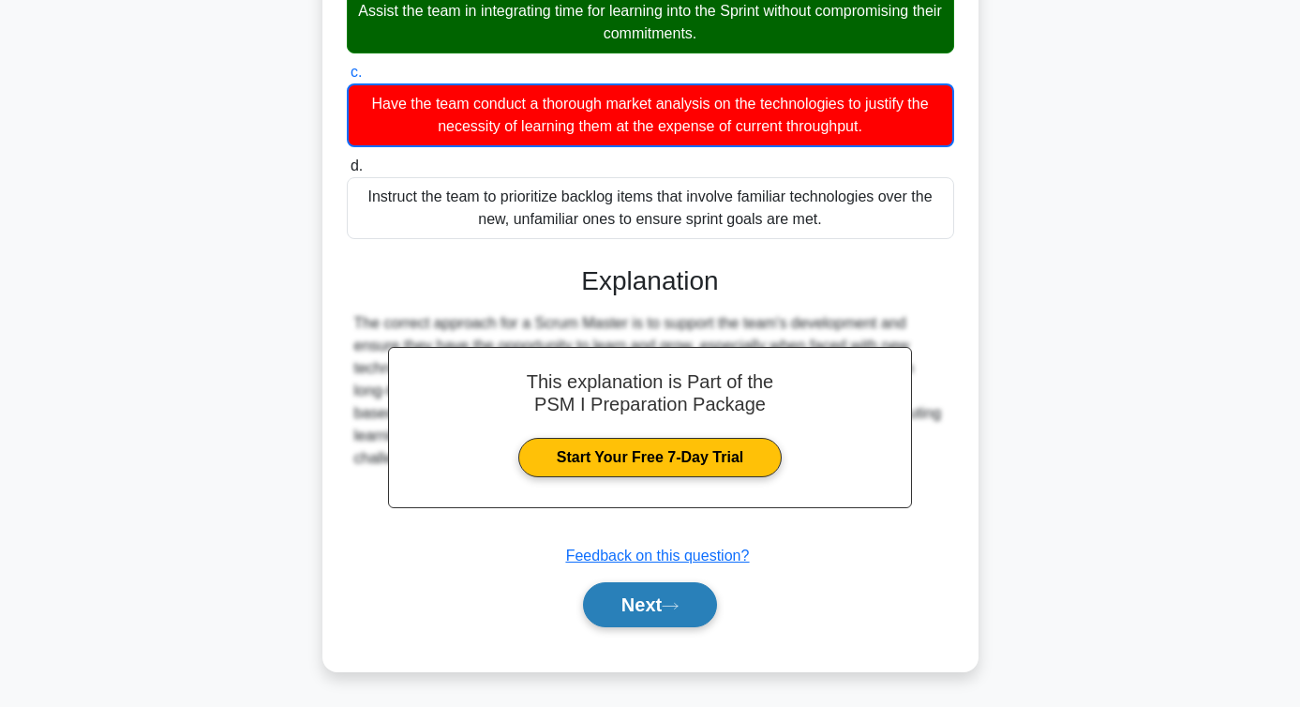
click at [666, 621] on button "Next" at bounding box center [650, 604] width 134 height 45
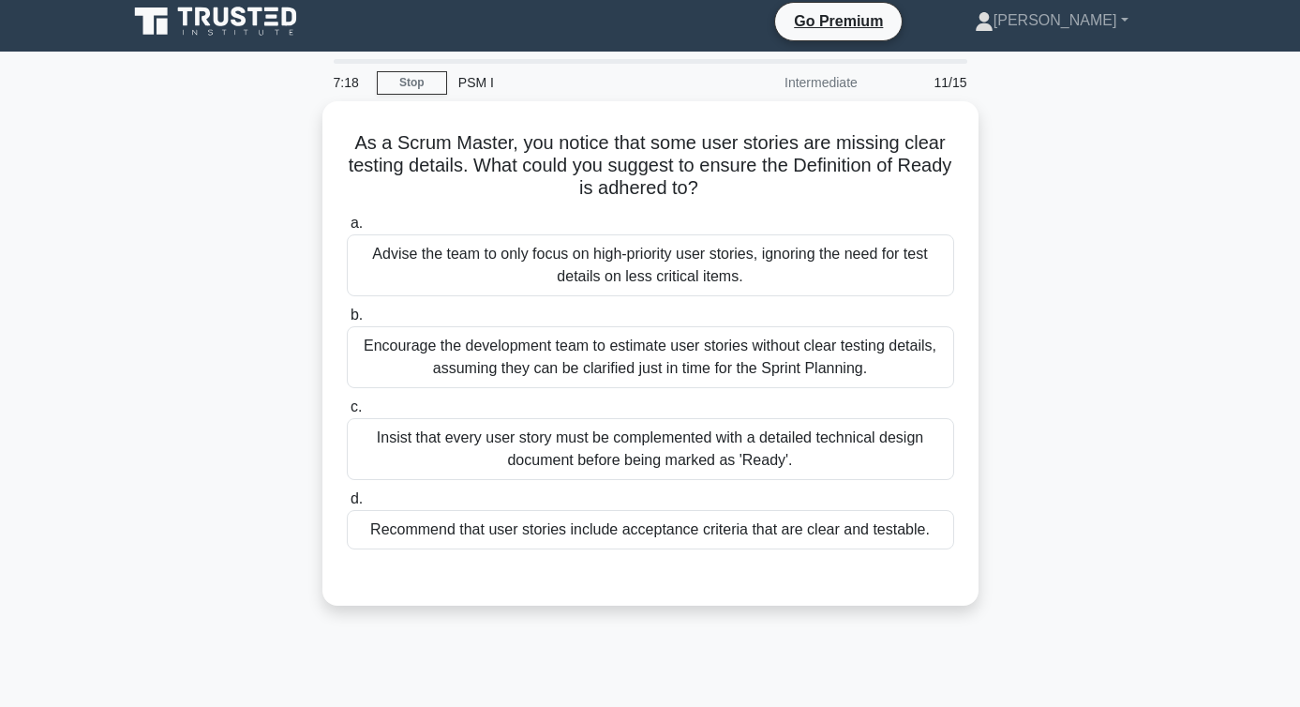
scroll to position [7, 0]
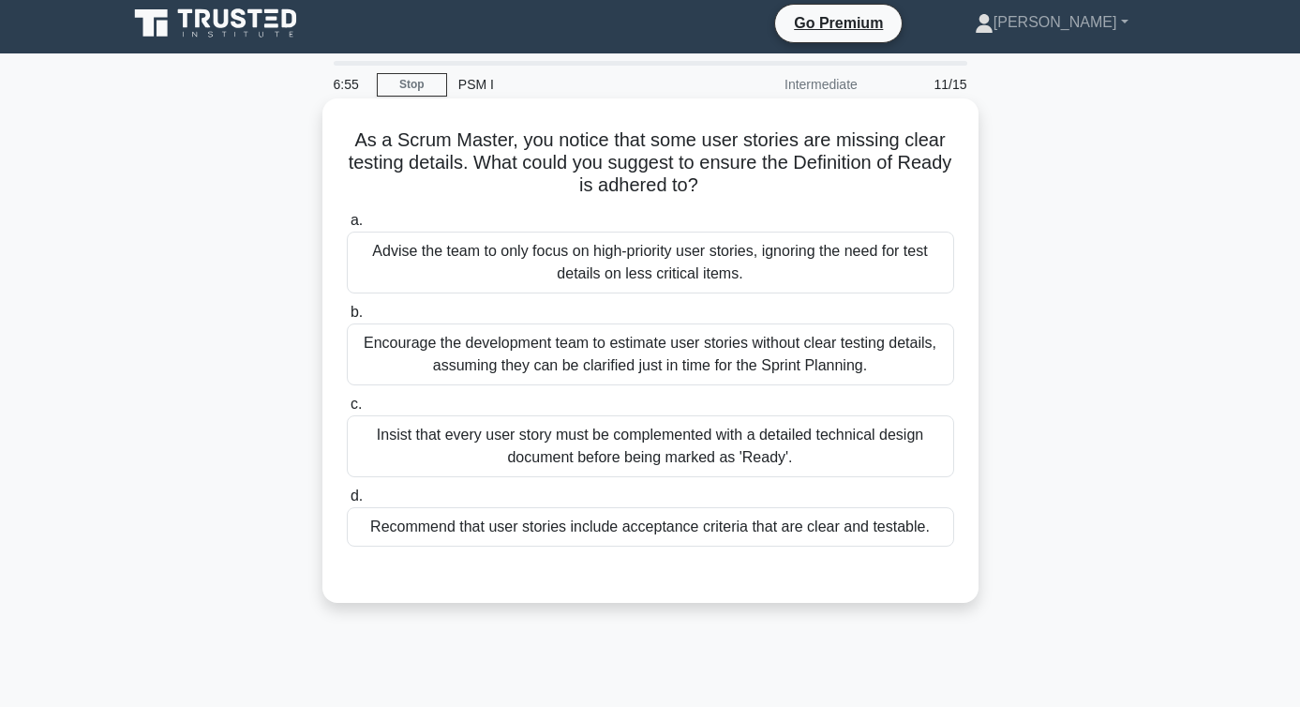
click at [400, 530] on div "Recommend that user stories include acceptance criteria that are clear and test…" at bounding box center [650, 526] width 607 height 39
click at [347, 502] on input "d. Recommend that user stories include acceptance criteria that are clear and t…" at bounding box center [347, 496] width 0 height 12
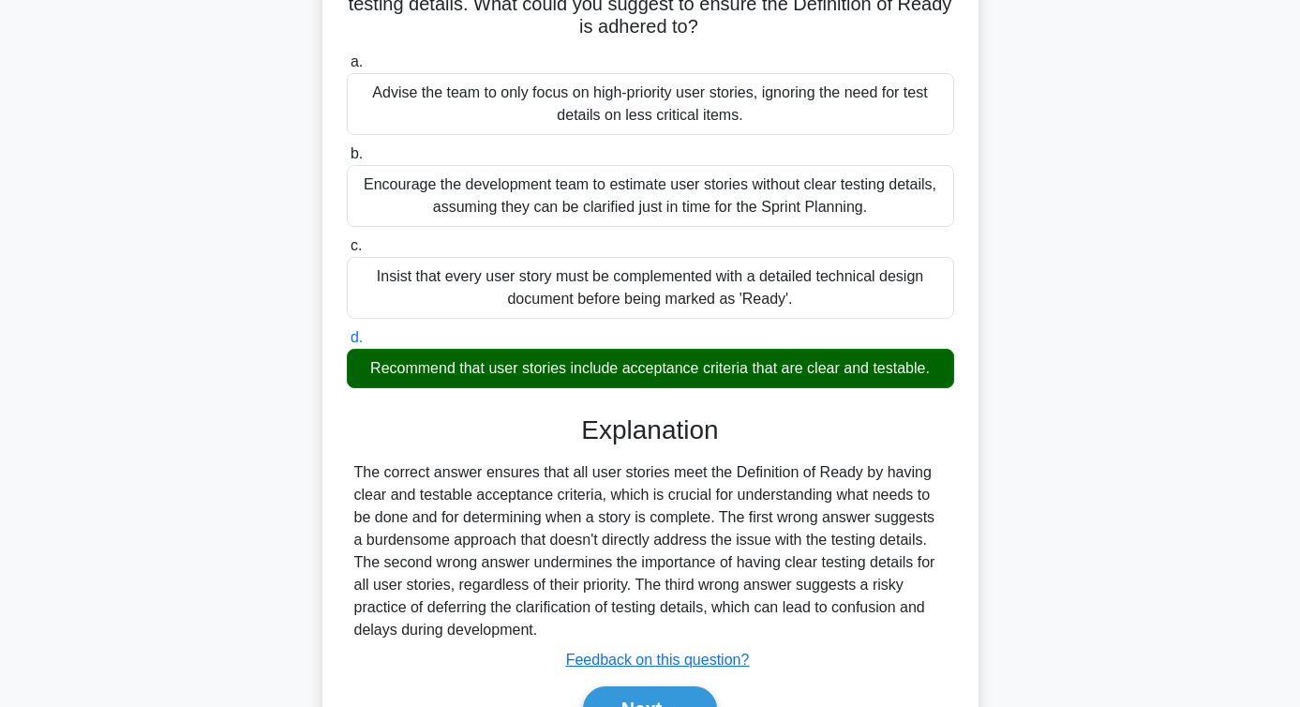
scroll to position [306, 0]
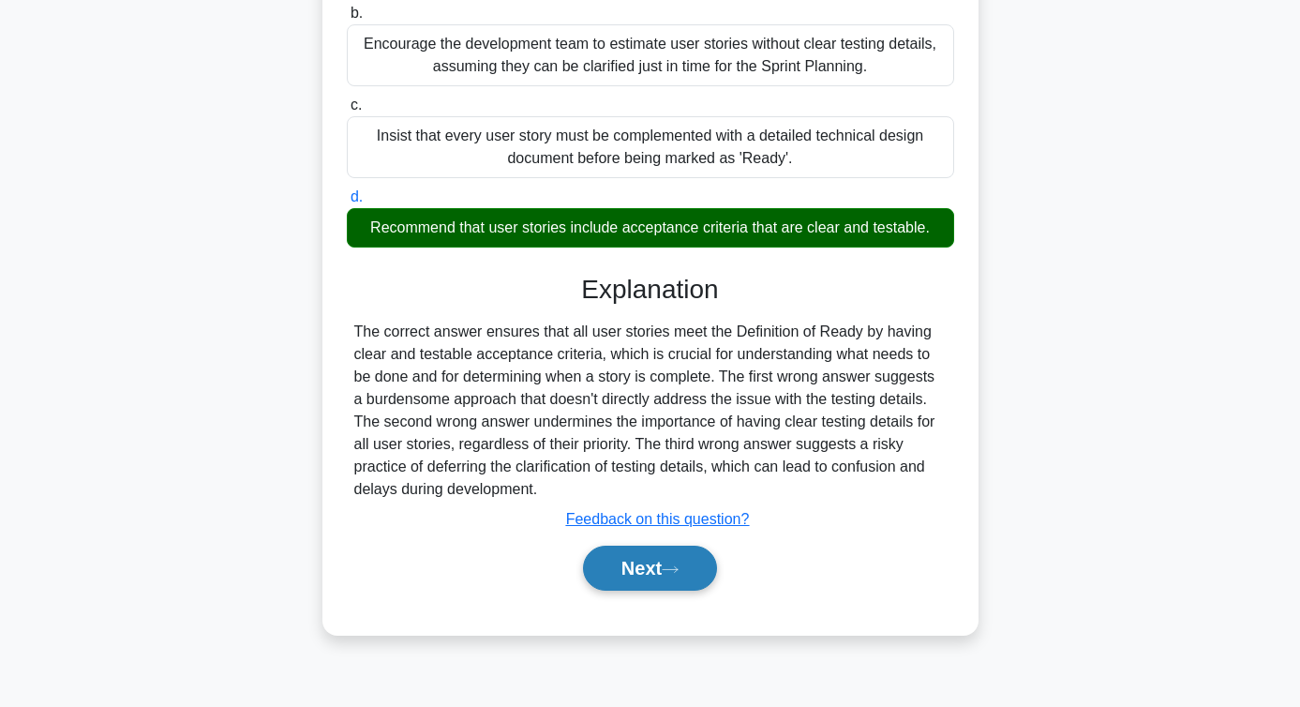
click at [648, 574] on button "Next" at bounding box center [650, 568] width 134 height 45
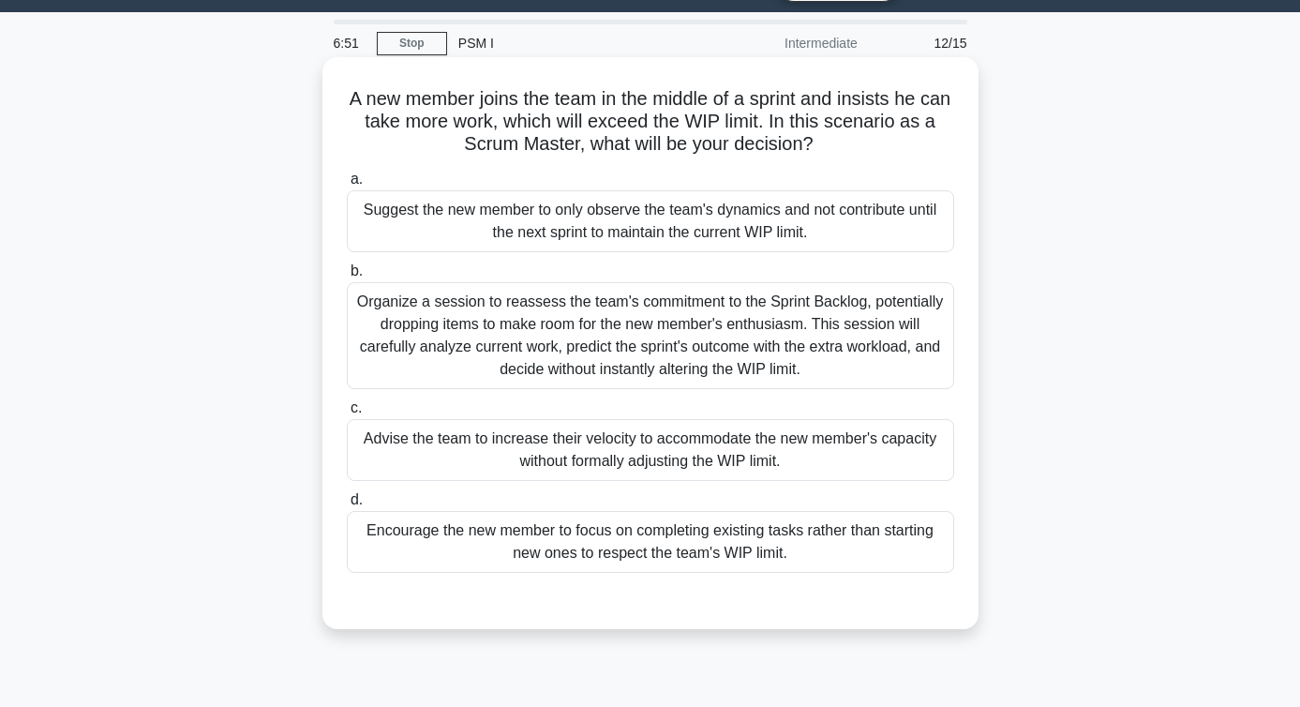
scroll to position [34, 0]
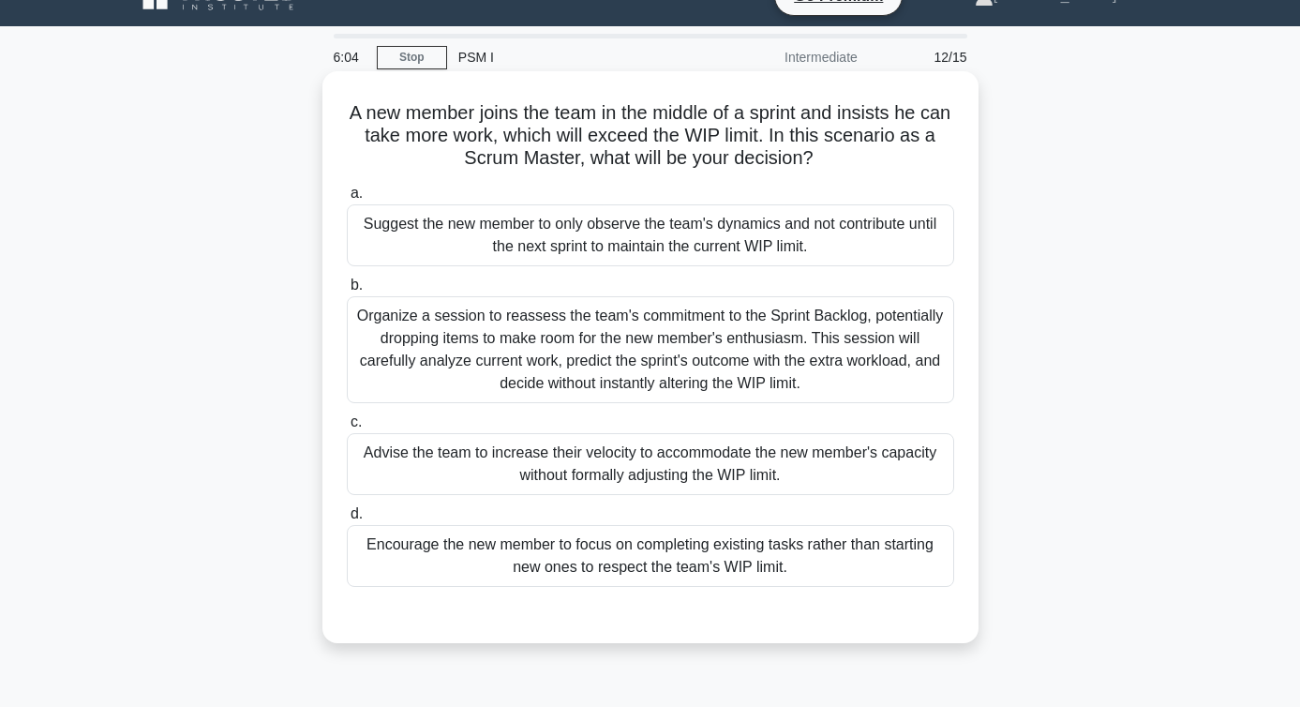
click at [550, 573] on div "Encourage the new member to focus on completing existing tasks rather than star…" at bounding box center [650, 556] width 607 height 62
click at [347, 520] on input "d. Encourage the new member to focus on completing existing tasks rather than s…" at bounding box center [347, 514] width 0 height 12
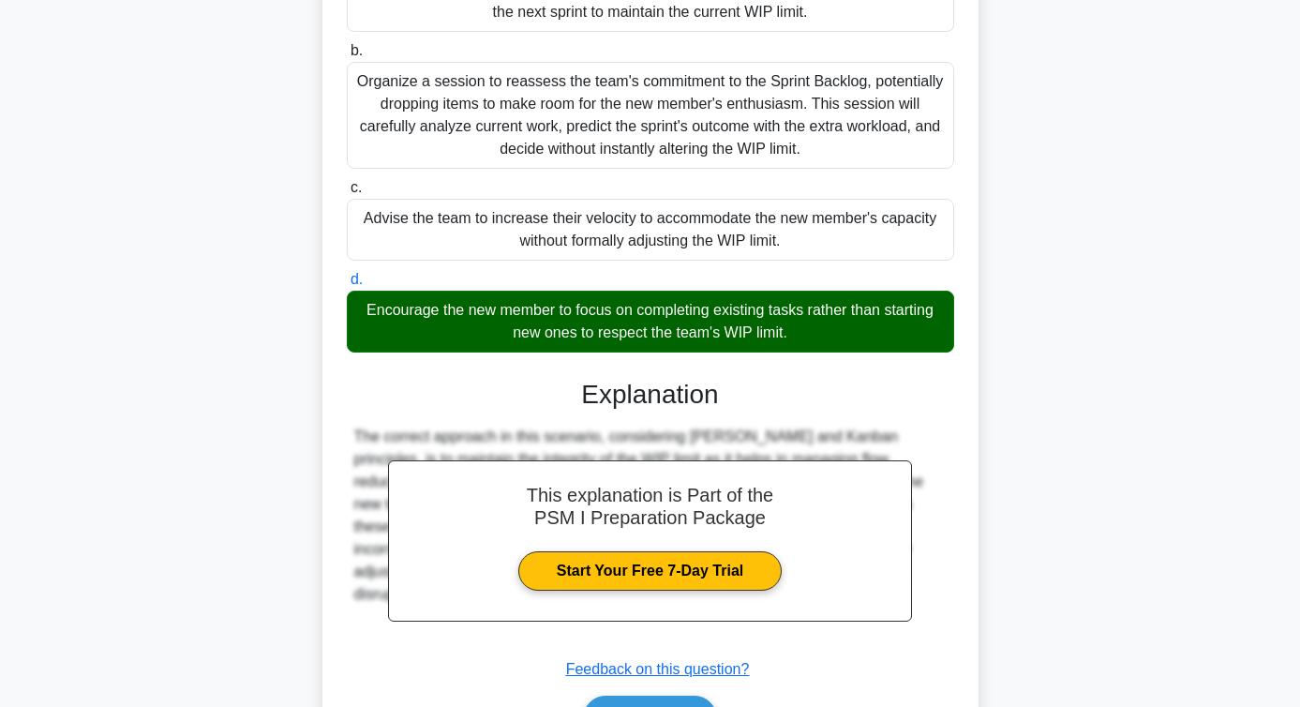
scroll to position [382, 0]
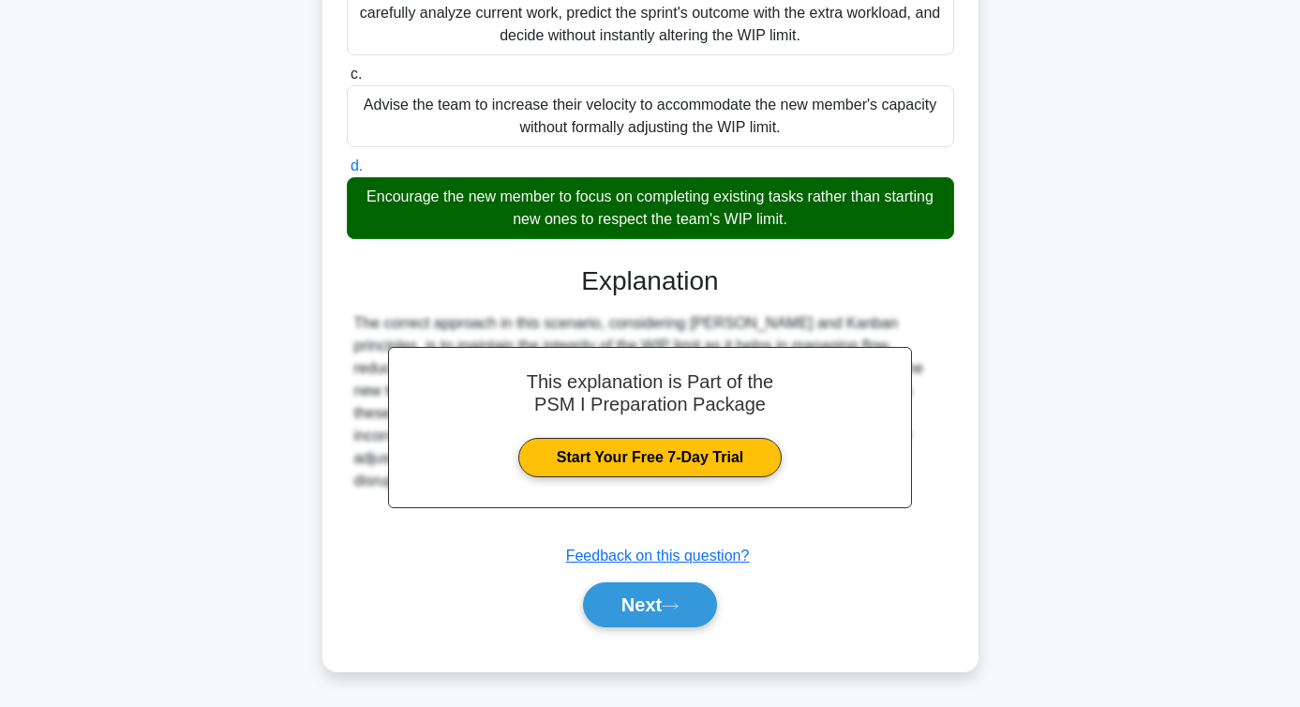
click at [638, 629] on div "Next" at bounding box center [650, 605] width 607 height 60
click at [622, 597] on button "Next" at bounding box center [650, 604] width 134 height 45
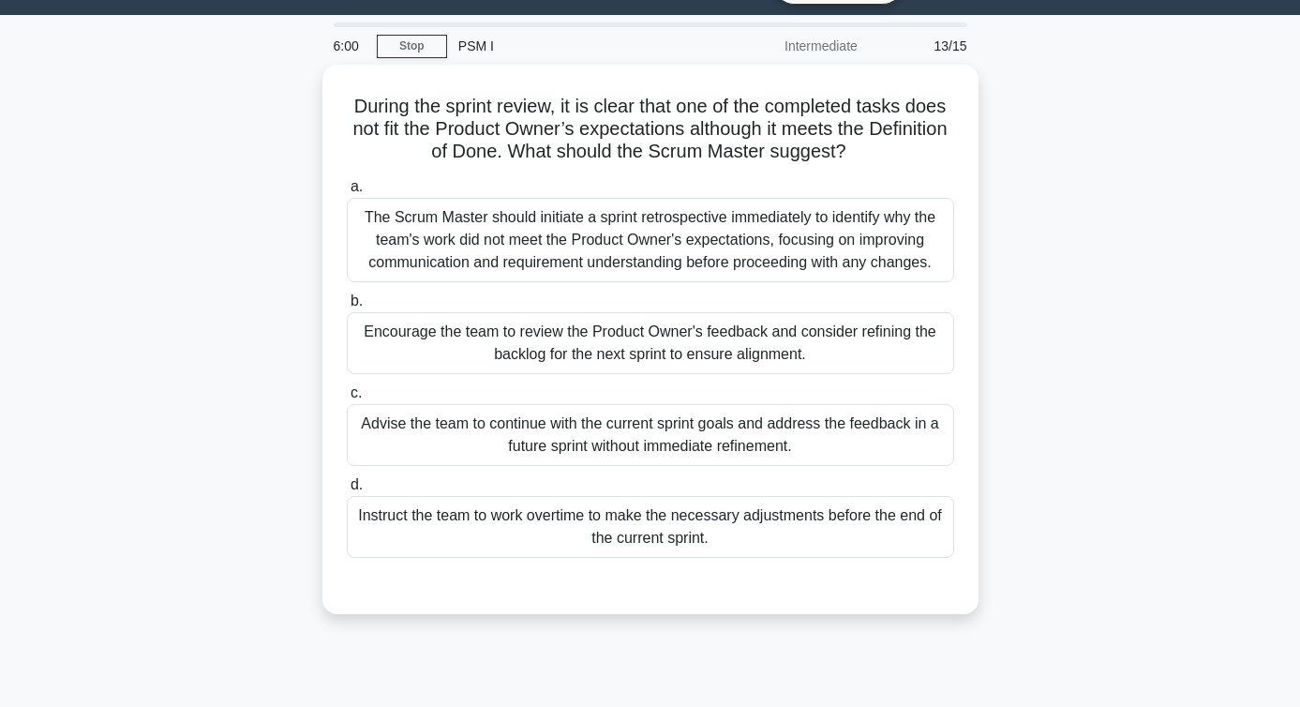
scroll to position [0, 0]
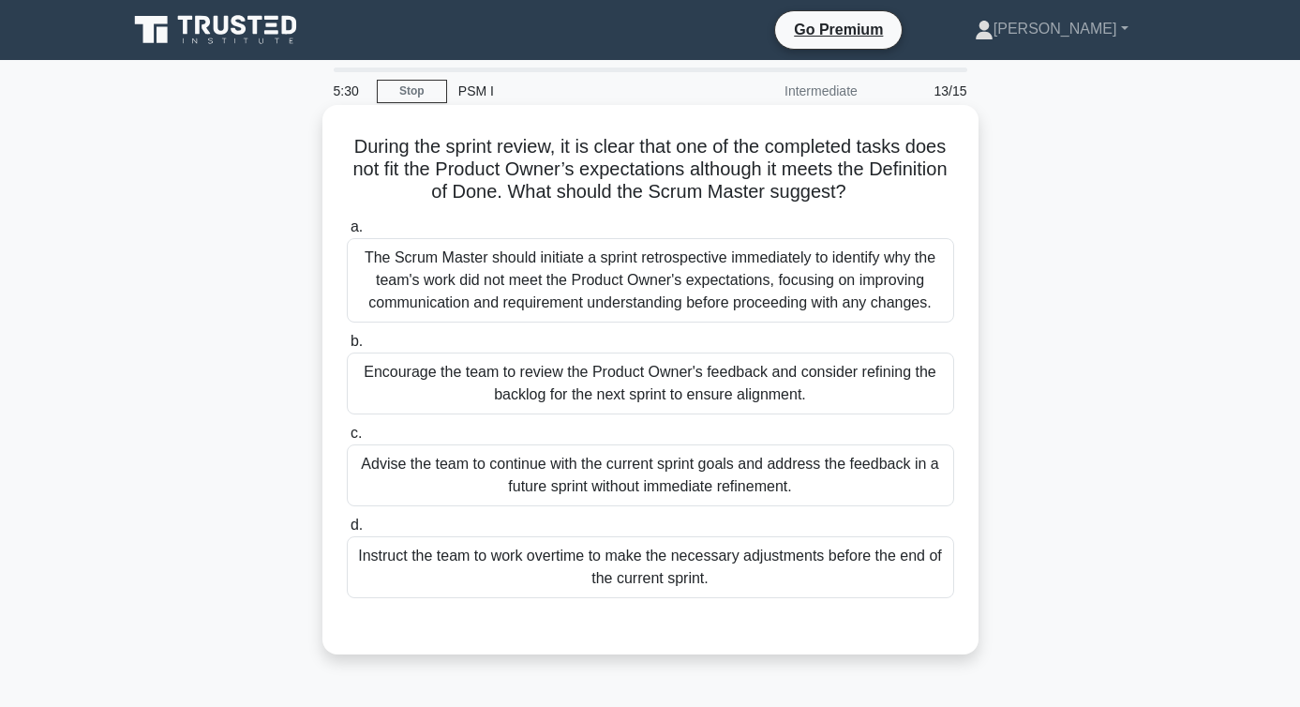
click at [697, 373] on div "Encourage the team to review the Product Owner's feedback and consider refining…" at bounding box center [650, 383] width 607 height 62
click at [347, 348] on input "b. Encourage the team to review the Product Owner's feedback and consider refin…" at bounding box center [347, 342] width 0 height 12
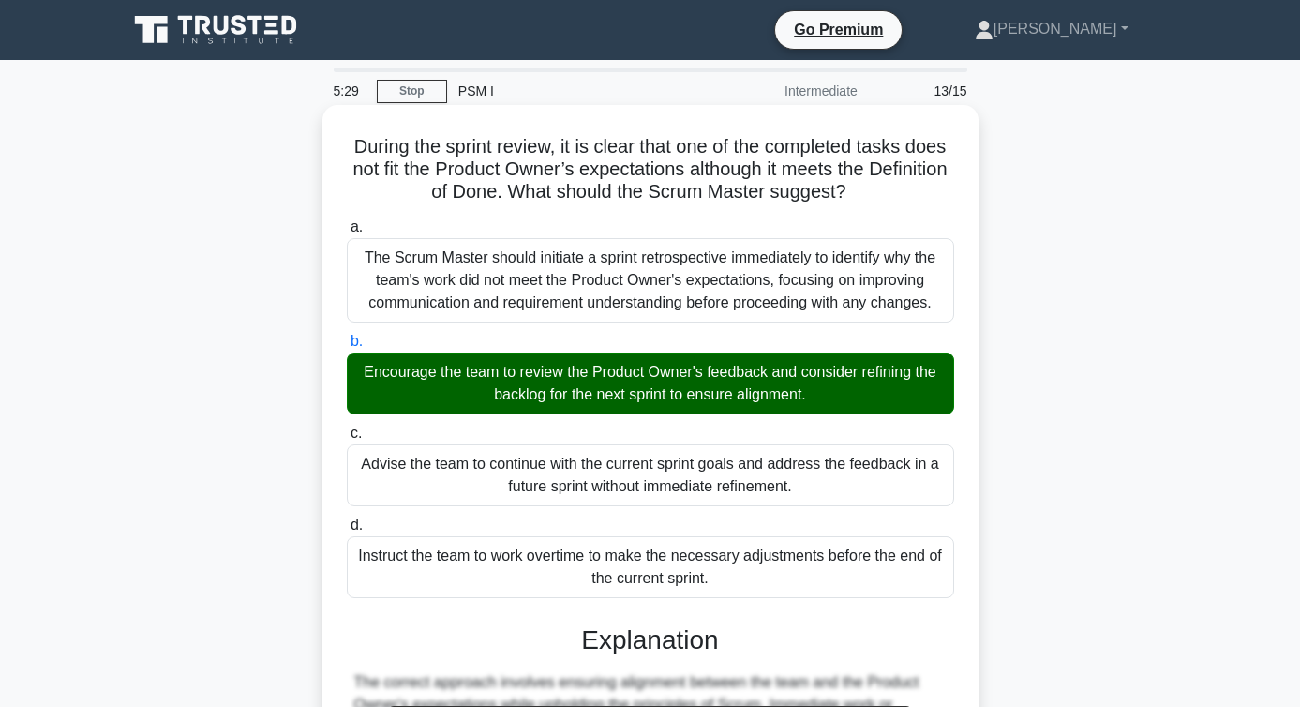
scroll to position [359, 0]
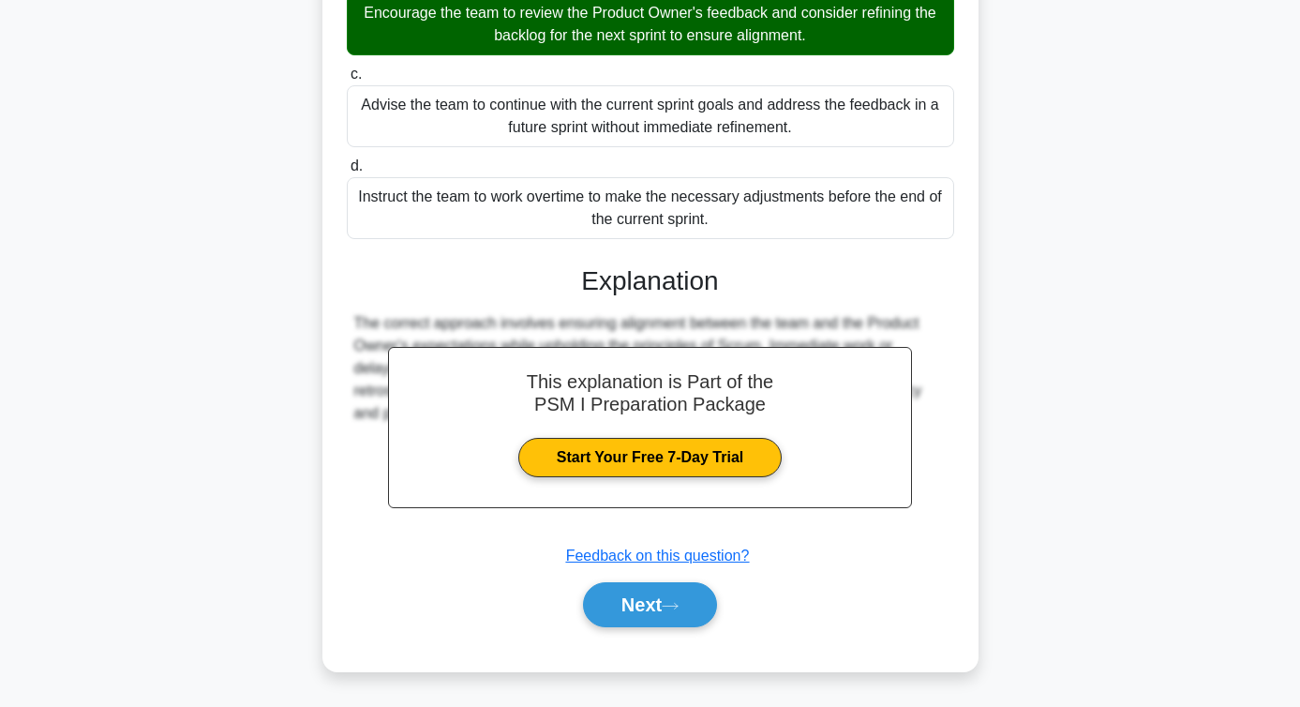
click at [666, 578] on div "Next" at bounding box center [650, 605] width 607 height 60
click at [666, 600] on button "Next" at bounding box center [650, 604] width 134 height 45
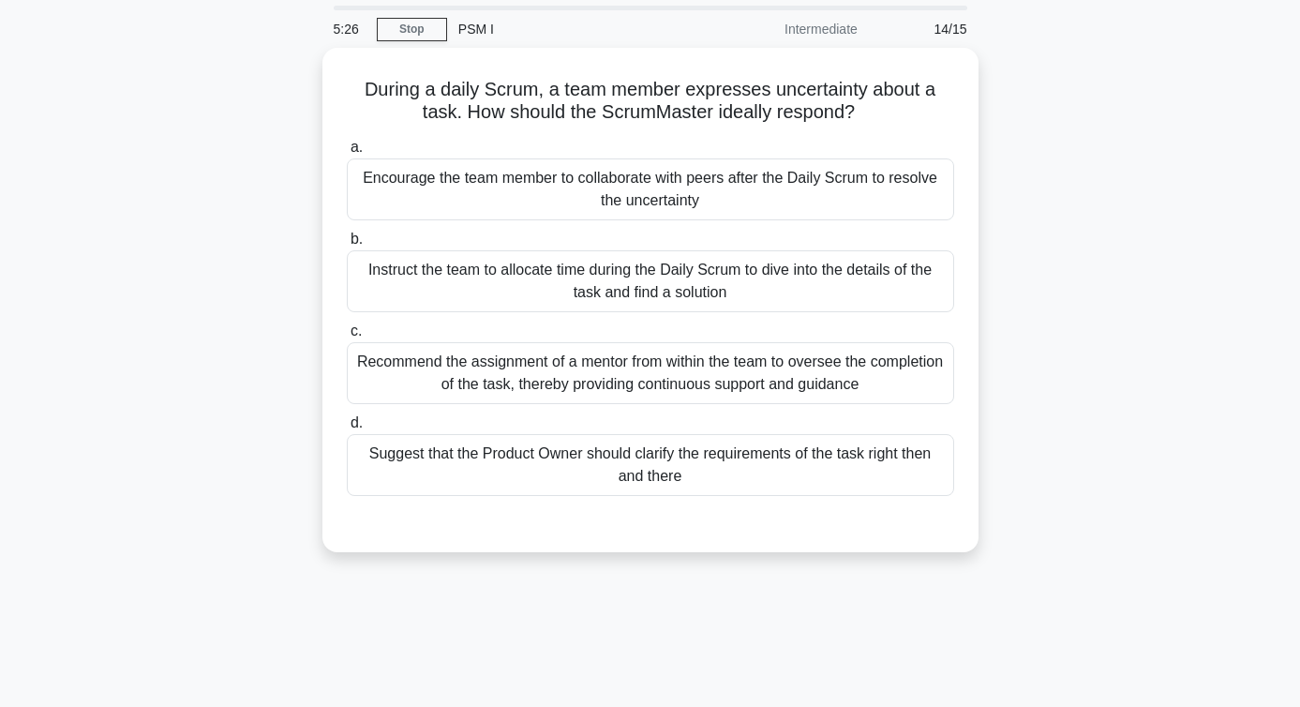
scroll to position [32, 0]
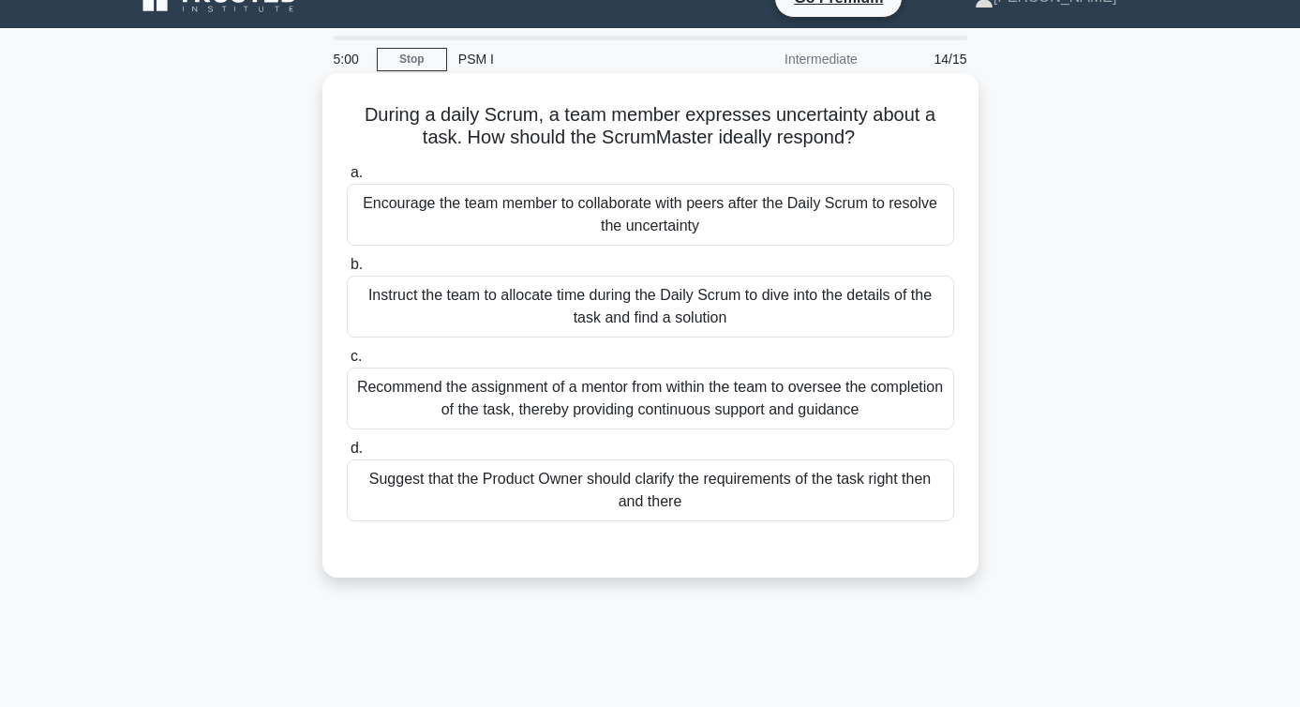
click at [802, 148] on h5 "During a daily Scrum, a team member expresses uncertainty about a task. How sho…" at bounding box center [650, 126] width 611 height 47
click at [779, 209] on div "Encourage the team member to collaborate with peers after the Daily Scrum to re…" at bounding box center [650, 215] width 607 height 62
click at [347, 179] on input "a. Encourage the team member to collaborate with peers after the Daily Scrum to…" at bounding box center [347, 173] width 0 height 12
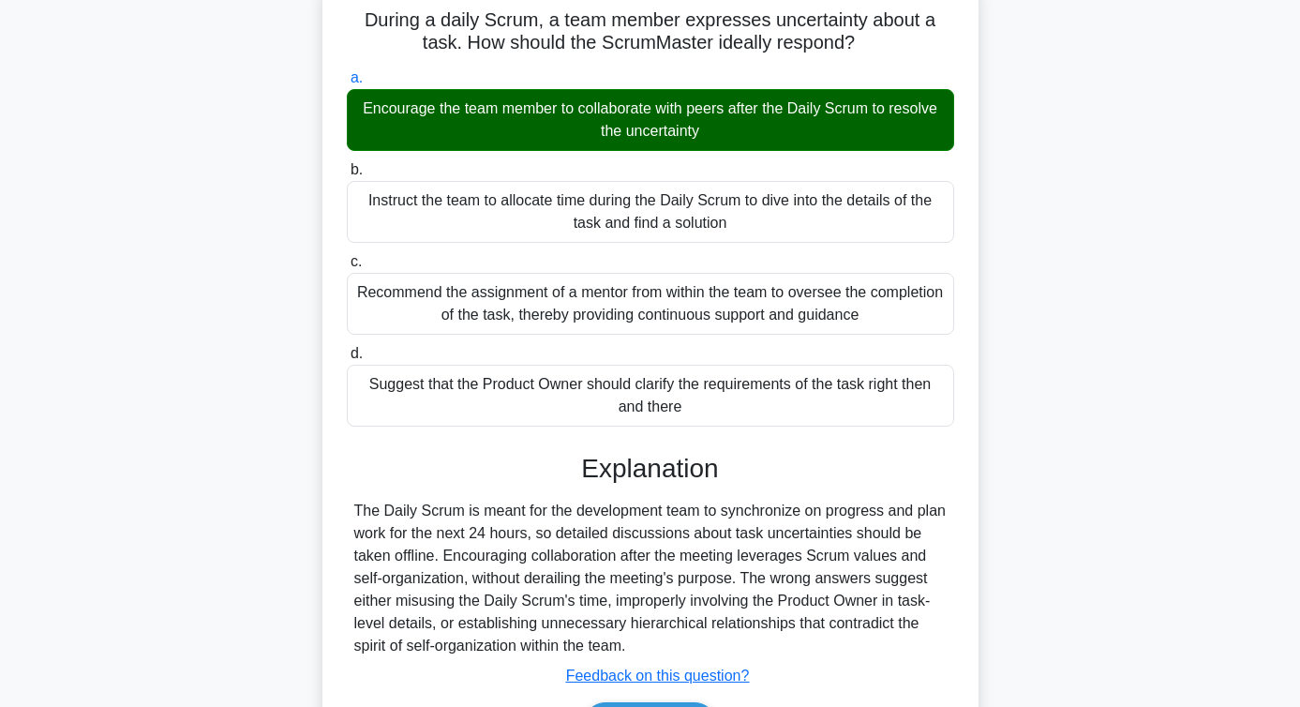
scroll to position [306, 0]
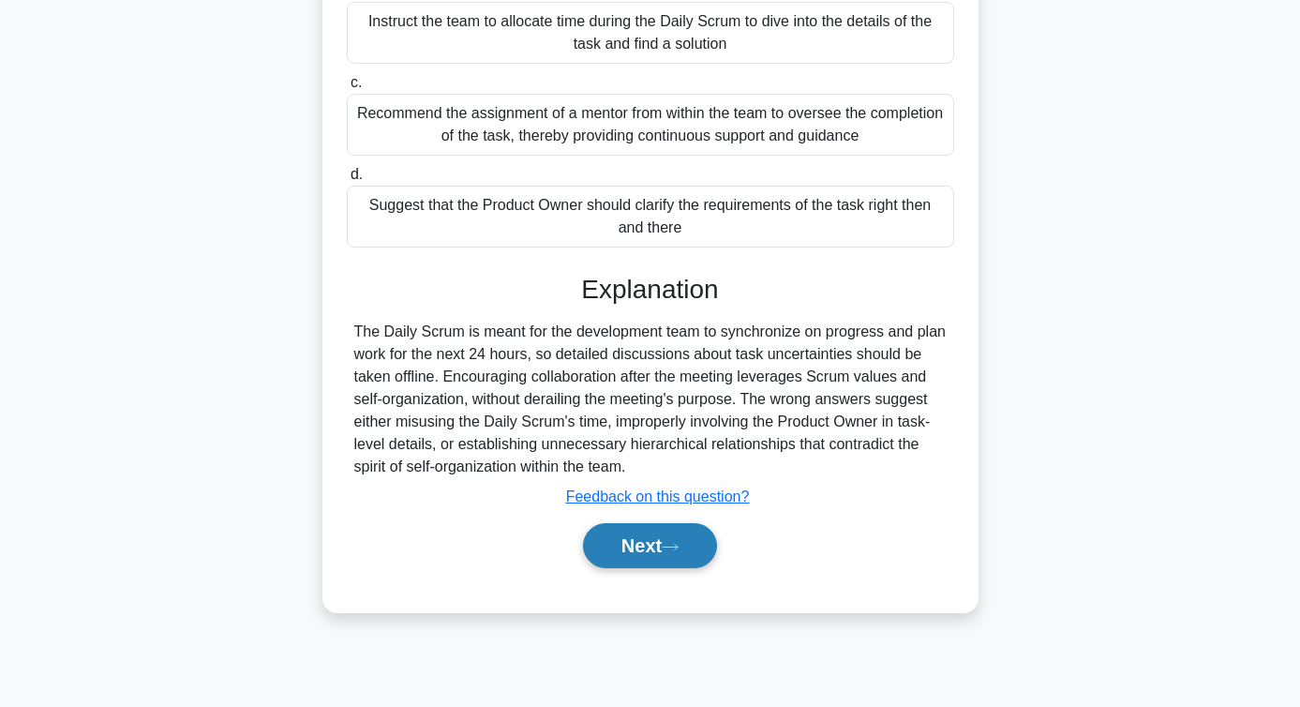
click at [641, 553] on button "Next" at bounding box center [650, 545] width 134 height 45
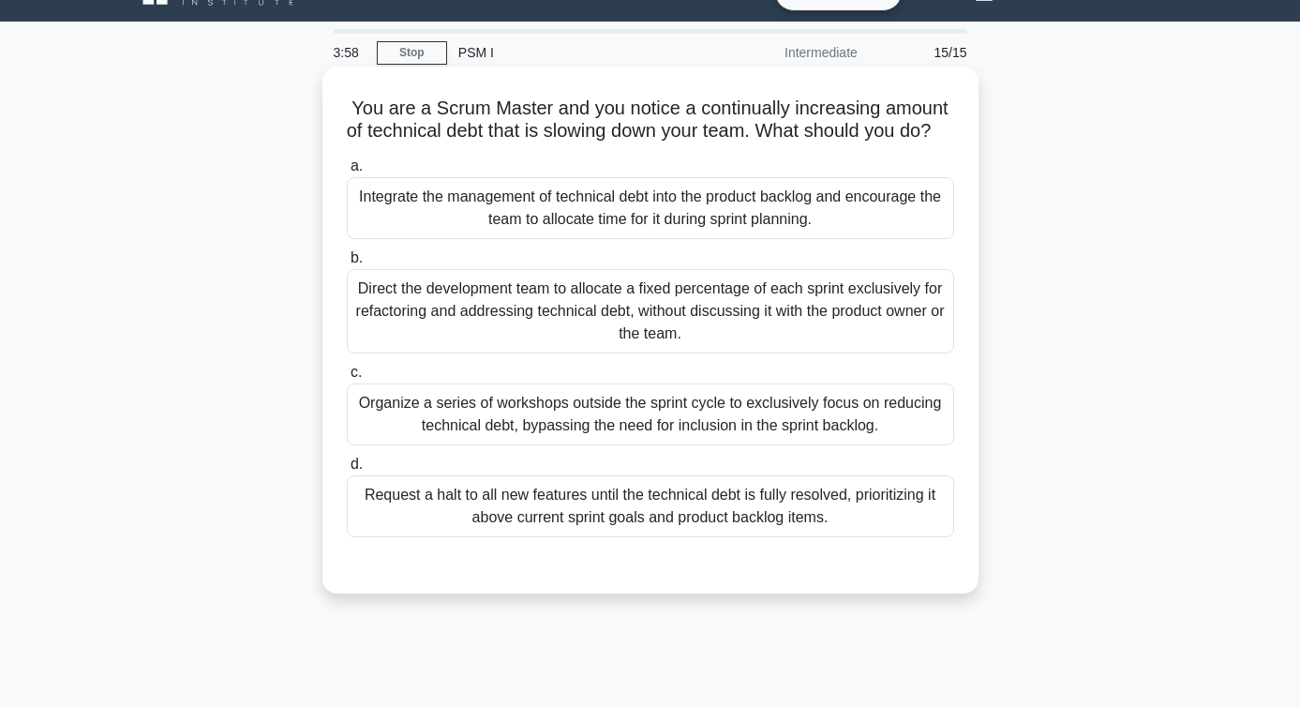
scroll to position [0, 0]
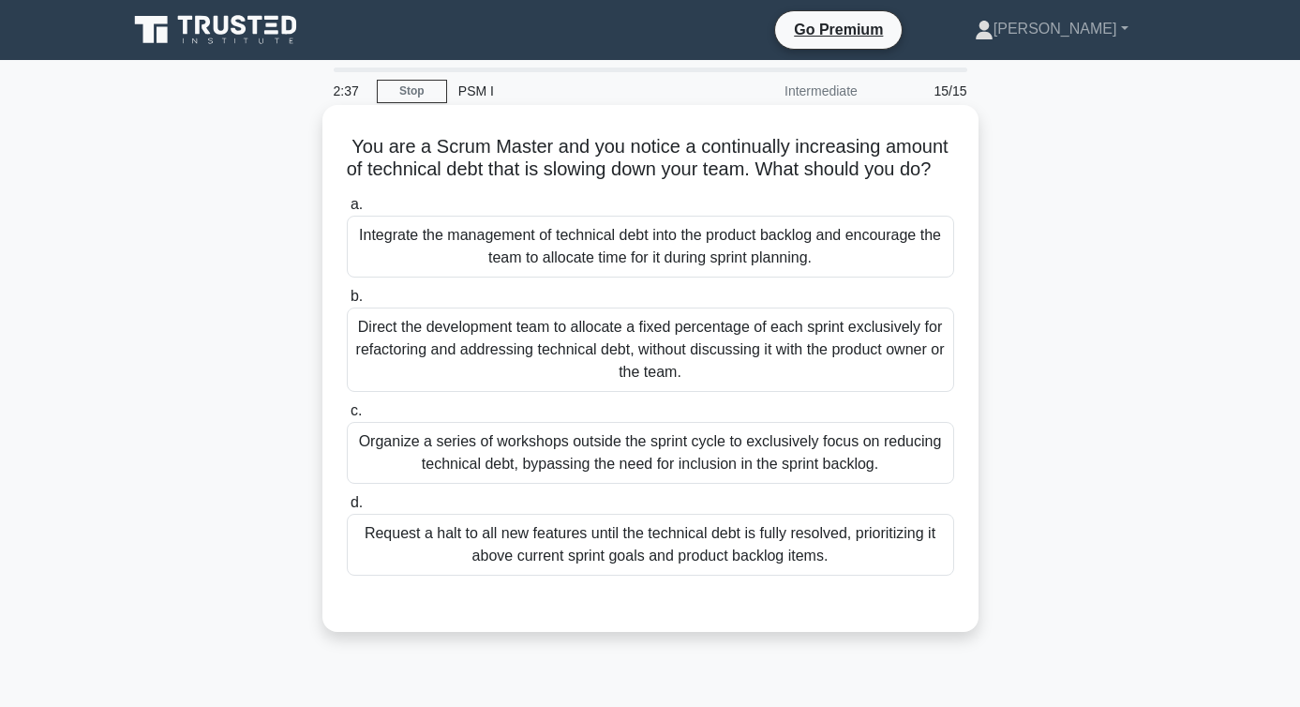
click at [757, 268] on div "Integrate the management of technical debt into the product backlog and encoura…" at bounding box center [650, 247] width 607 height 62
click at [347, 211] on input "a. Integrate the management of technical debt into the product backlog and enco…" at bounding box center [347, 205] width 0 height 12
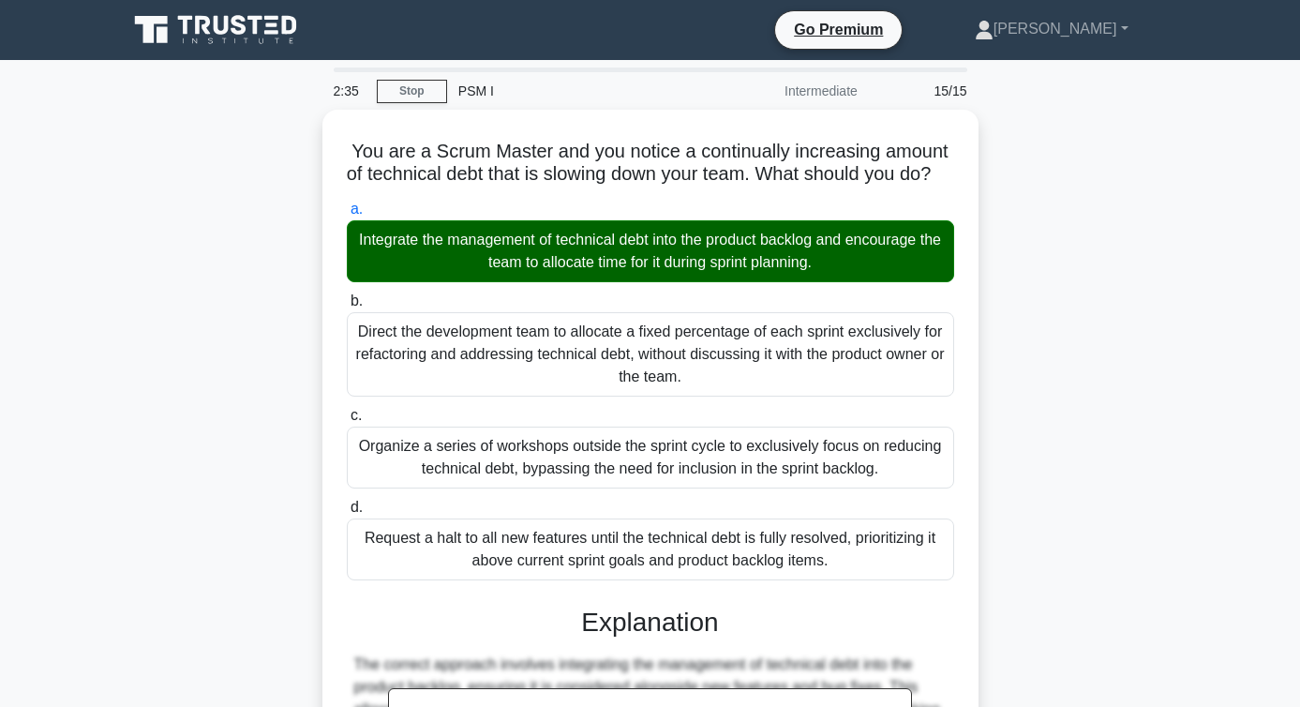
scroll to position [359, 0]
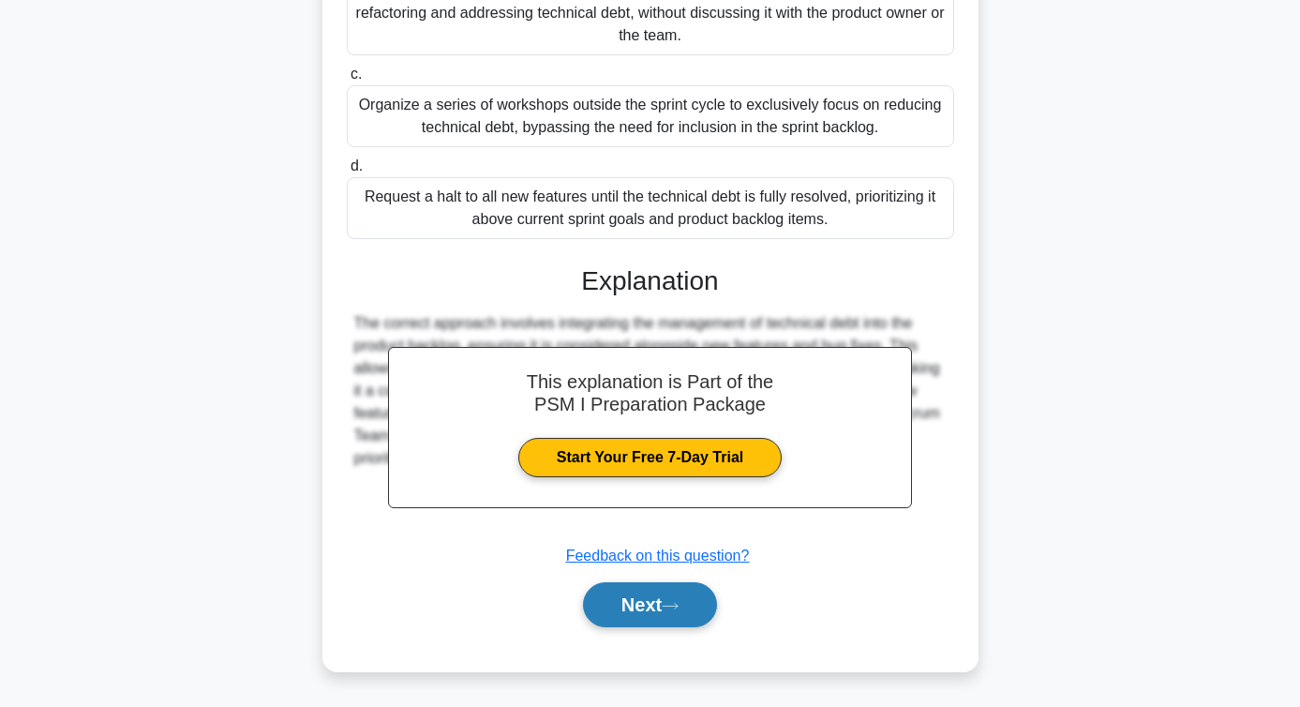
click at [651, 613] on button "Next" at bounding box center [650, 604] width 134 height 45
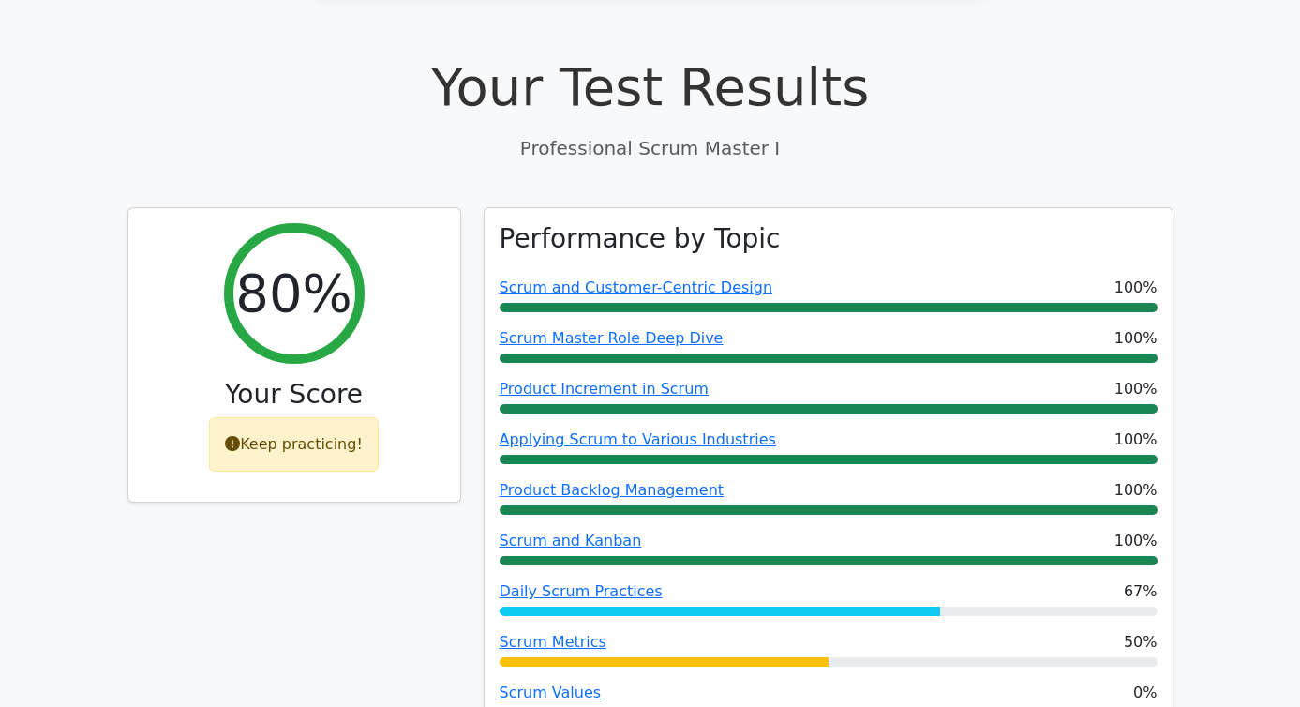
scroll to position [612, 0]
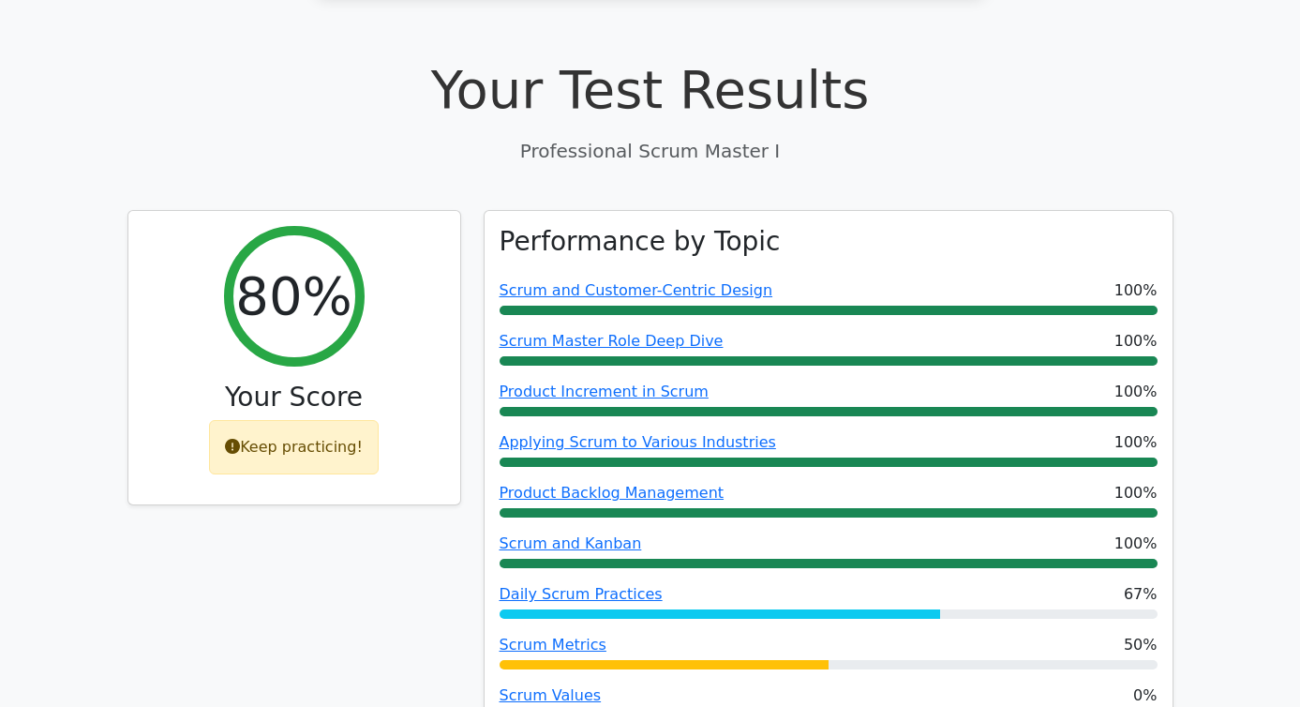
click at [373, 487] on div "80% Your Score Keep practicing!" at bounding box center [294, 492] width 356 height 564
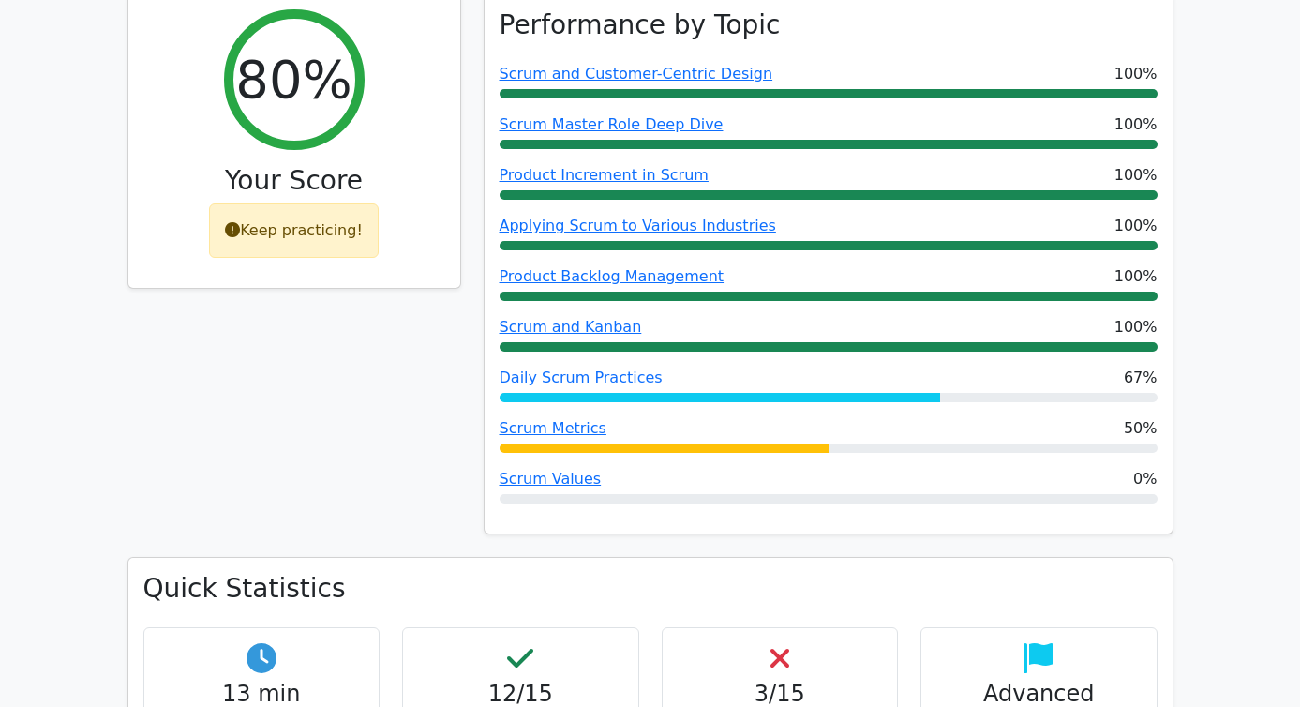
scroll to position [749, 0]
